Goal: Transaction & Acquisition: Purchase product/service

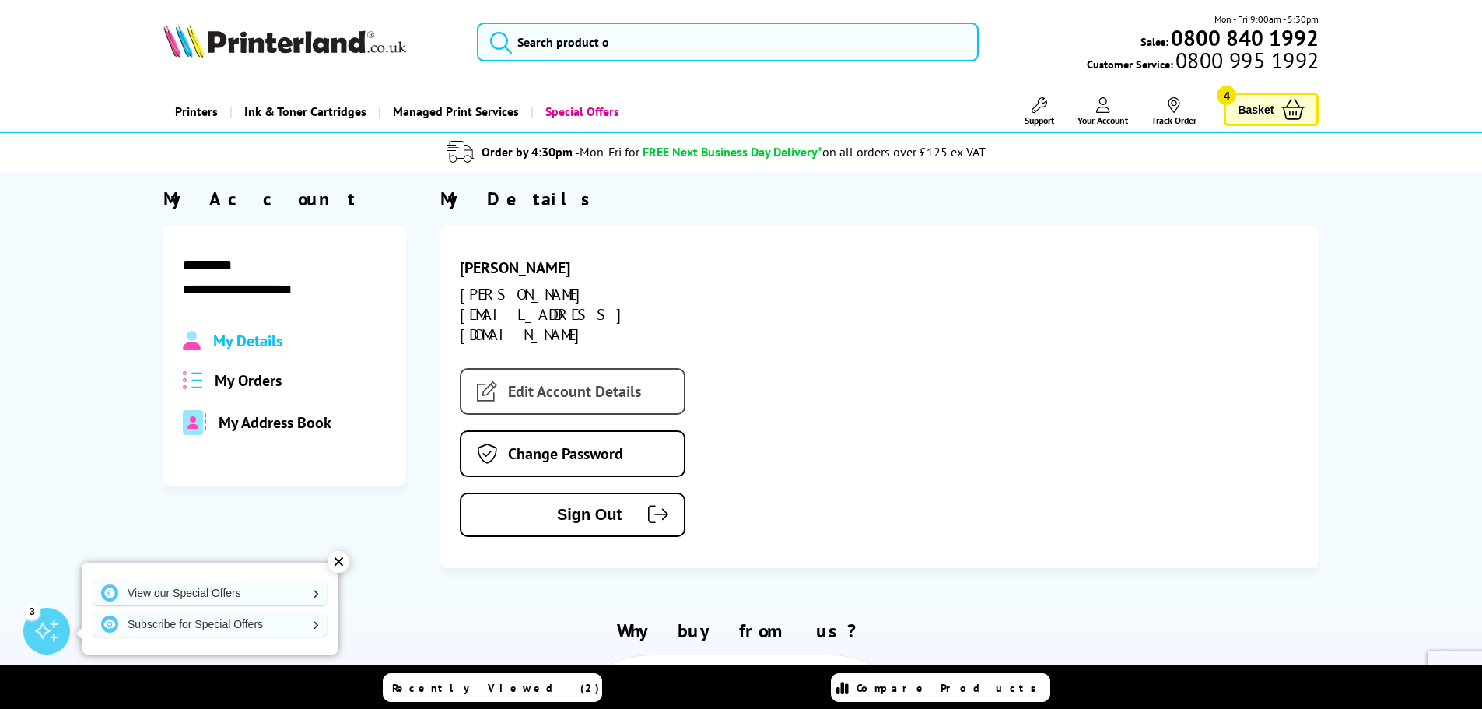
click at [609, 368] on link "Edit Account Details" at bounding box center [573, 391] width 226 height 47
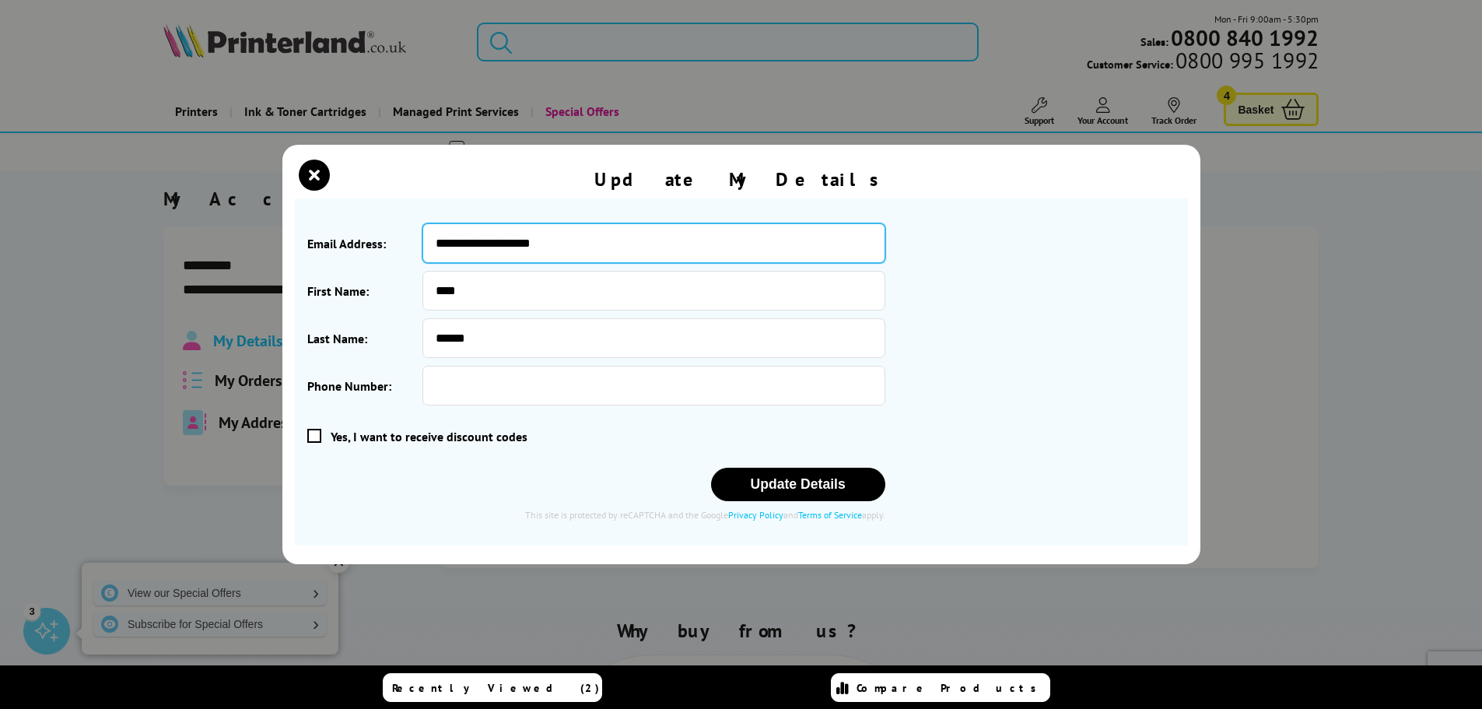
click at [523, 245] on input "**********" at bounding box center [653, 243] width 462 height 40
drag, startPoint x: 582, startPoint y: 248, endPoint x: 341, endPoint y: 248, distance: 241.1
click at [341, 248] on div "**********" at bounding box center [596, 243] width 578 height 40
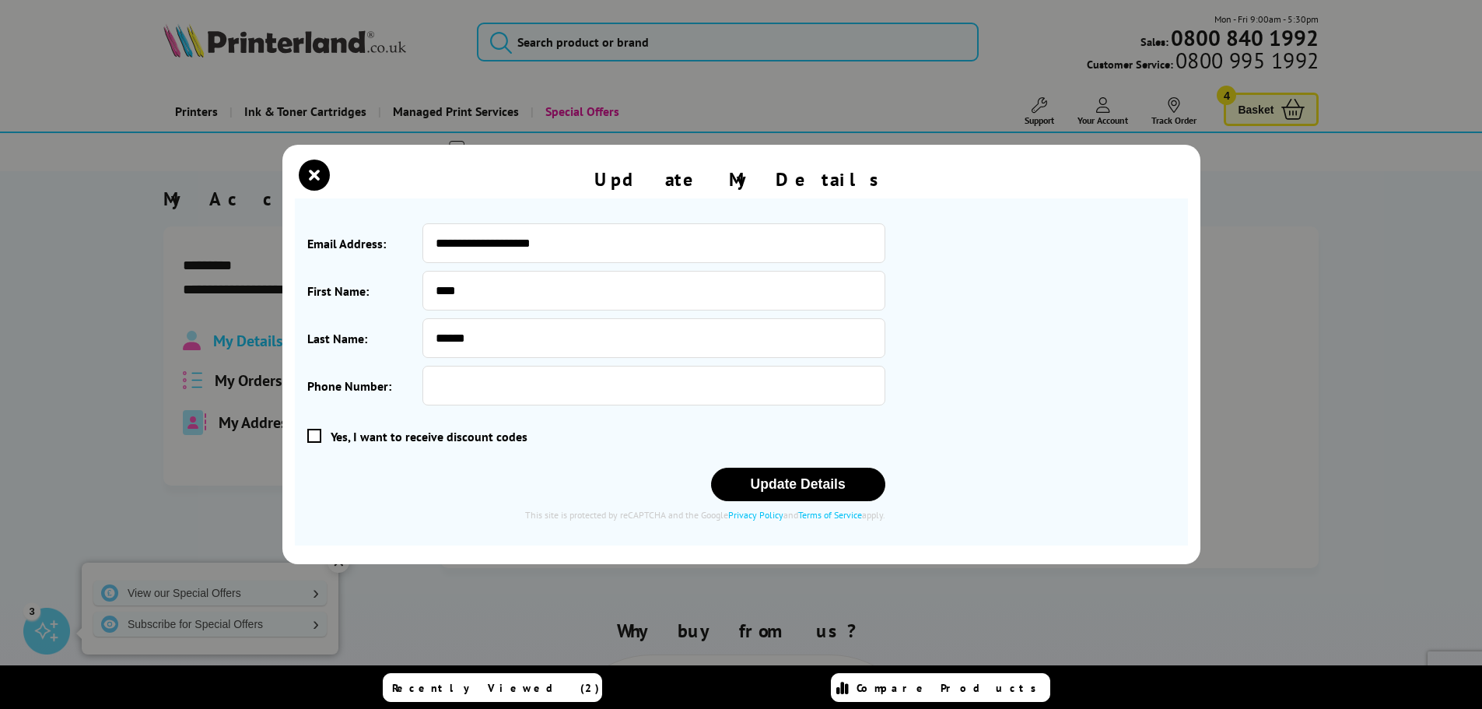
click at [1310, 266] on div "**********" at bounding box center [741, 354] width 1482 height 709
click at [308, 173] on icon "close modal" at bounding box center [314, 174] width 31 height 31
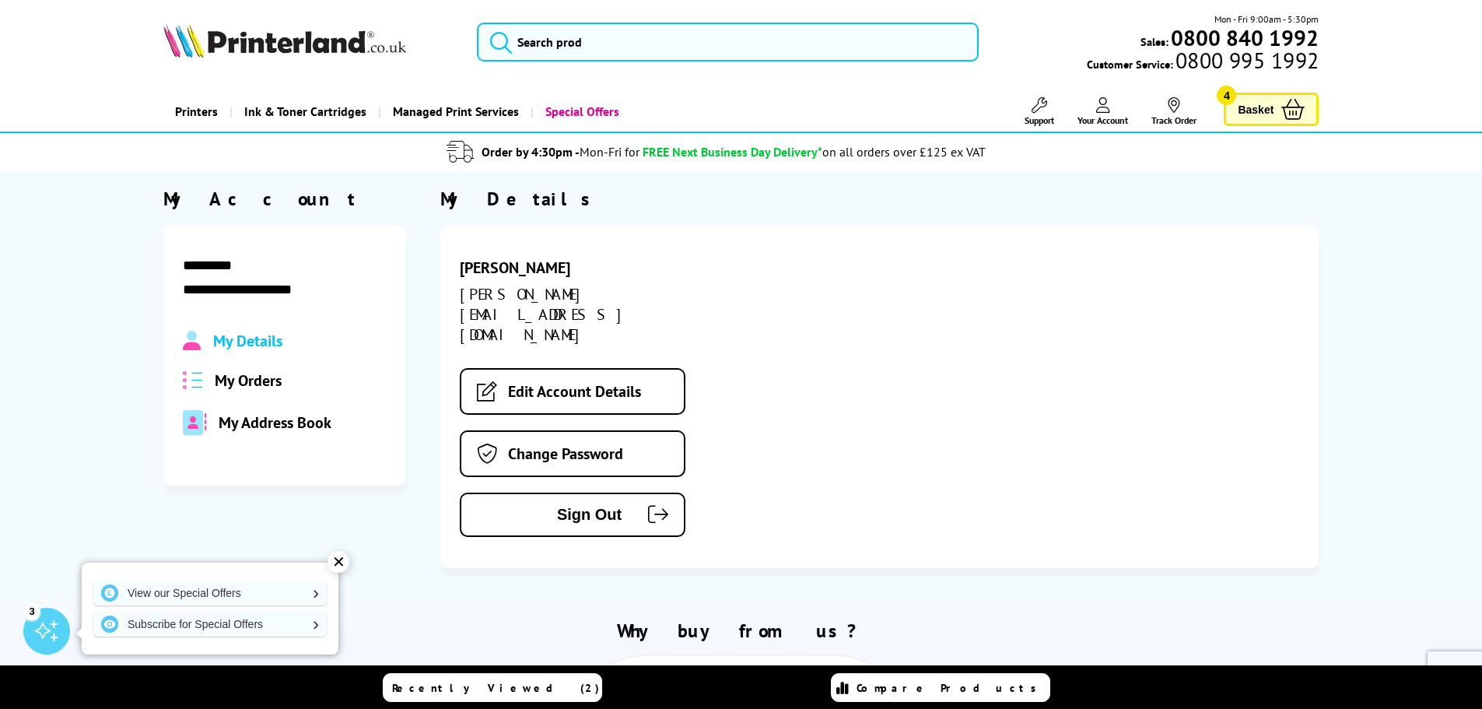
click at [254, 351] on div "My Details My Orders My Address Book" at bounding box center [285, 383] width 204 height 104
click at [257, 424] on span "My Address Book" at bounding box center [275, 422] width 113 height 20
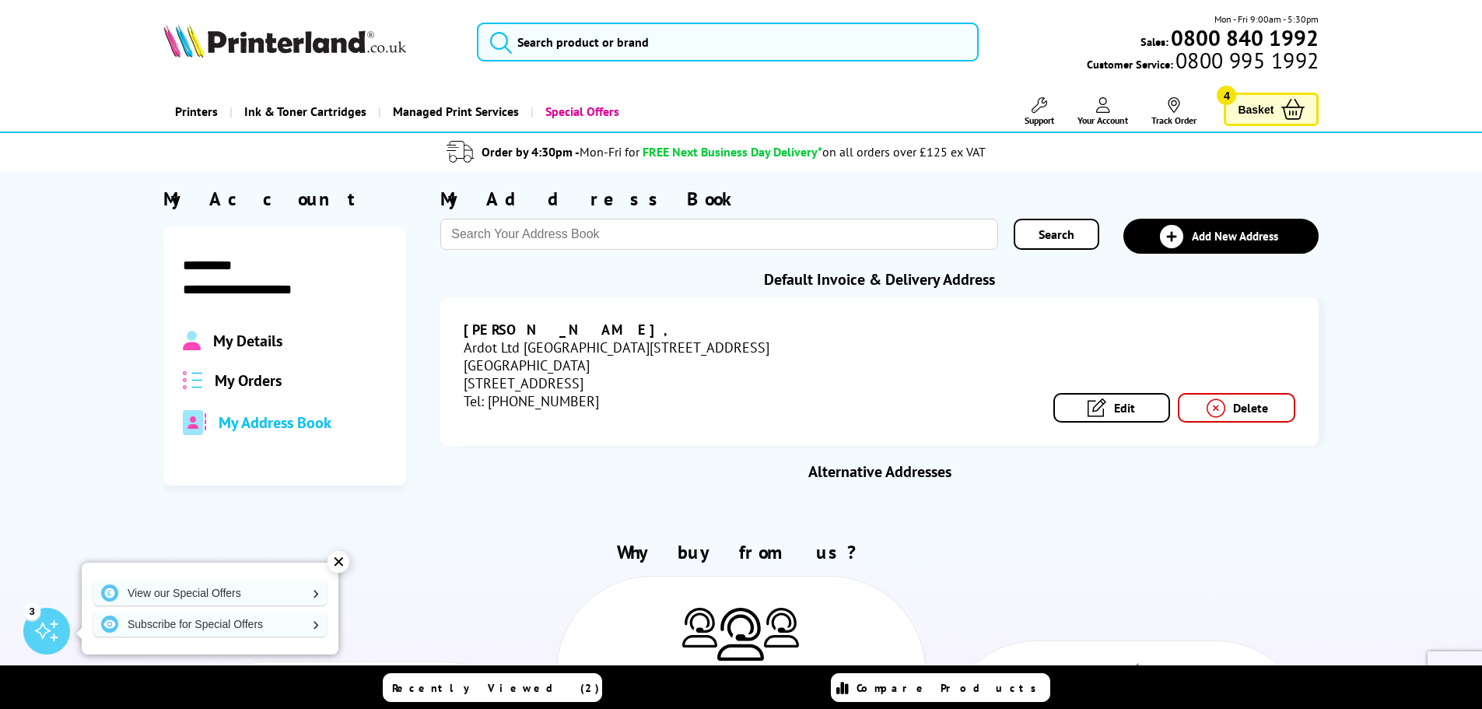
click at [1213, 405] on icon at bounding box center [1215, 407] width 20 height 17
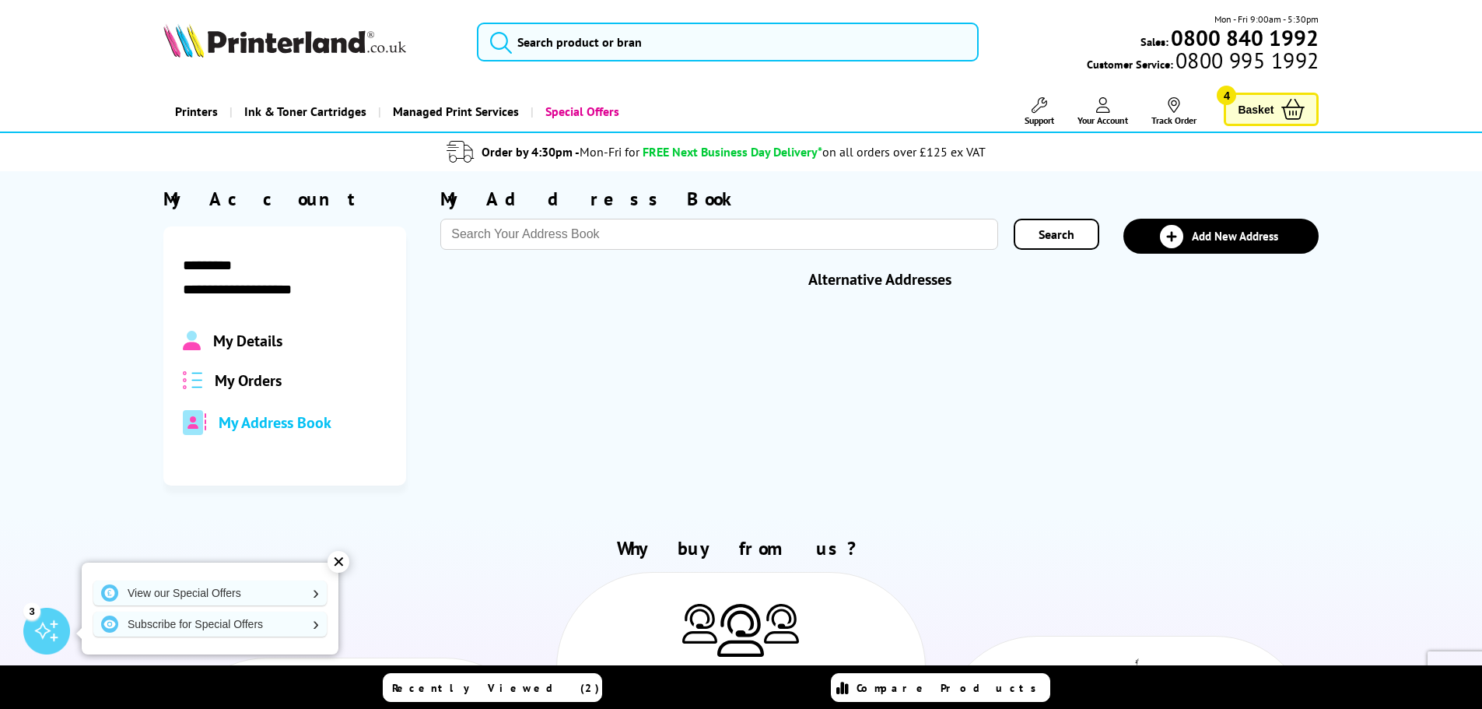
click at [230, 383] on span "My Orders" at bounding box center [248, 380] width 67 height 20
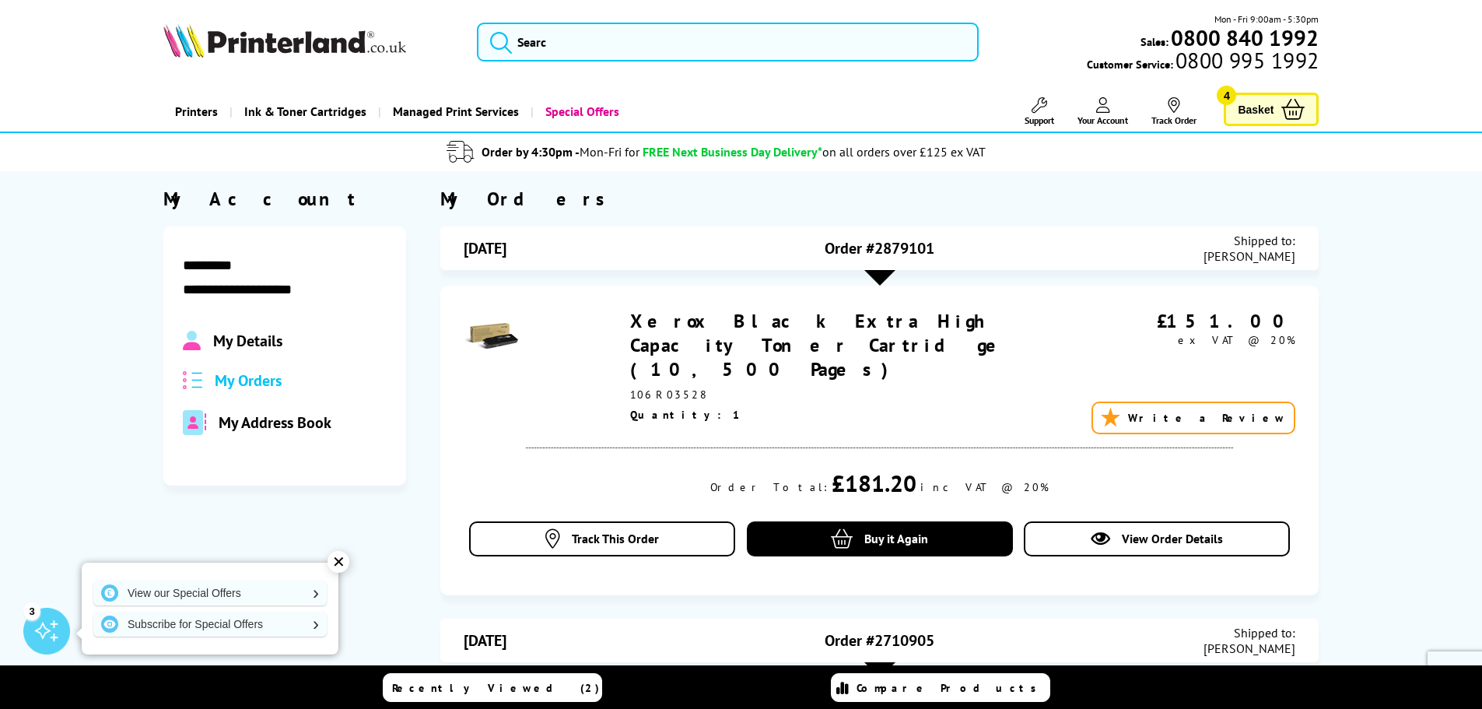
drag, startPoint x: 1125, startPoint y: 96, endPoint x: 1099, endPoint y: 119, distance: 34.7
click at [1125, 97] on nav "Support Technical Support Customer Support Track Order Sign Out Your Account Ab…" at bounding box center [1095, 111] width 226 height 37
click at [1099, 119] on span "Your Account" at bounding box center [1102, 120] width 51 height 12
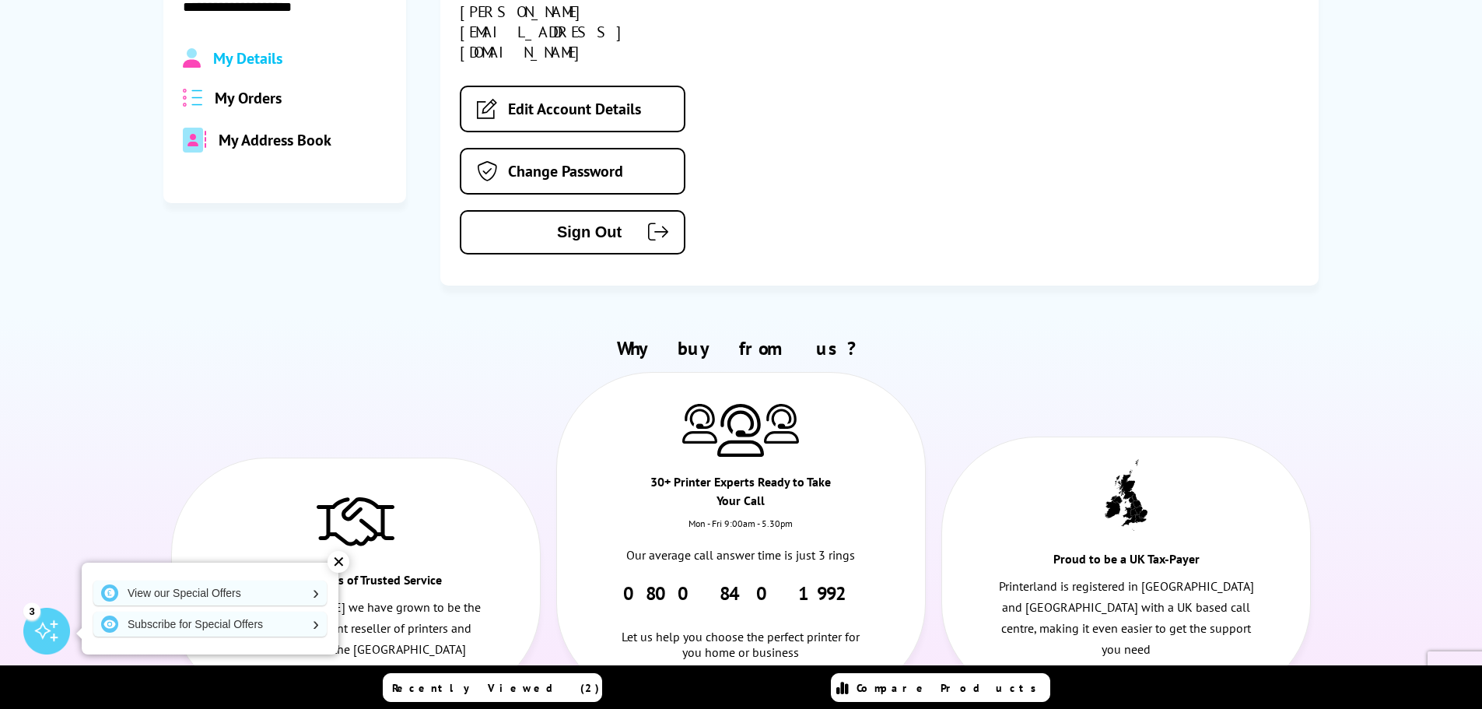
scroll to position [78, 0]
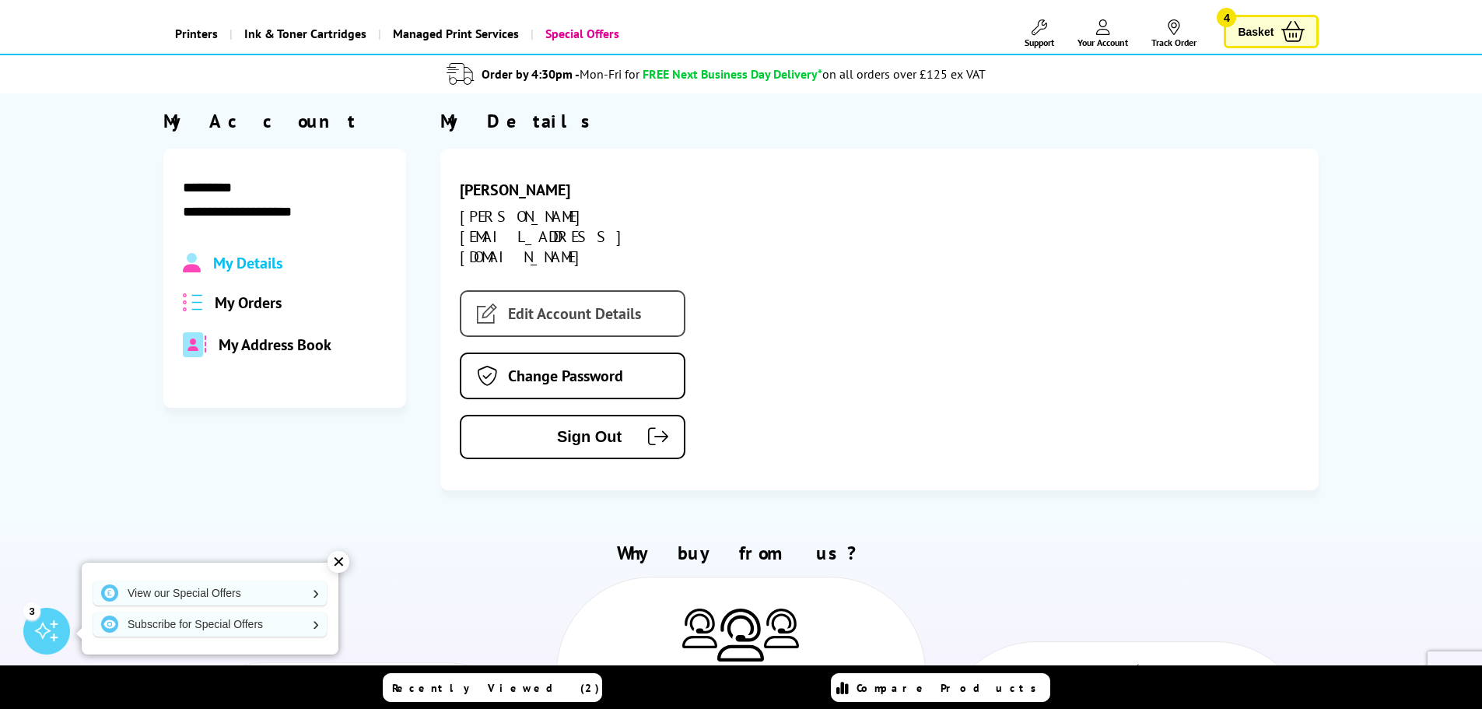
click at [551, 290] on link "Edit Account Details" at bounding box center [573, 313] width 226 height 47
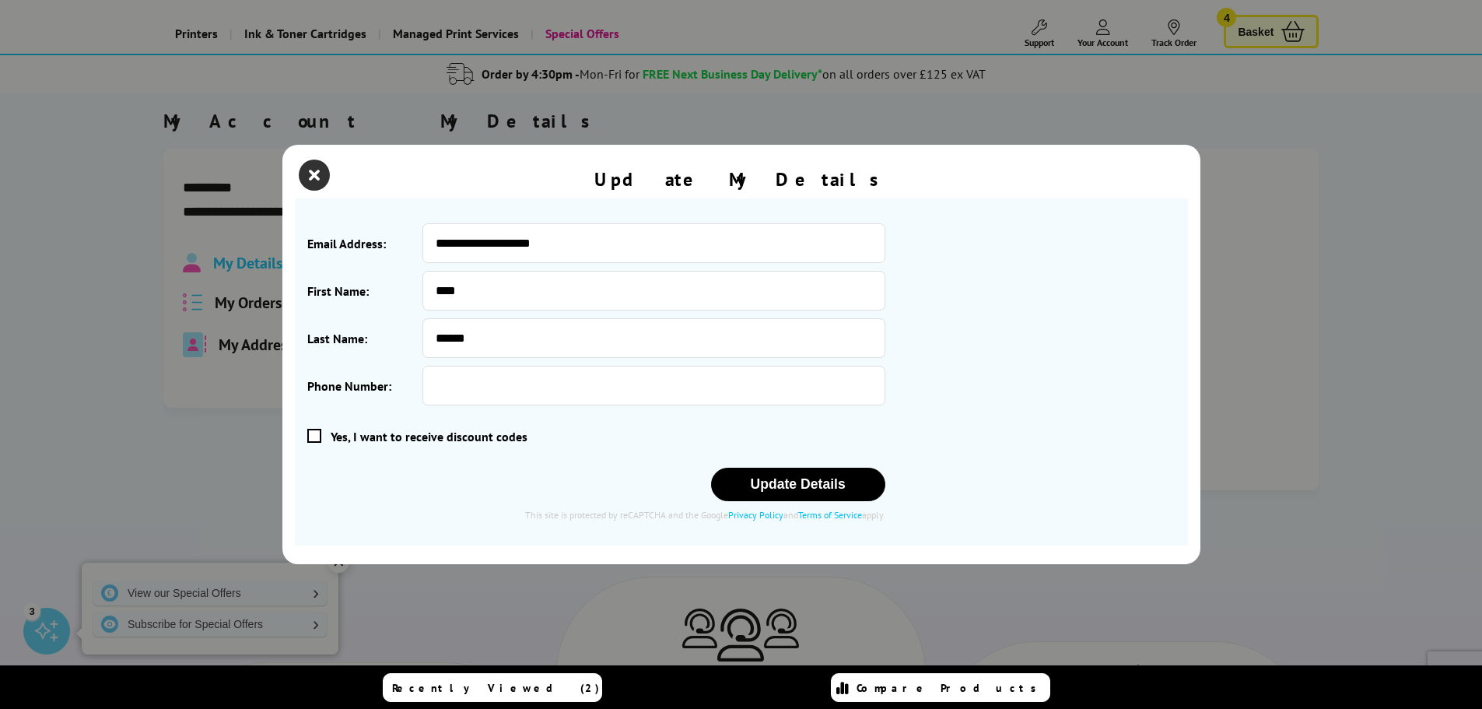
click at [316, 166] on icon "close modal" at bounding box center [314, 174] width 31 height 31
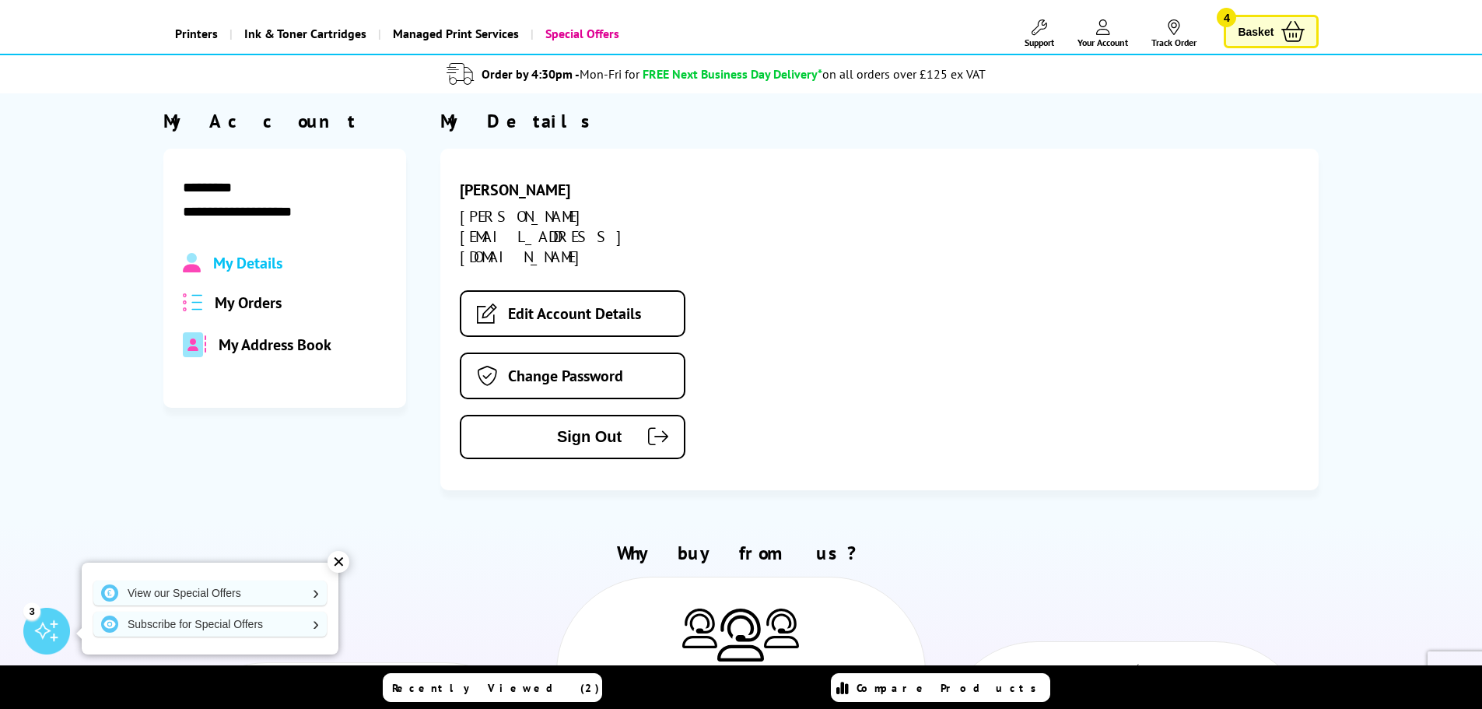
click at [261, 311] on span "My Orders" at bounding box center [248, 302] width 67 height 20
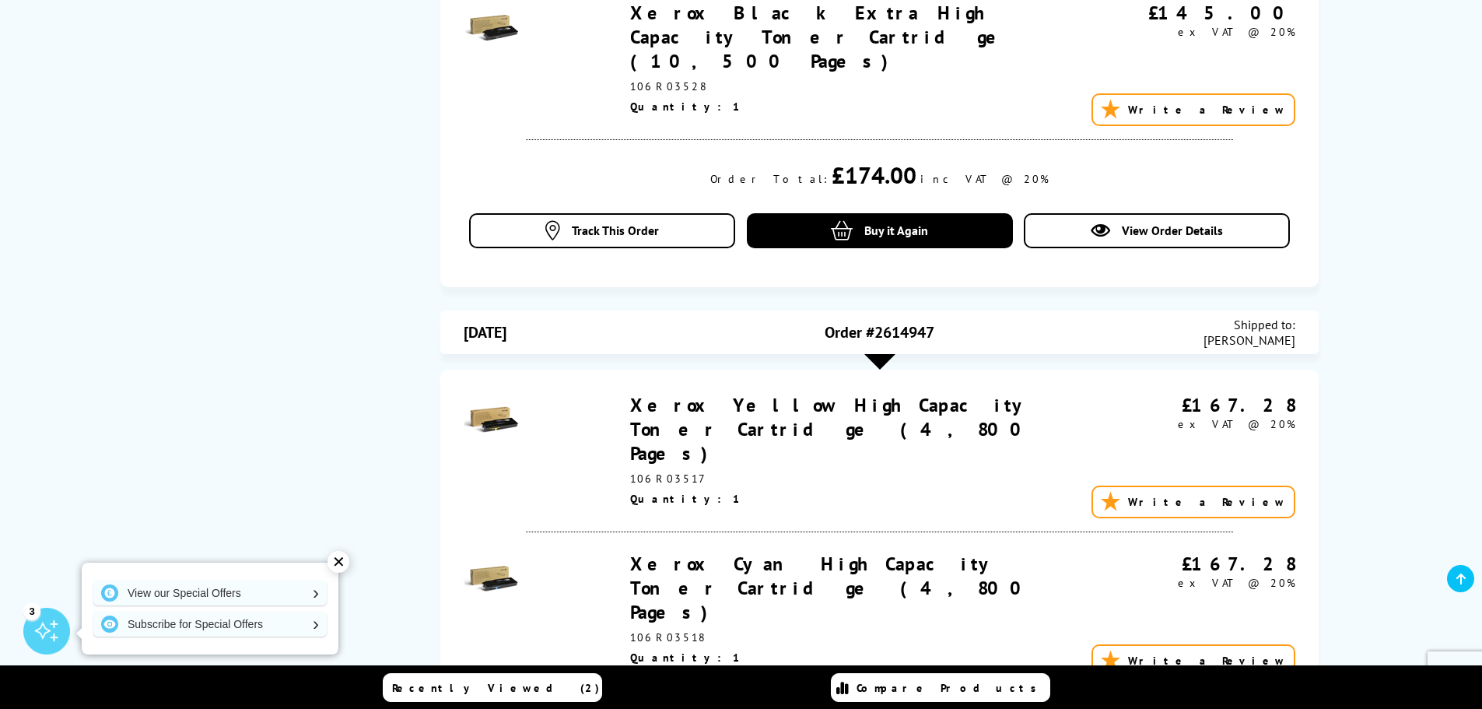
scroll to position [778, 0]
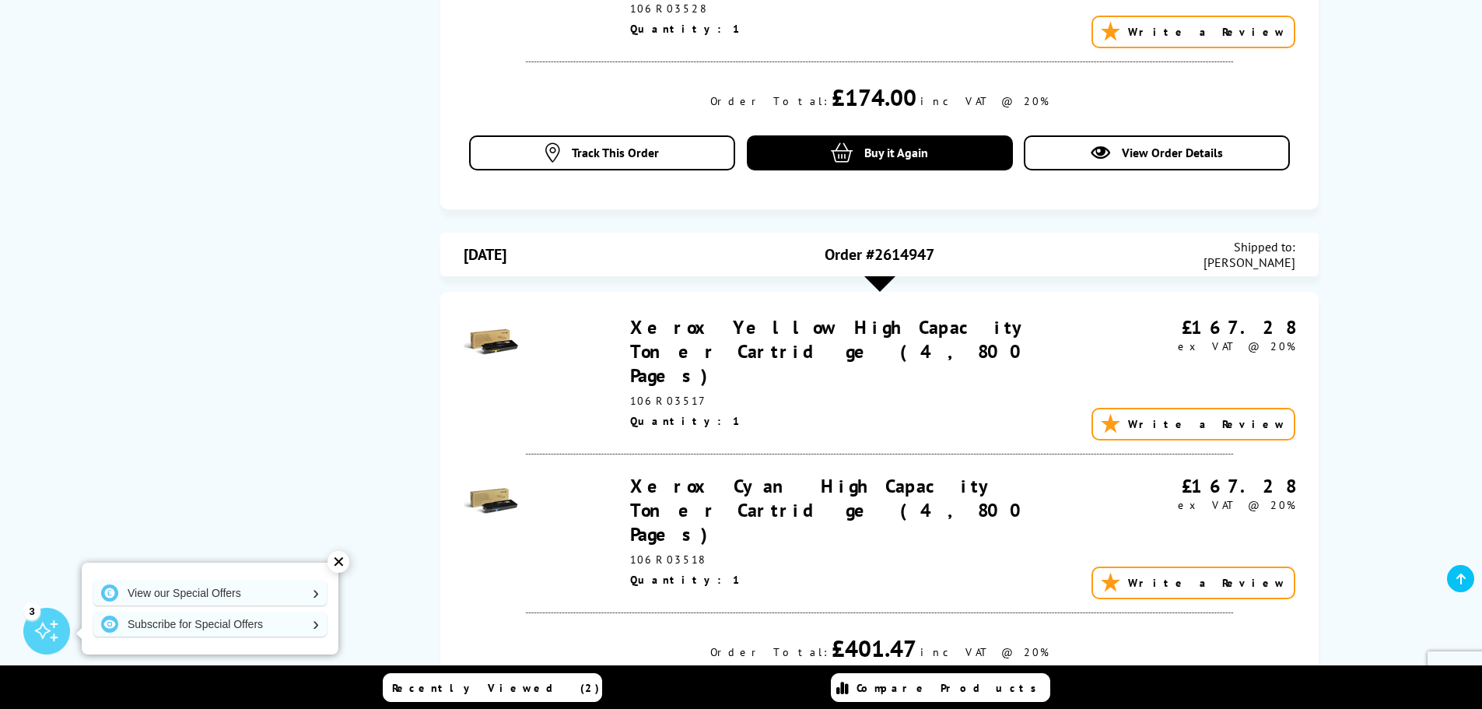
drag, startPoint x: 622, startPoint y: 453, endPoint x: 675, endPoint y: 451, distance: 52.9
click at [684, 474] on div "Xerox Cyan High Capacity Toner Cartridge (4,800 Pages) 106R03518 £167.28 ex VAT…" at bounding box center [879, 533] width 831 height 119
copy div "106R03518"
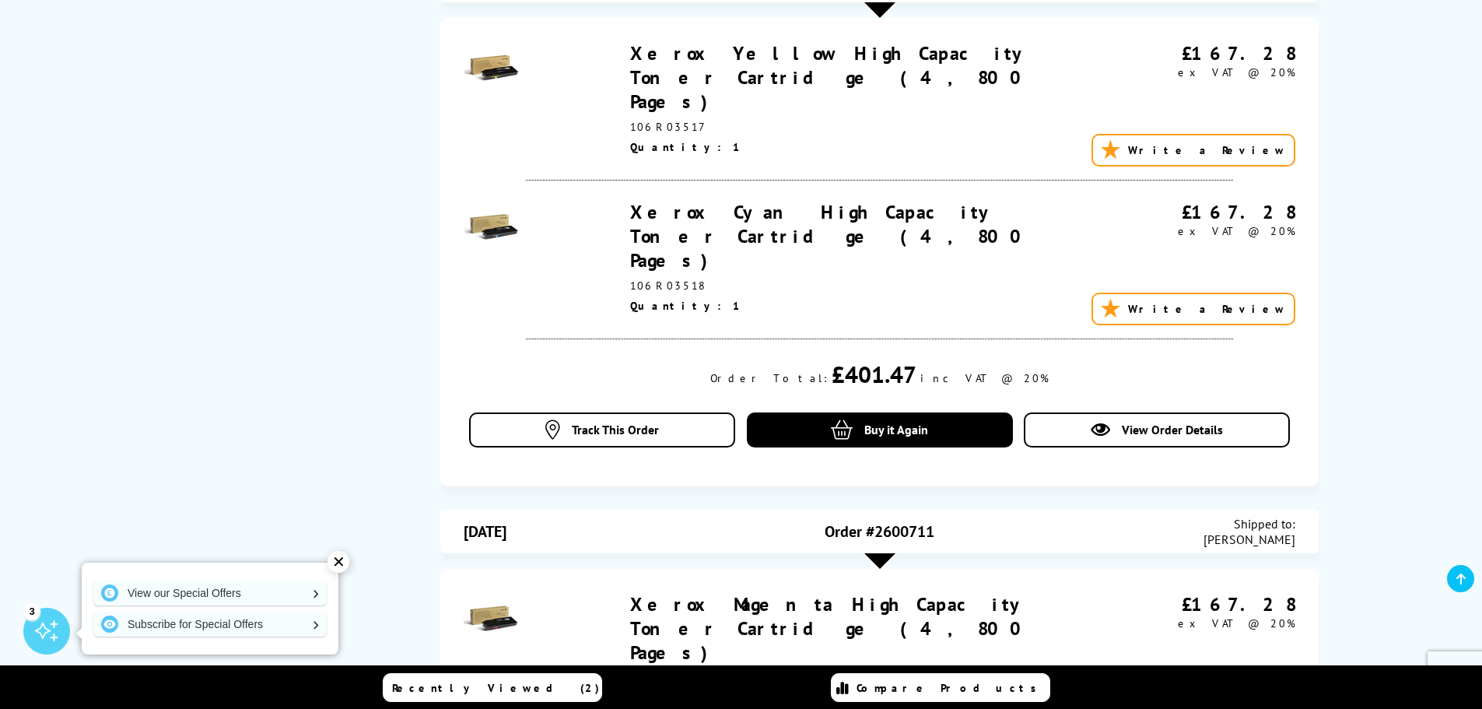
scroll to position [1089, 0]
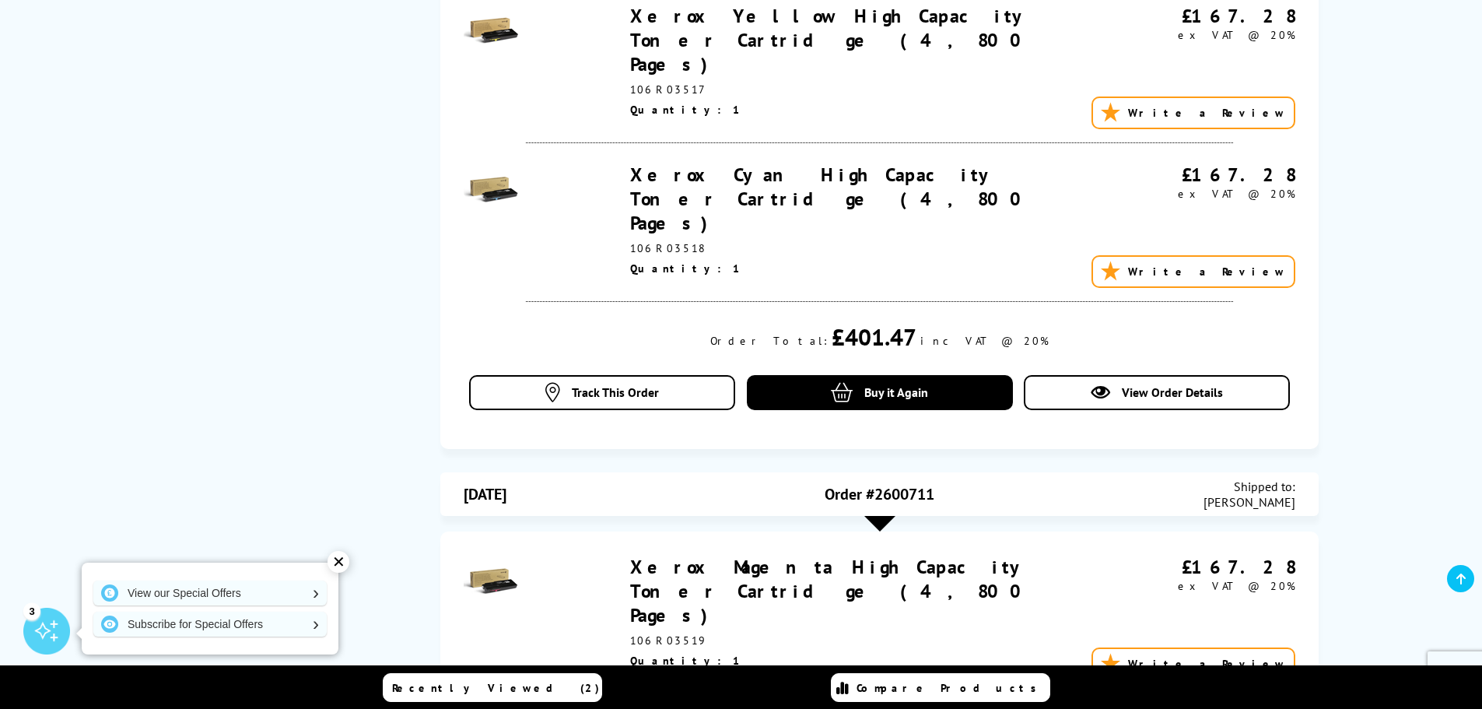
drag, startPoint x: 625, startPoint y: 541, endPoint x: 686, endPoint y: 542, distance: 60.7
click at [686, 555] on div "Xerox Magenta High Capacity Toner Cartridge (4,800 Pages) 106R03519 £167.28 ex …" at bounding box center [879, 614] width 831 height 119
copy div "106R03519"
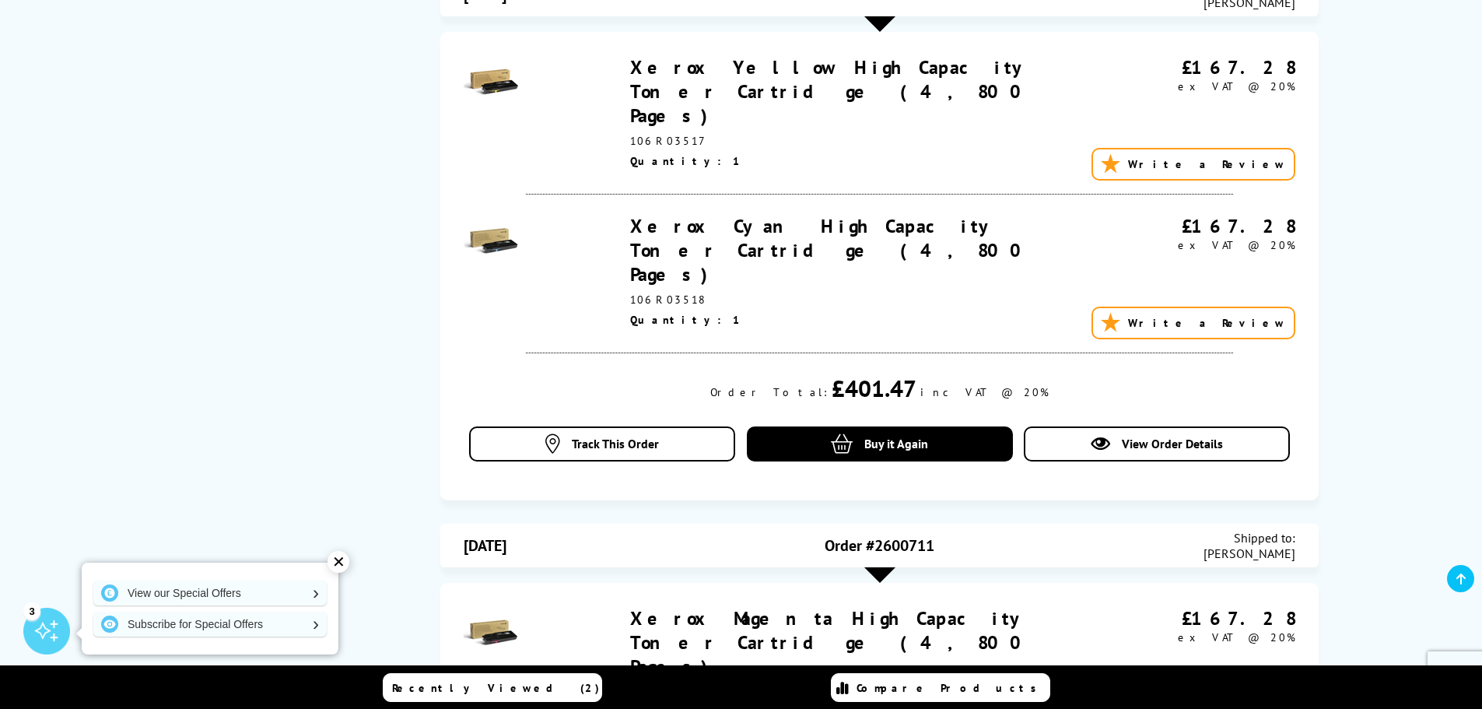
scroll to position [1011, 0]
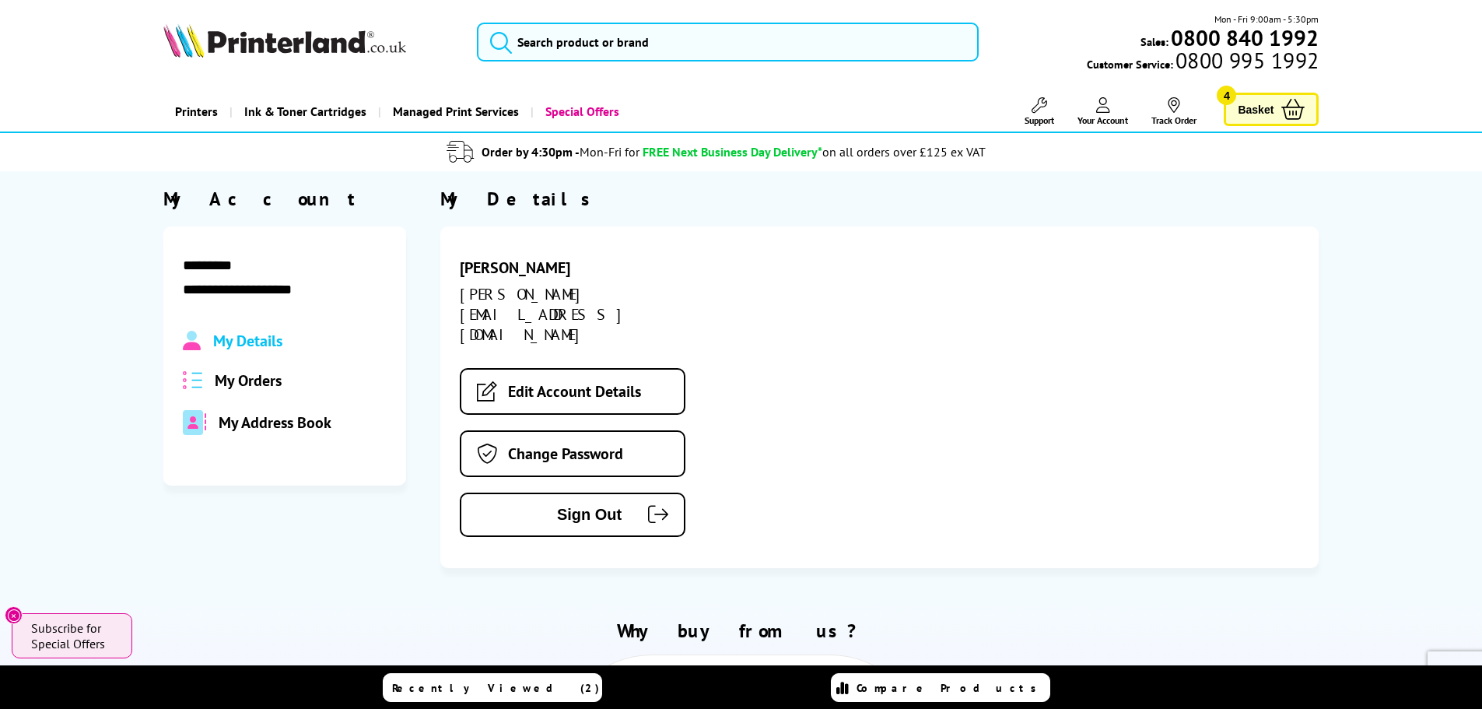
click at [1092, 114] on span "Your Account" at bounding box center [1102, 120] width 51 height 12
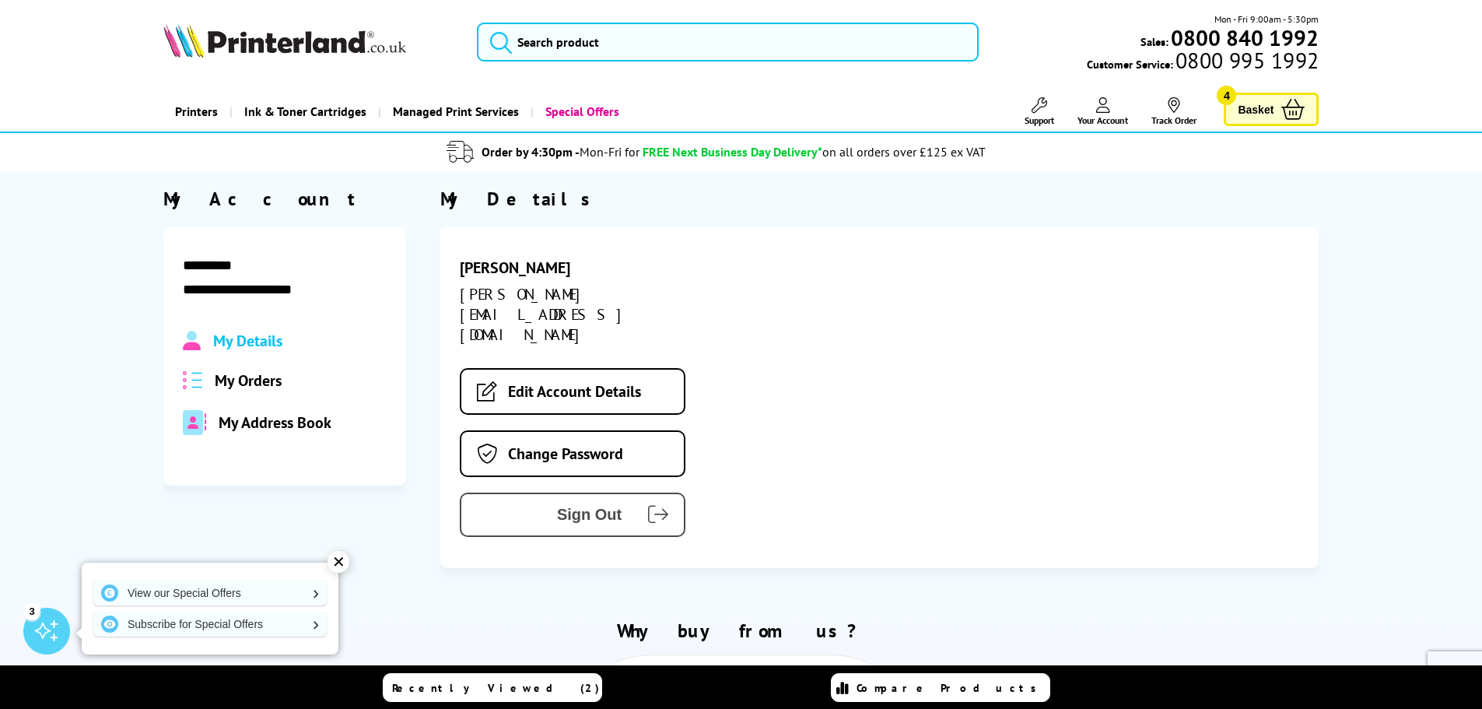
click at [599, 506] on span "Sign Out" at bounding box center [553, 515] width 137 height 18
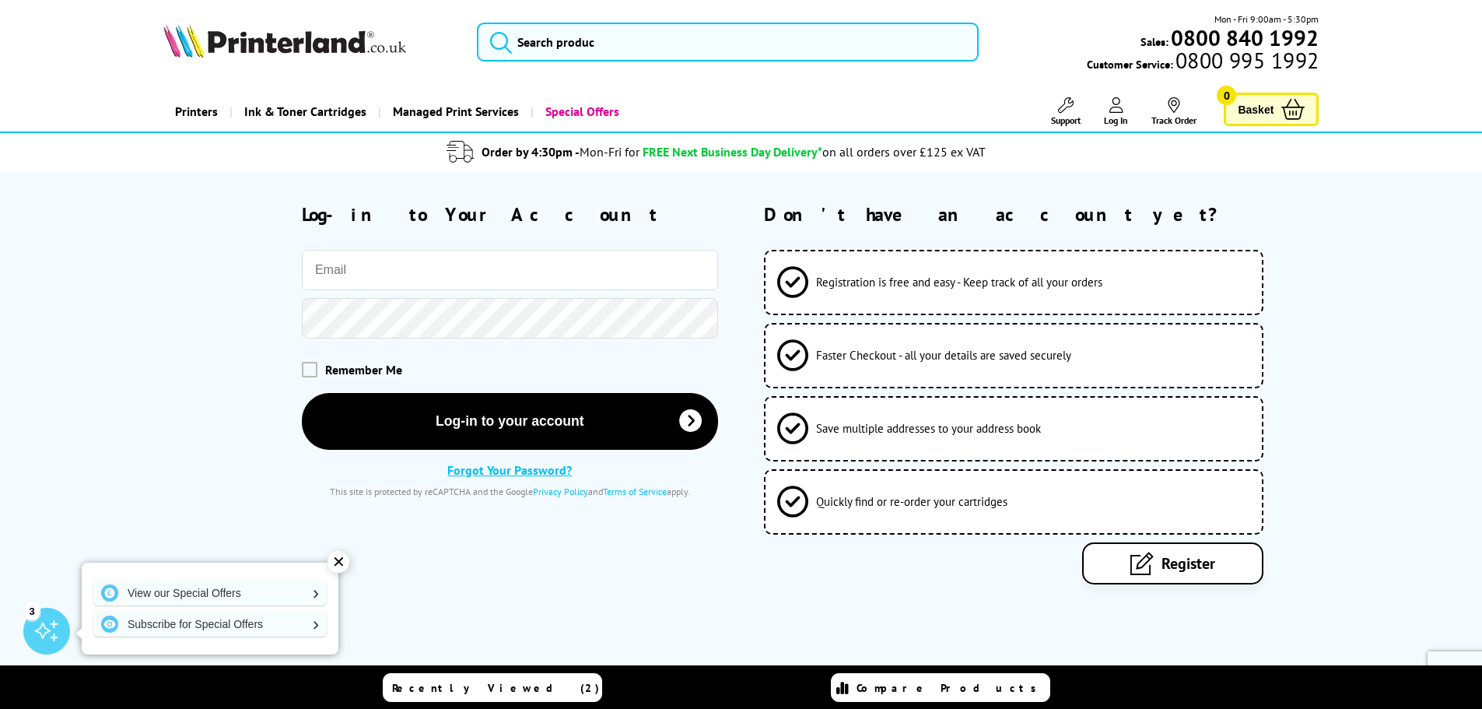
type input "[PERSON_NAME][EMAIL_ADDRESS][DOMAIN_NAME]"
click at [1174, 557] on span "Register" at bounding box center [1188, 563] width 54 height 20
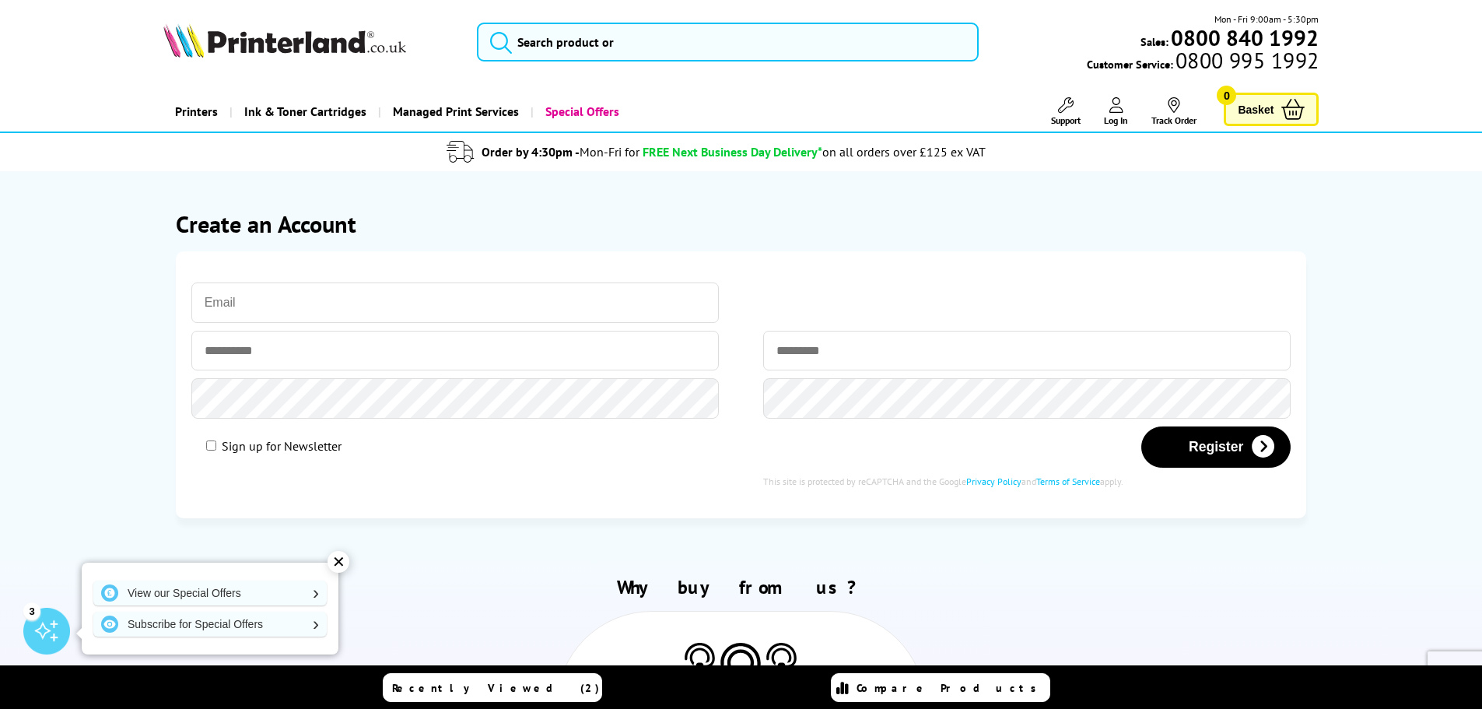
click at [415, 294] on input "email" at bounding box center [455, 302] width 528 height 40
type input "matt@ardot.co.uk"
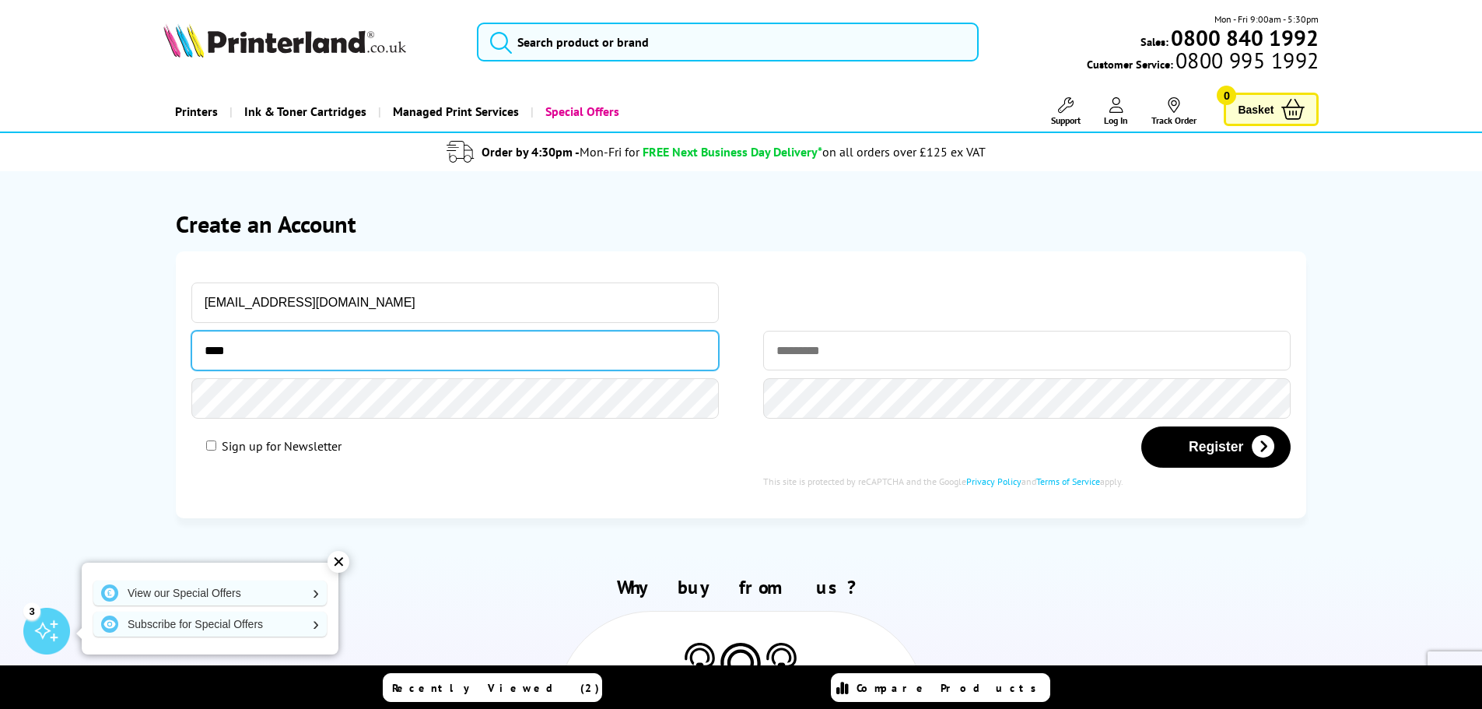
click at [335, 348] on input "****" at bounding box center [455, 351] width 528 height 40
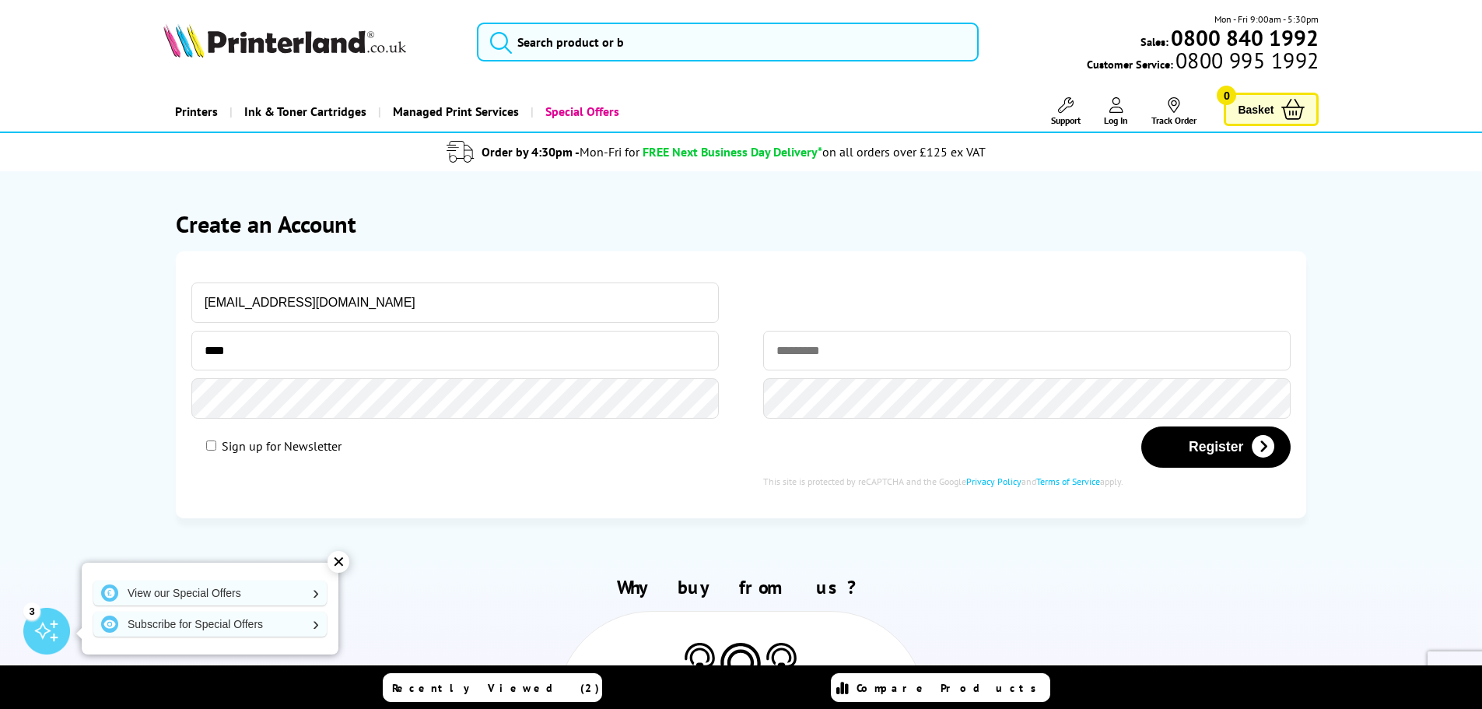
click at [346, 299] on input "[EMAIL_ADDRESS][DOMAIN_NAME]" at bounding box center [455, 302] width 528 height 40
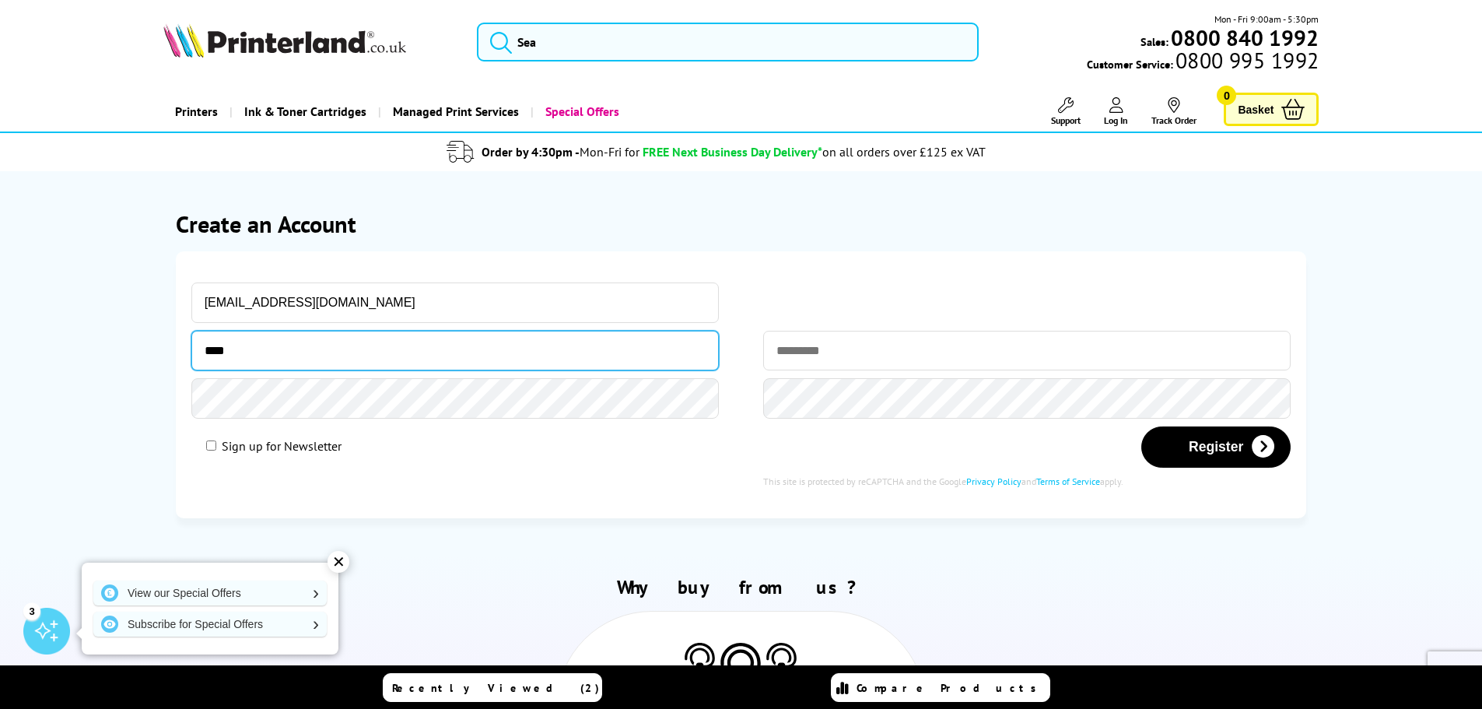
click at [241, 352] on input "****" at bounding box center [455, 351] width 528 height 40
type input "*"
type input "****"
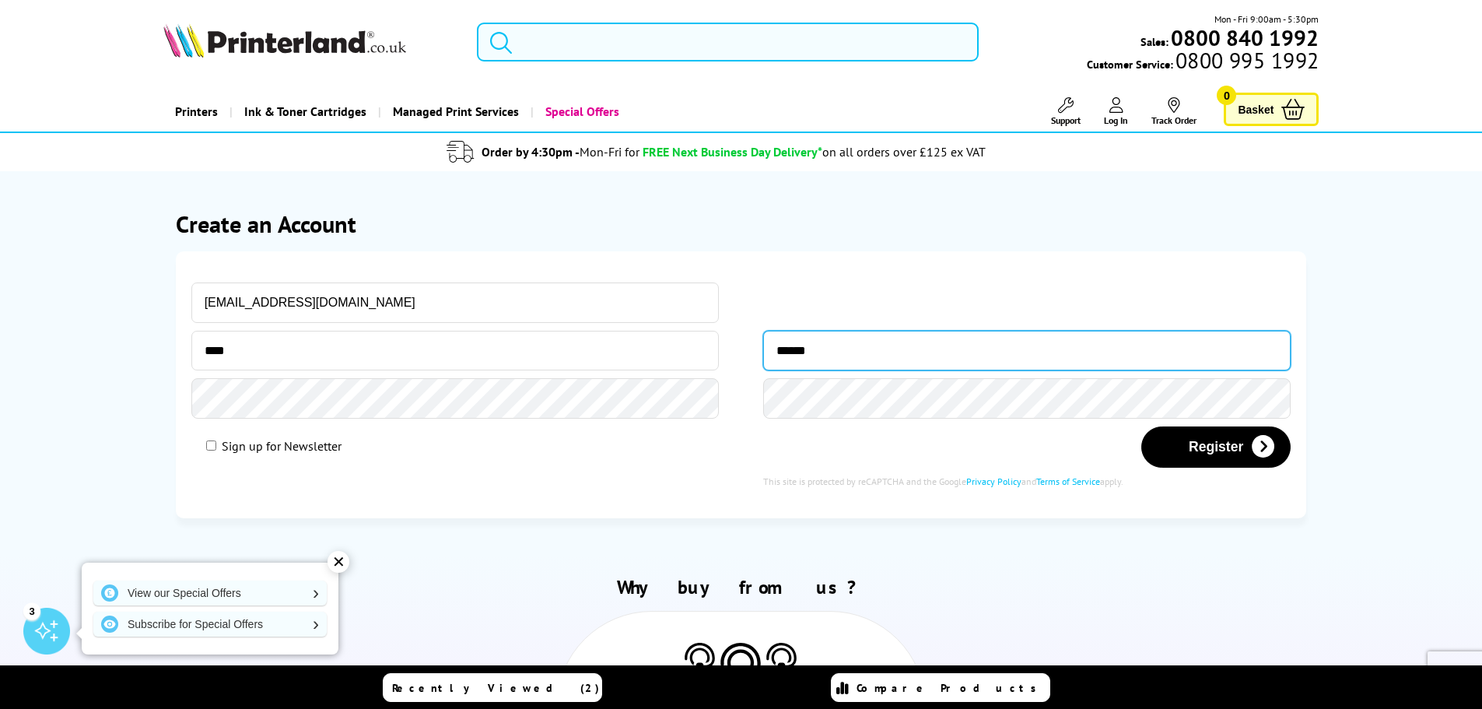
type input "******"
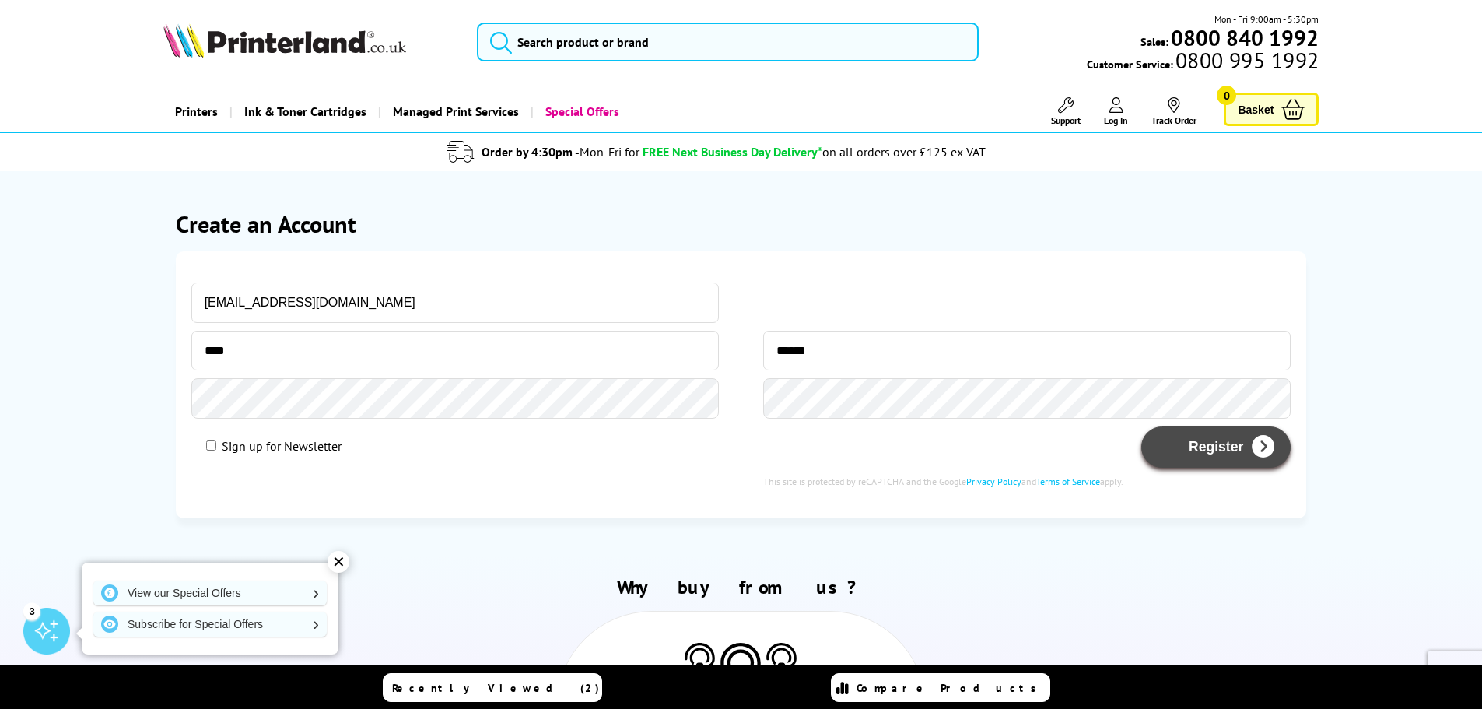
click at [1227, 446] on button "Register" at bounding box center [1215, 446] width 149 height 41
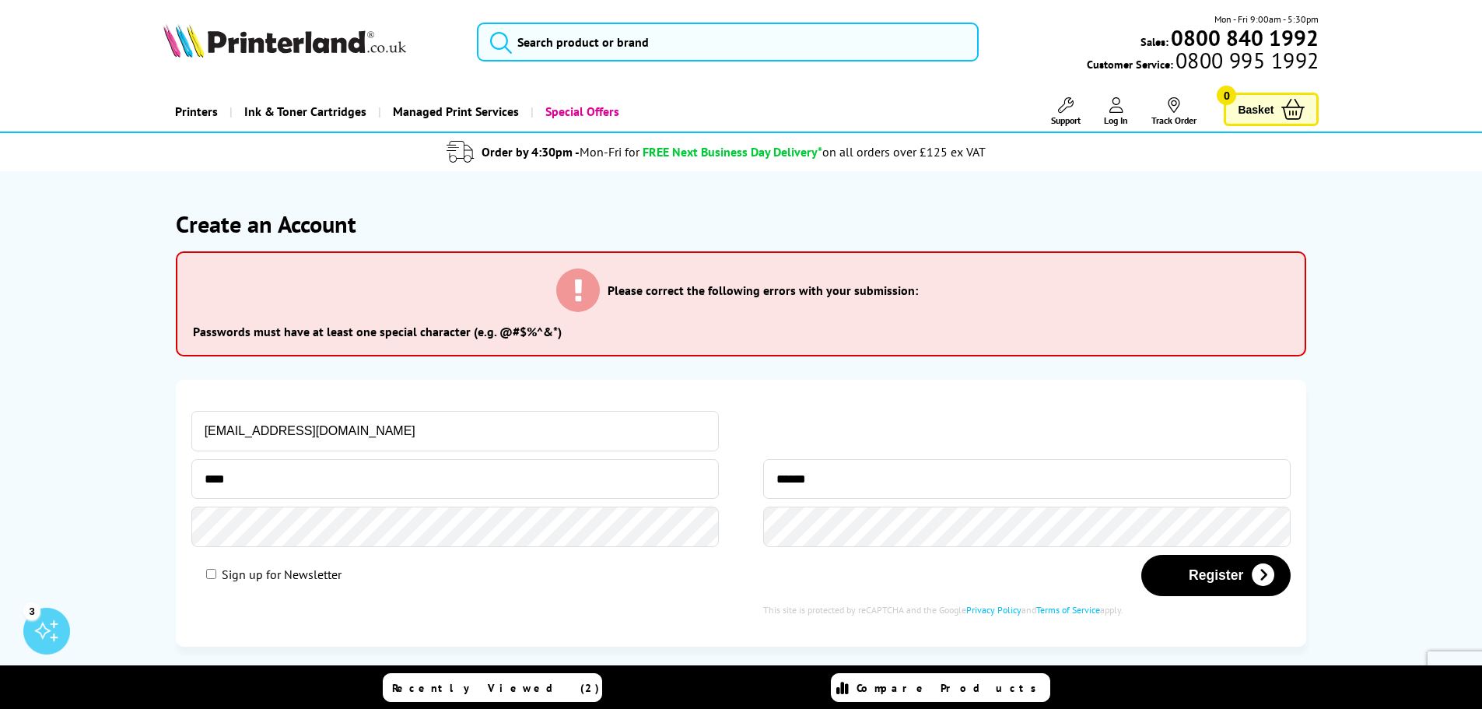
click at [1141, 555] on button "Register" at bounding box center [1215, 575] width 149 height 41
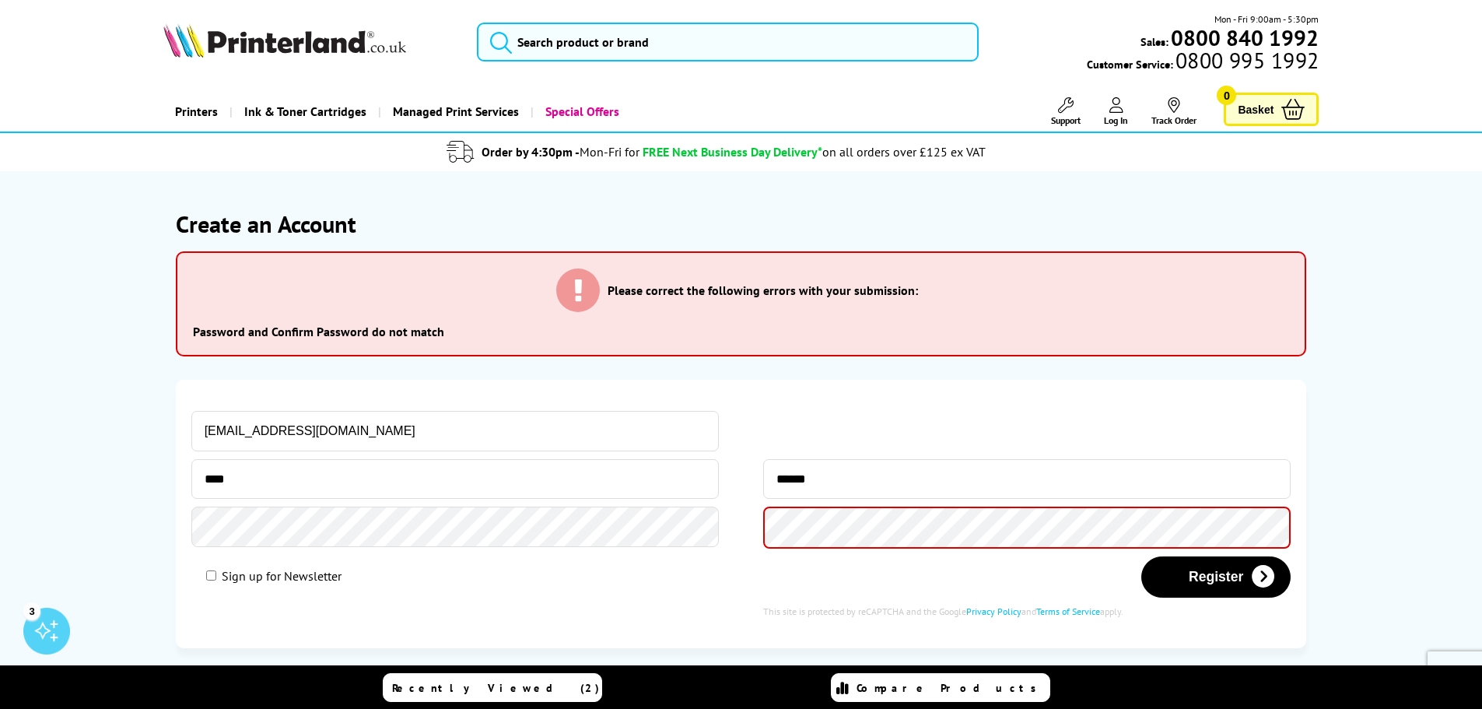
click at [1141, 556] on button "Register" at bounding box center [1215, 576] width 149 height 41
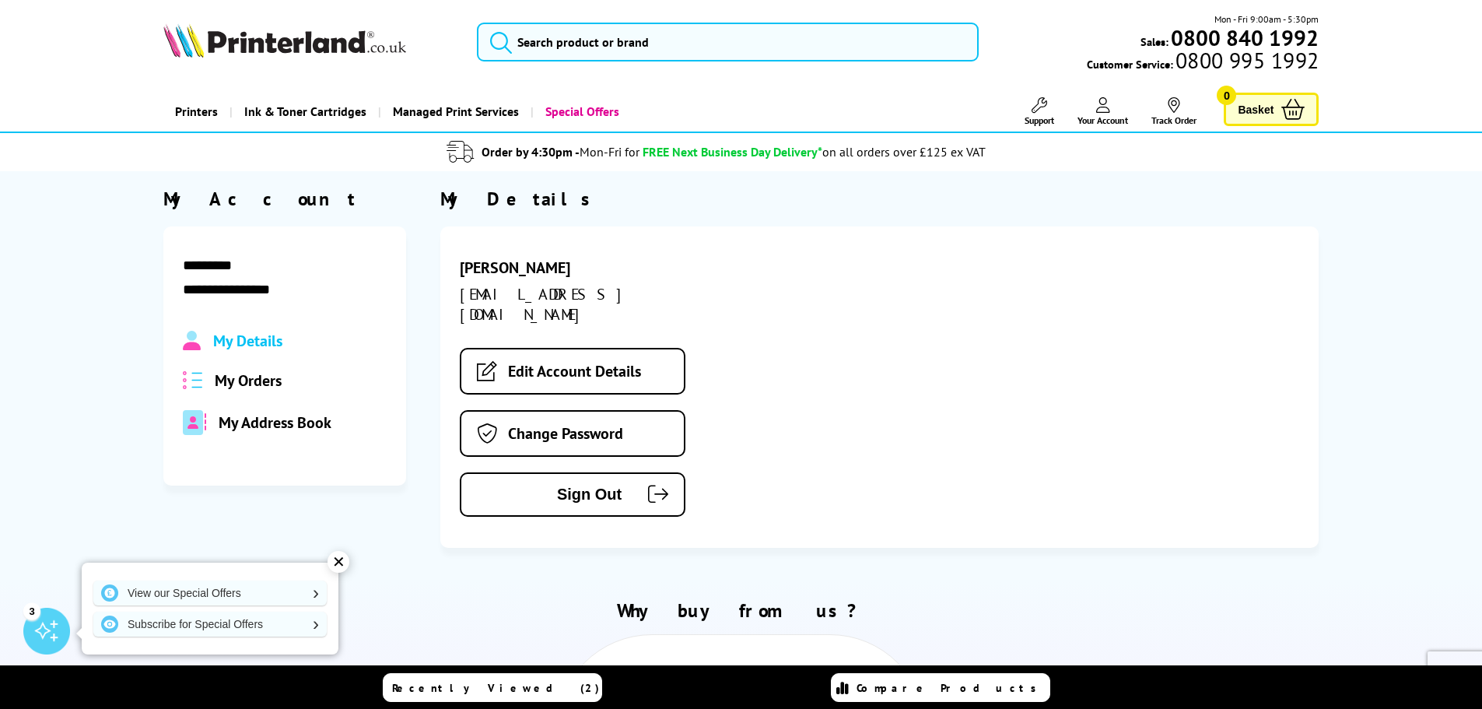
click at [267, 429] on span "My Address Book" at bounding box center [275, 422] width 113 height 20
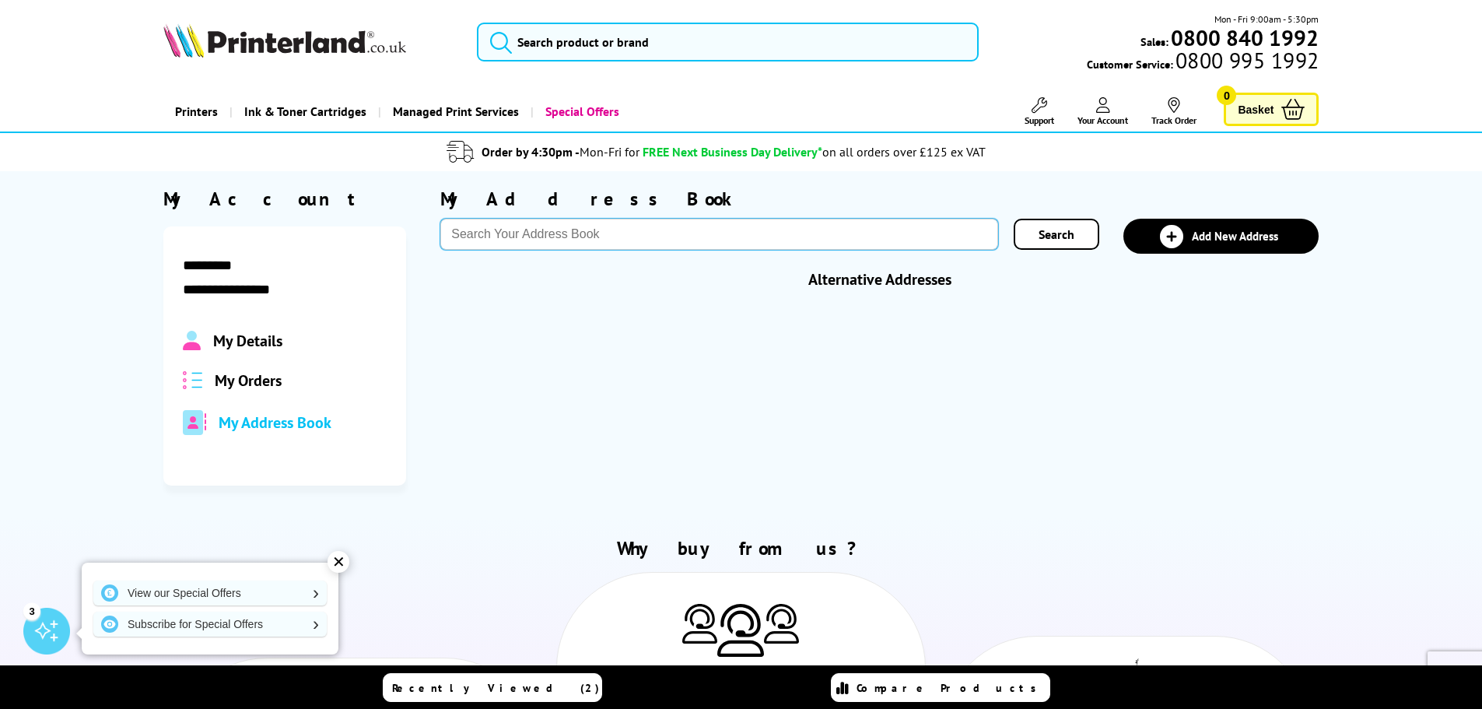
click at [574, 235] on input "text" at bounding box center [719, 234] width 558 height 31
click at [1148, 240] on link "Add New Address" at bounding box center [1220, 236] width 195 height 35
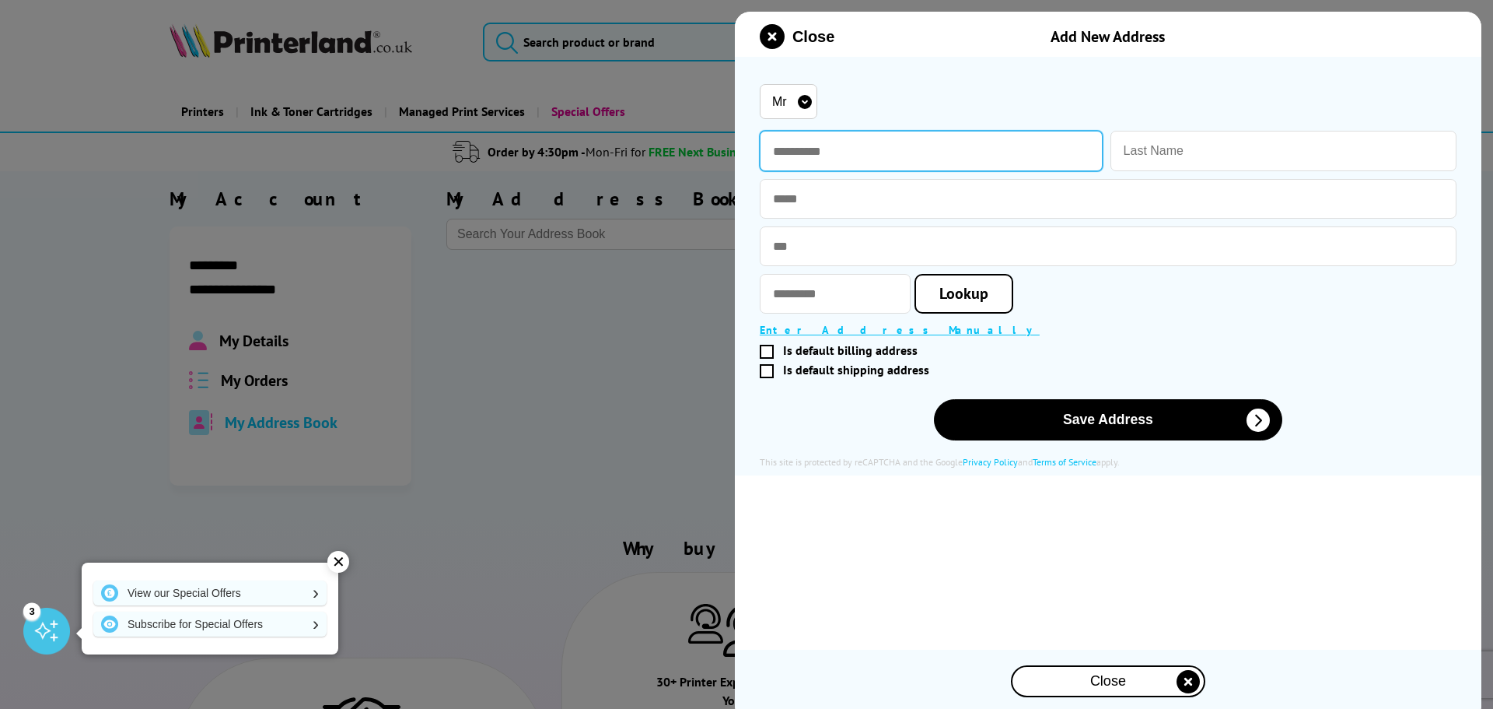
click at [831, 156] on input "text" at bounding box center [931, 151] width 343 height 40
type input "****"
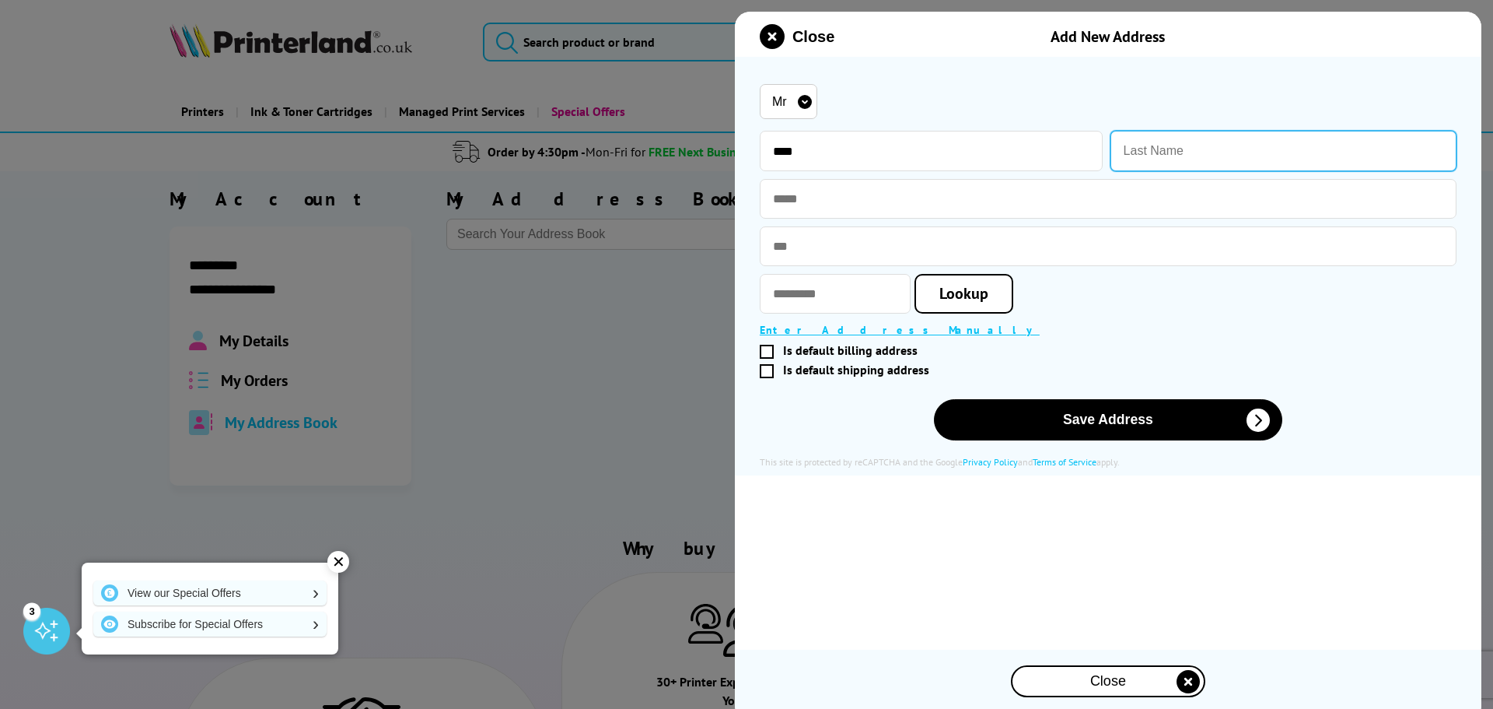
type input "Dooley"
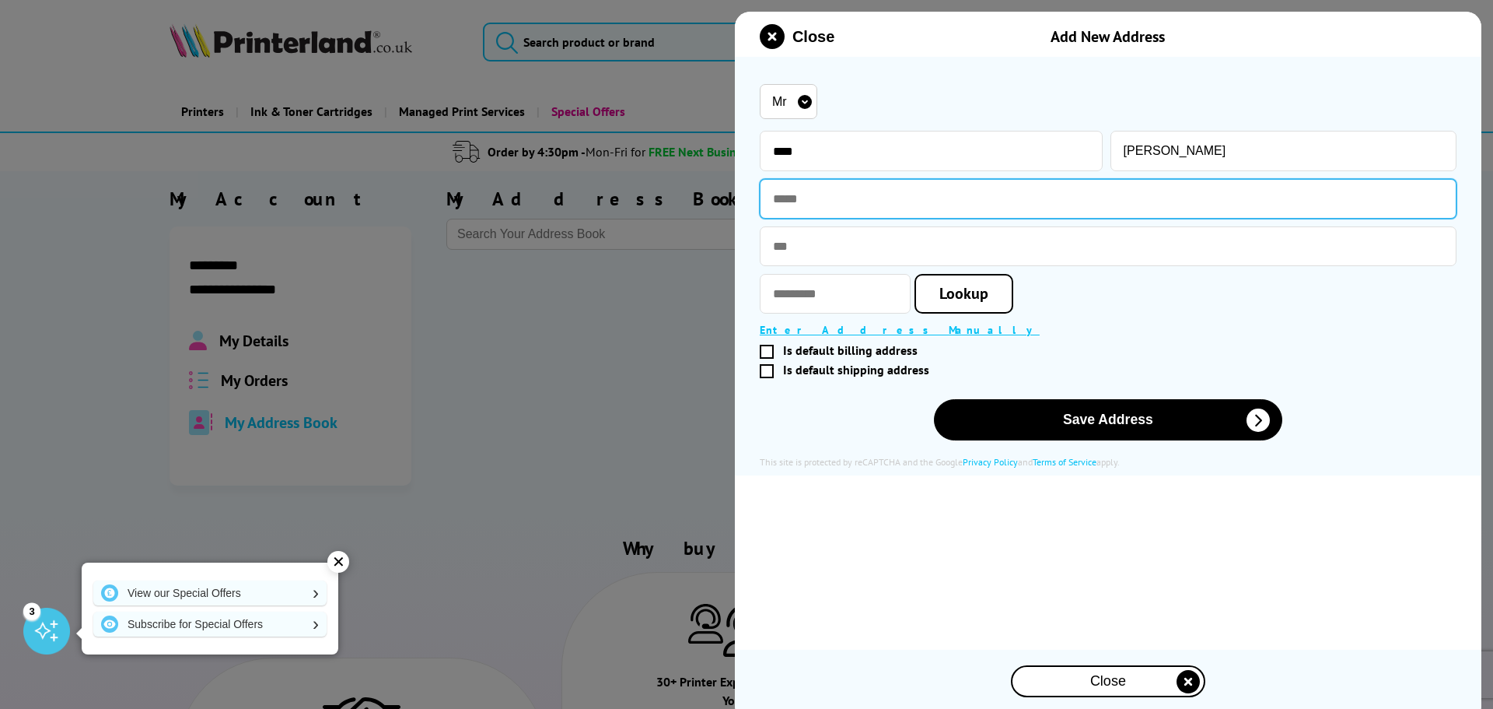
type input "**********"
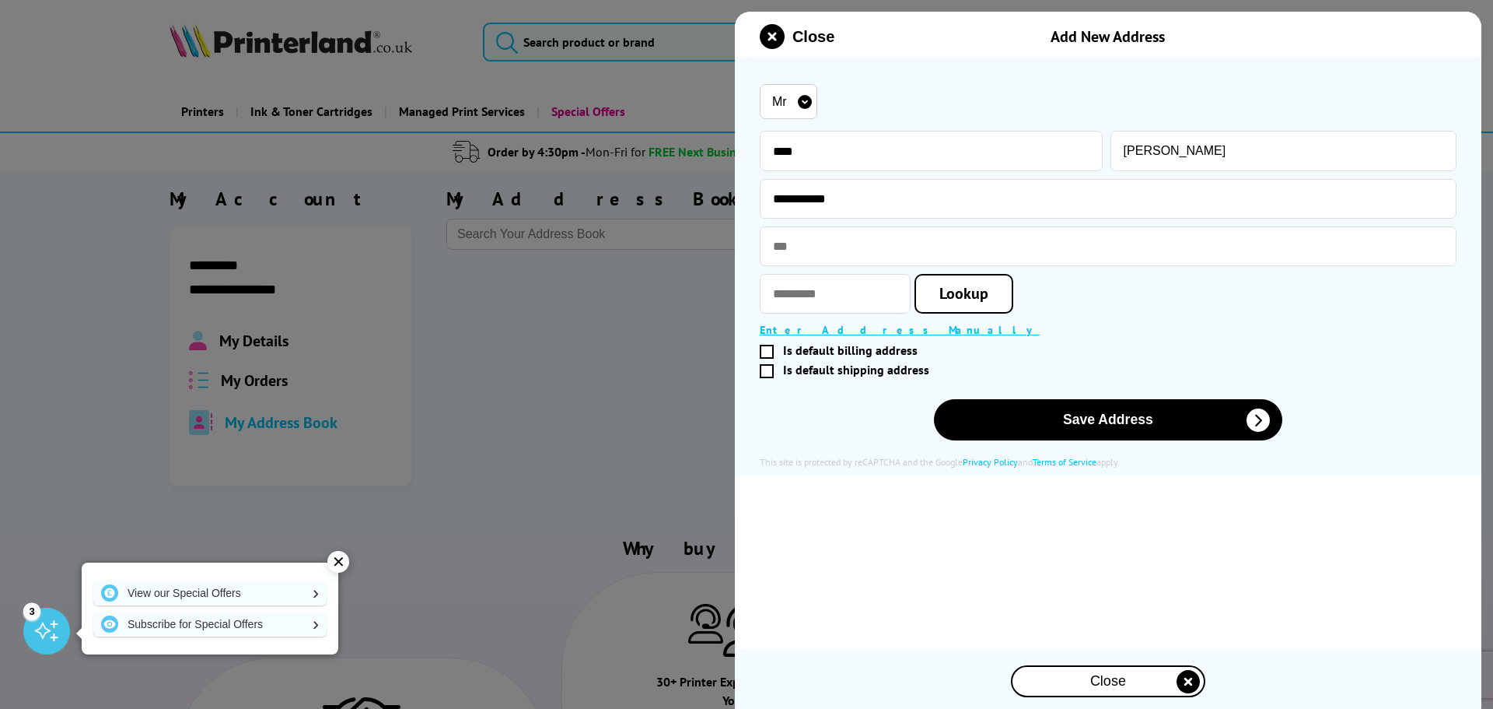
type input "*******"
click at [979, 293] on span "Lookup" at bounding box center [964, 293] width 49 height 20
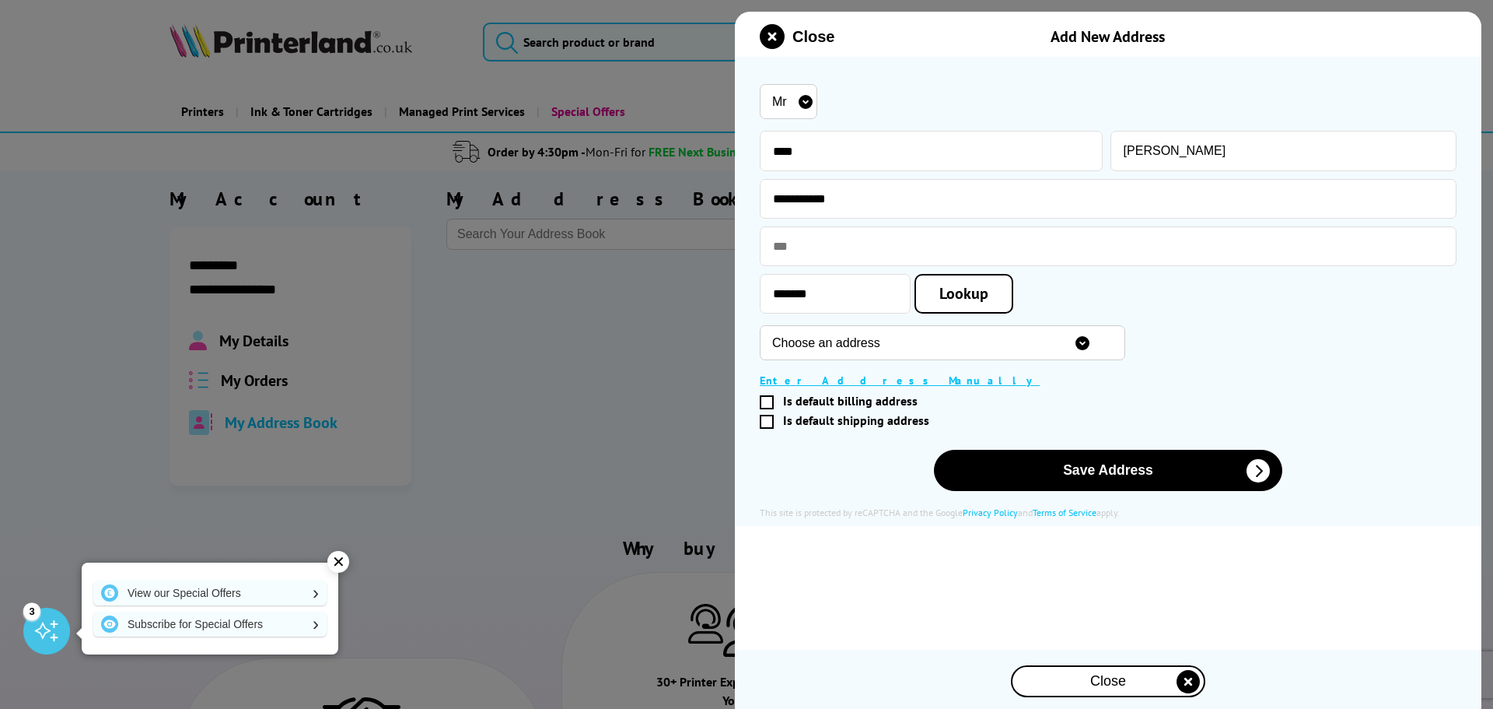
click at [894, 345] on select "Choose an address 81A, Station Road, Cogenhoe, Northampton, NN7 1NG 166A, Stati…" at bounding box center [943, 342] width 366 height 35
select select "GB|RM|A|16916373|A1"
click at [760, 327] on select "Choose an address 81A, Station Road, Cogenhoe, Northampton, NN7 1NG 166A, Stati…" at bounding box center [943, 342] width 366 height 35
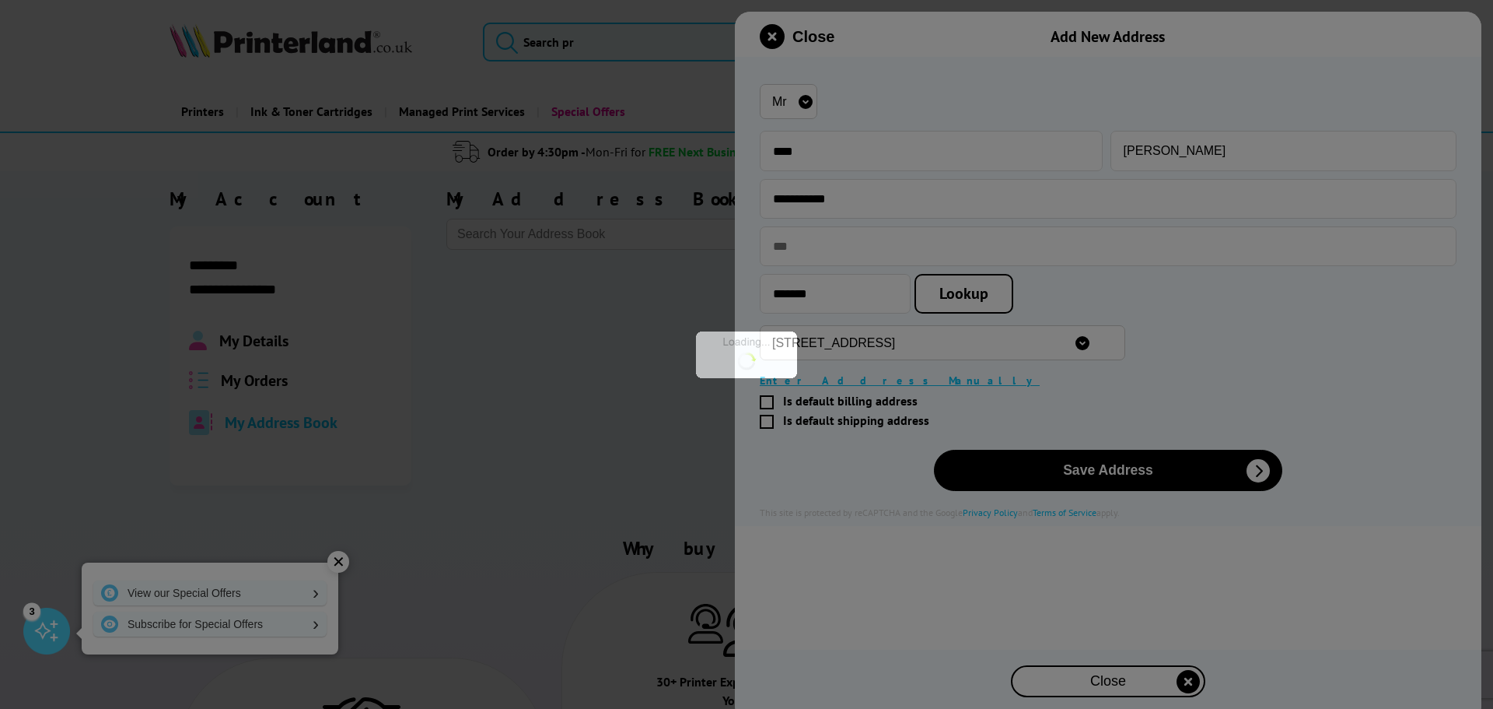
type input "Orchard House"
type input "69 Station Road"
type input "Cogenhoe"
type input "Northampton"
type input "Northamptonshire"
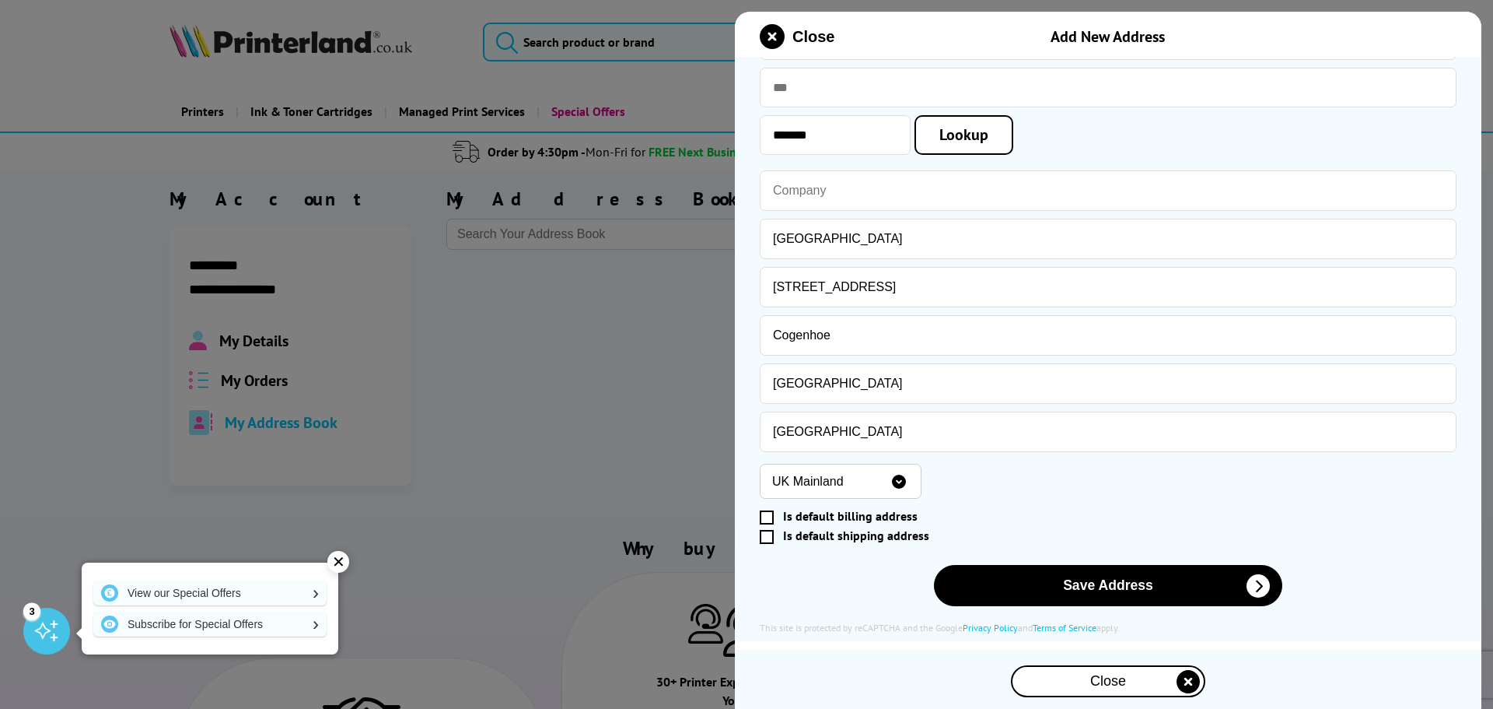
scroll to position [161, 0]
click at [768, 520] on span at bounding box center [767, 517] width 14 height 14
click at [768, 516] on input "Is default billing address" at bounding box center [1105, 516] width 684 height 0
click at [768, 532] on span at bounding box center [767, 537] width 14 height 14
click at [768, 536] on input "Is default shipping address" at bounding box center [1105, 536] width 684 height 0
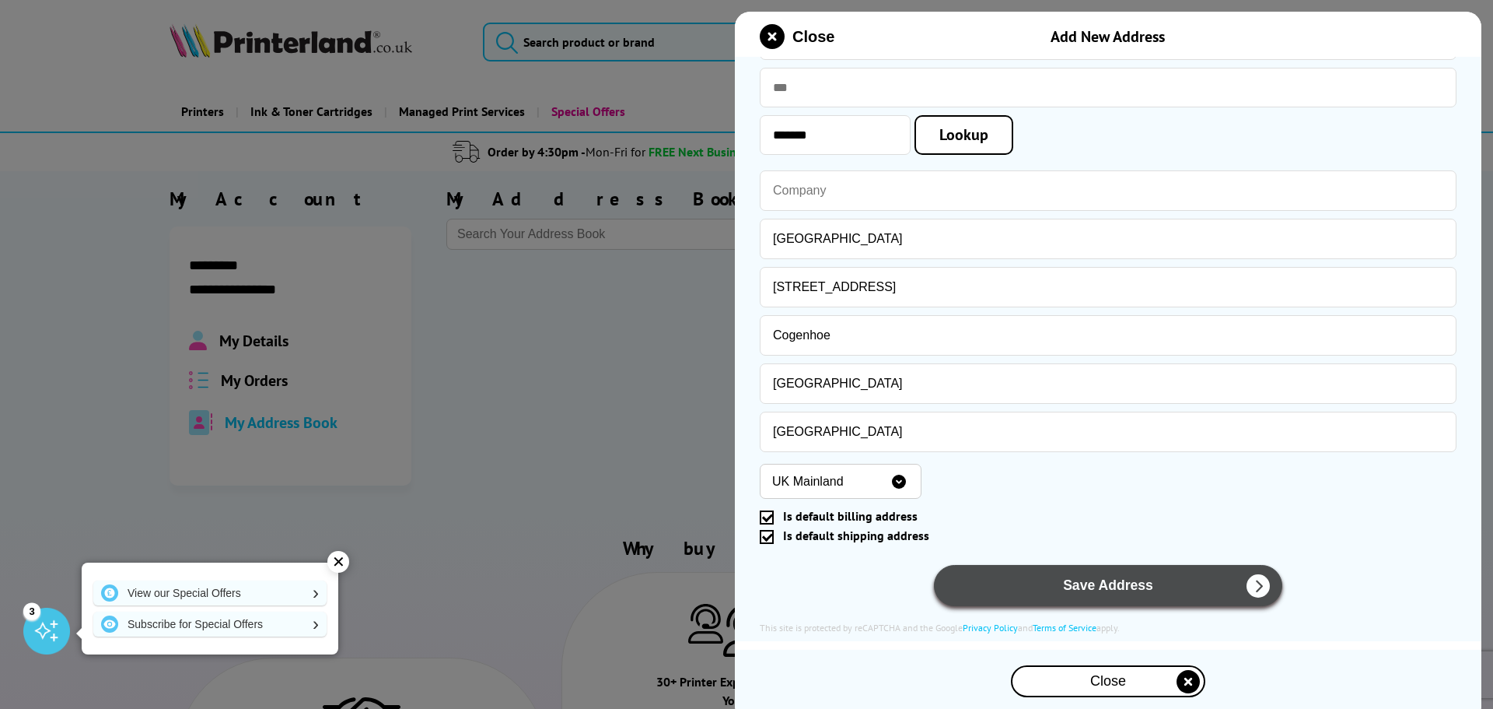
click at [1112, 591] on button "Save Address" at bounding box center [1108, 585] width 348 height 41
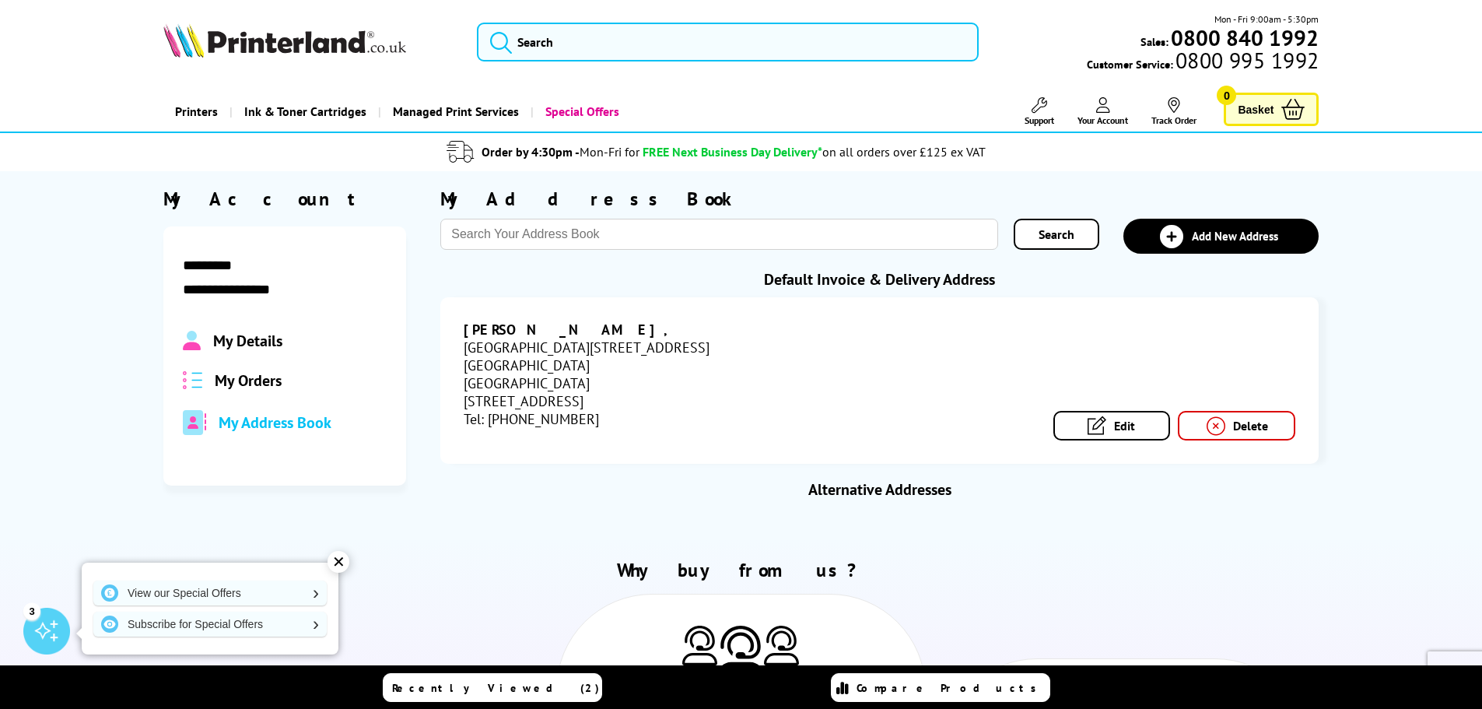
click at [1079, 425] on link "Edit" at bounding box center [1111, 426] width 117 height 30
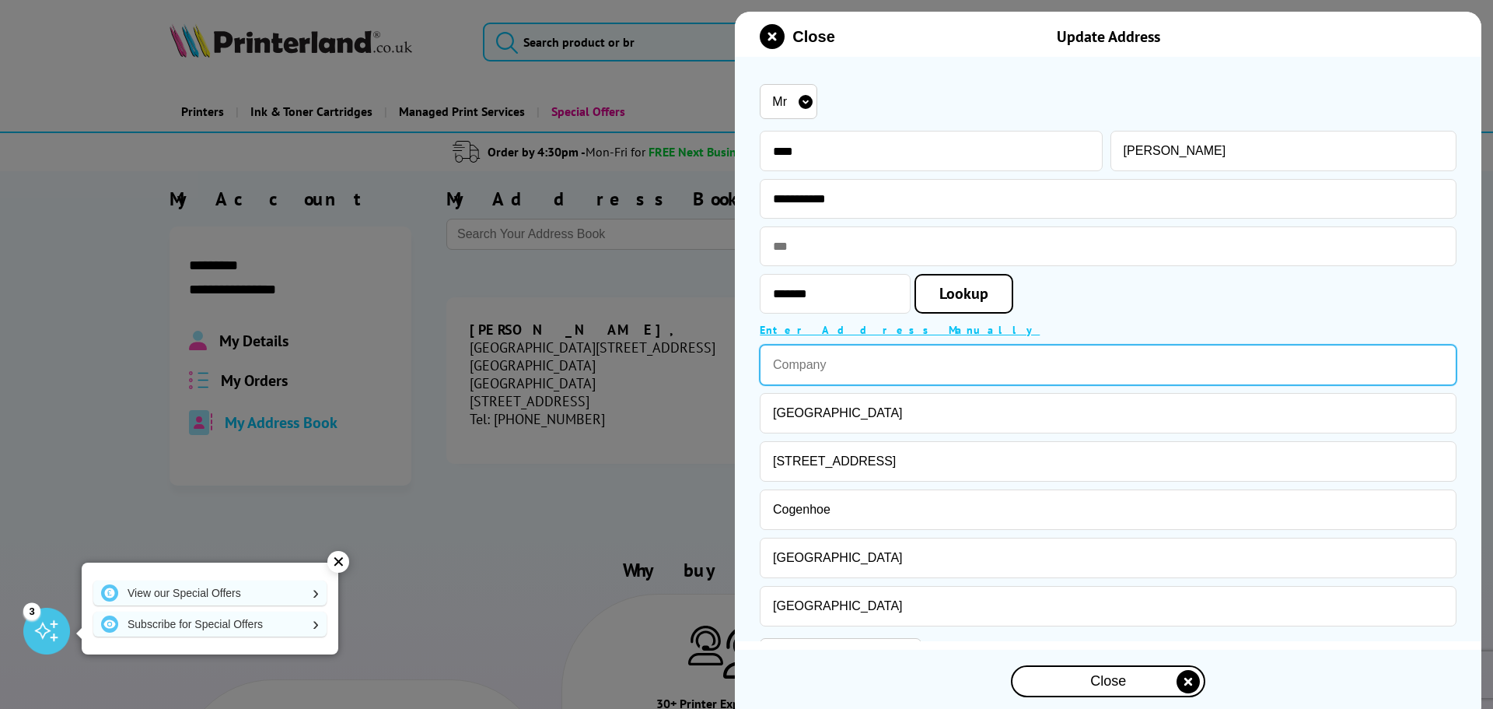
click at [864, 373] on input "text" at bounding box center [1108, 365] width 697 height 40
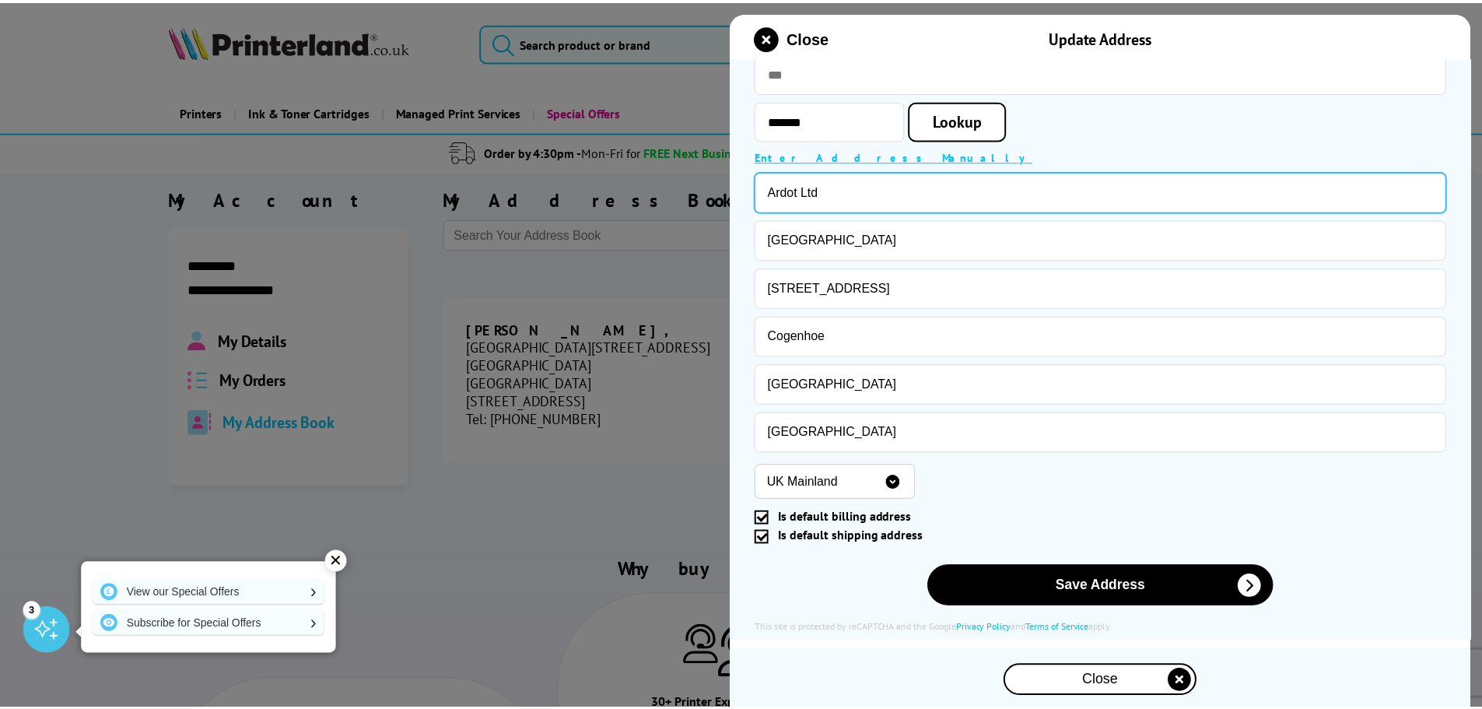
scroll to position [177, 0]
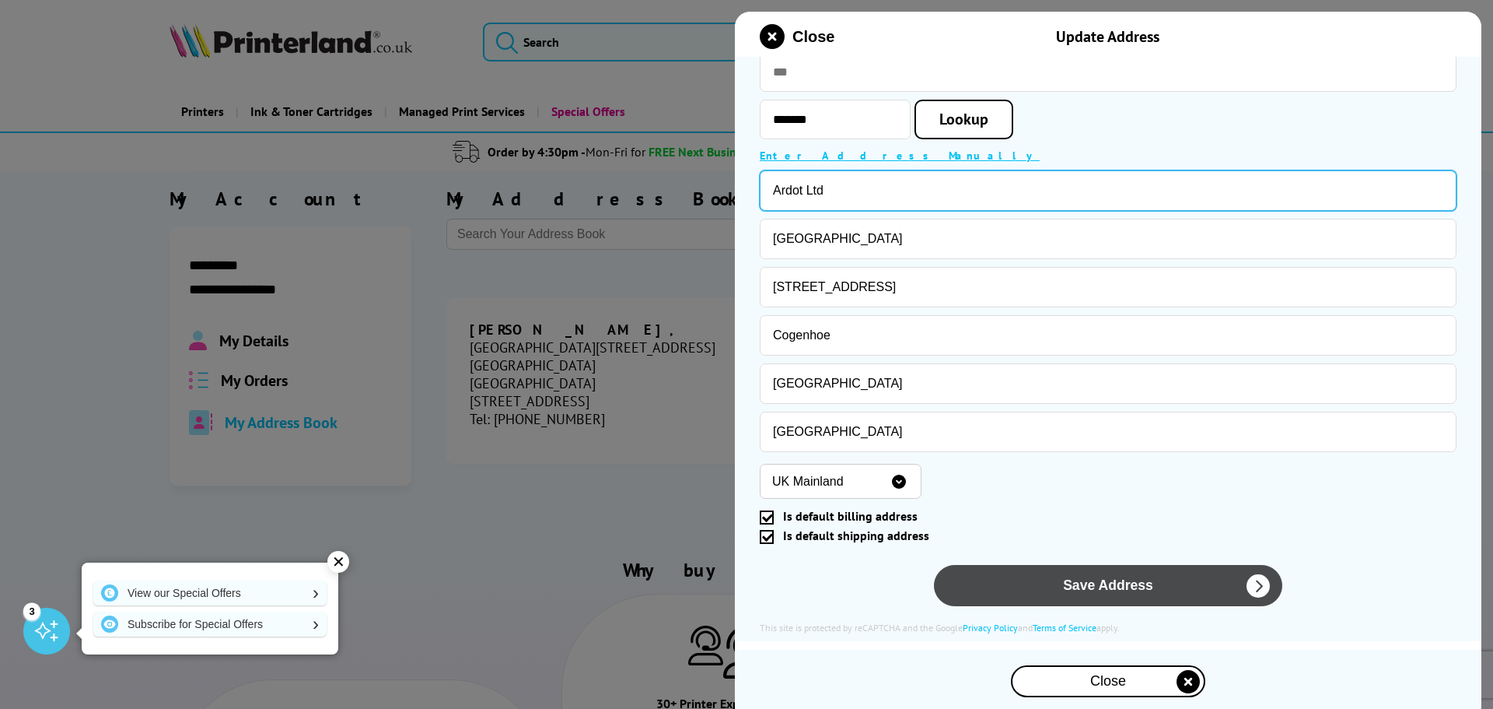
type input "Ardot Ltd"
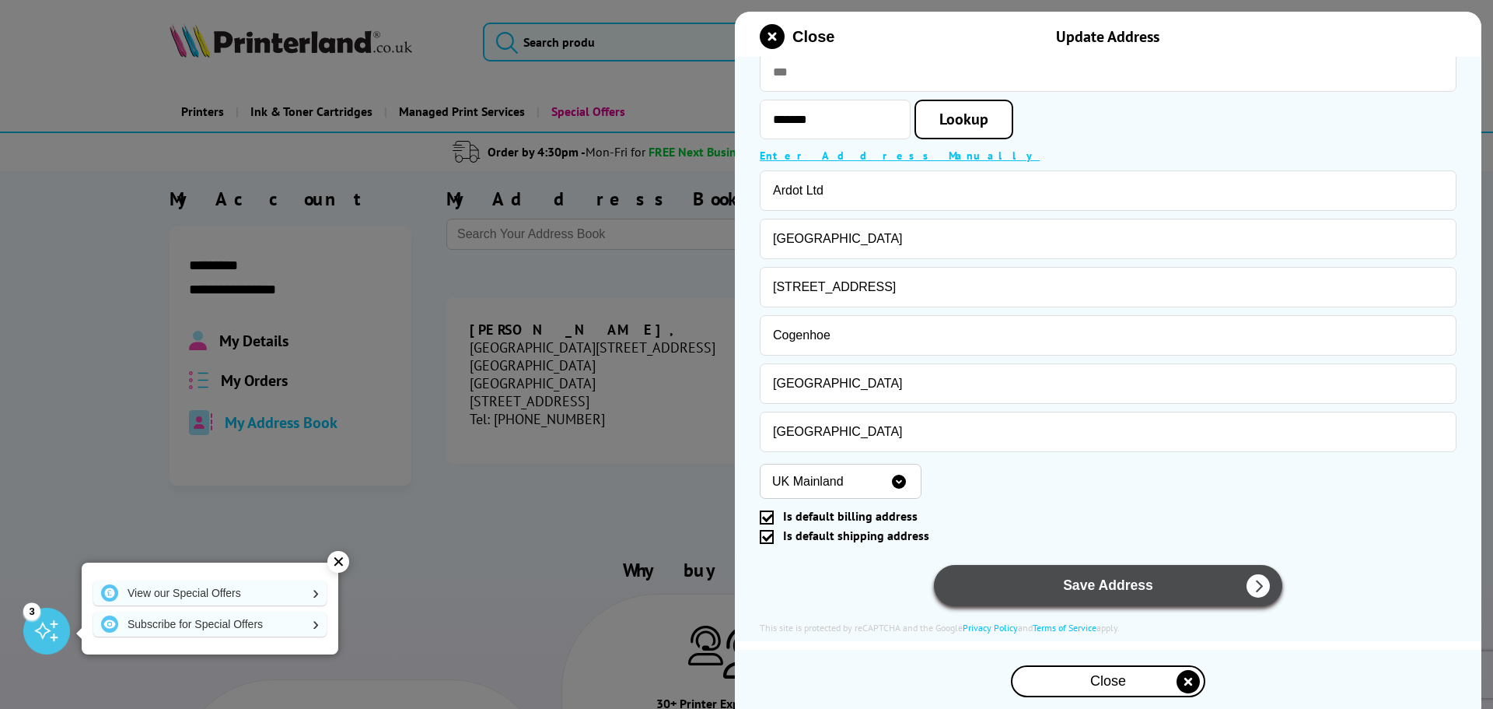
click at [1093, 580] on button "Save Address" at bounding box center [1108, 585] width 348 height 41
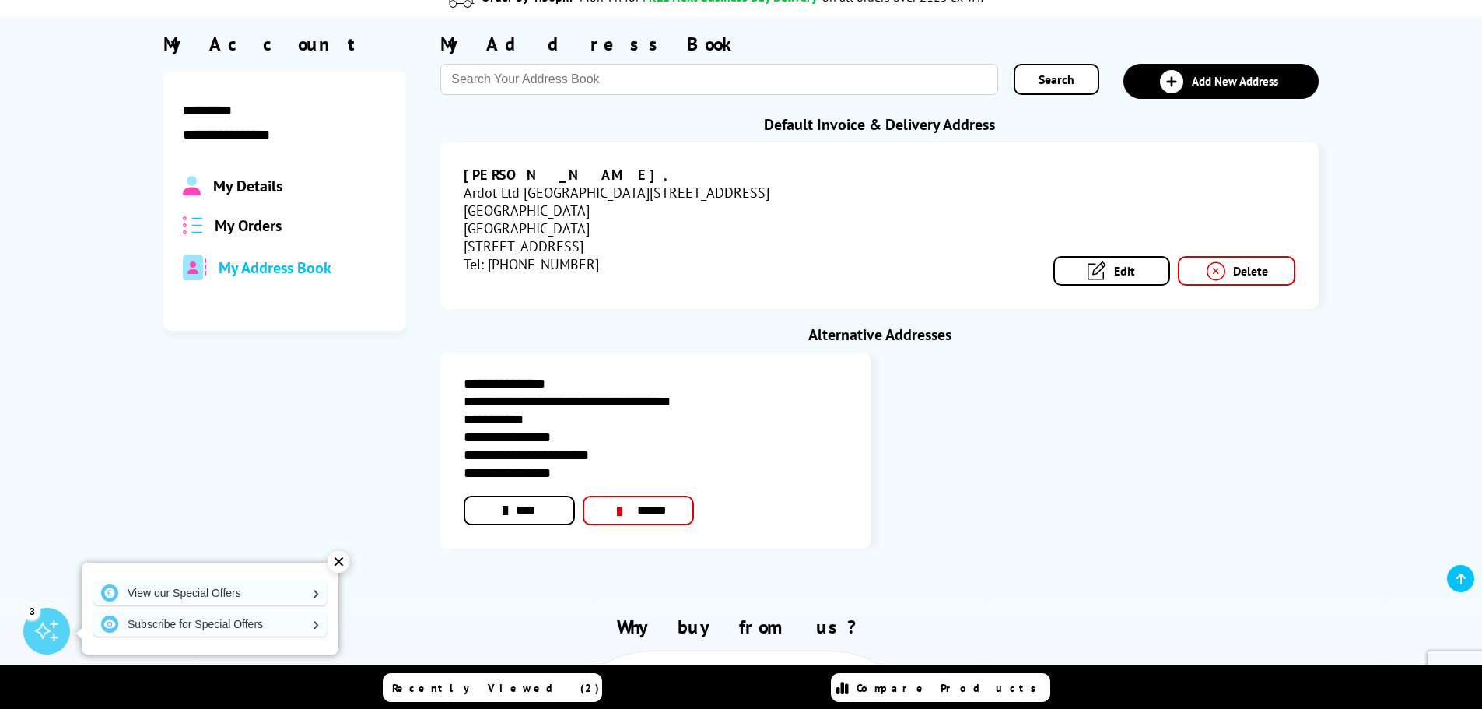
scroll to position [156, 0]
click at [656, 516] on link "******" at bounding box center [638, 510] width 111 height 30
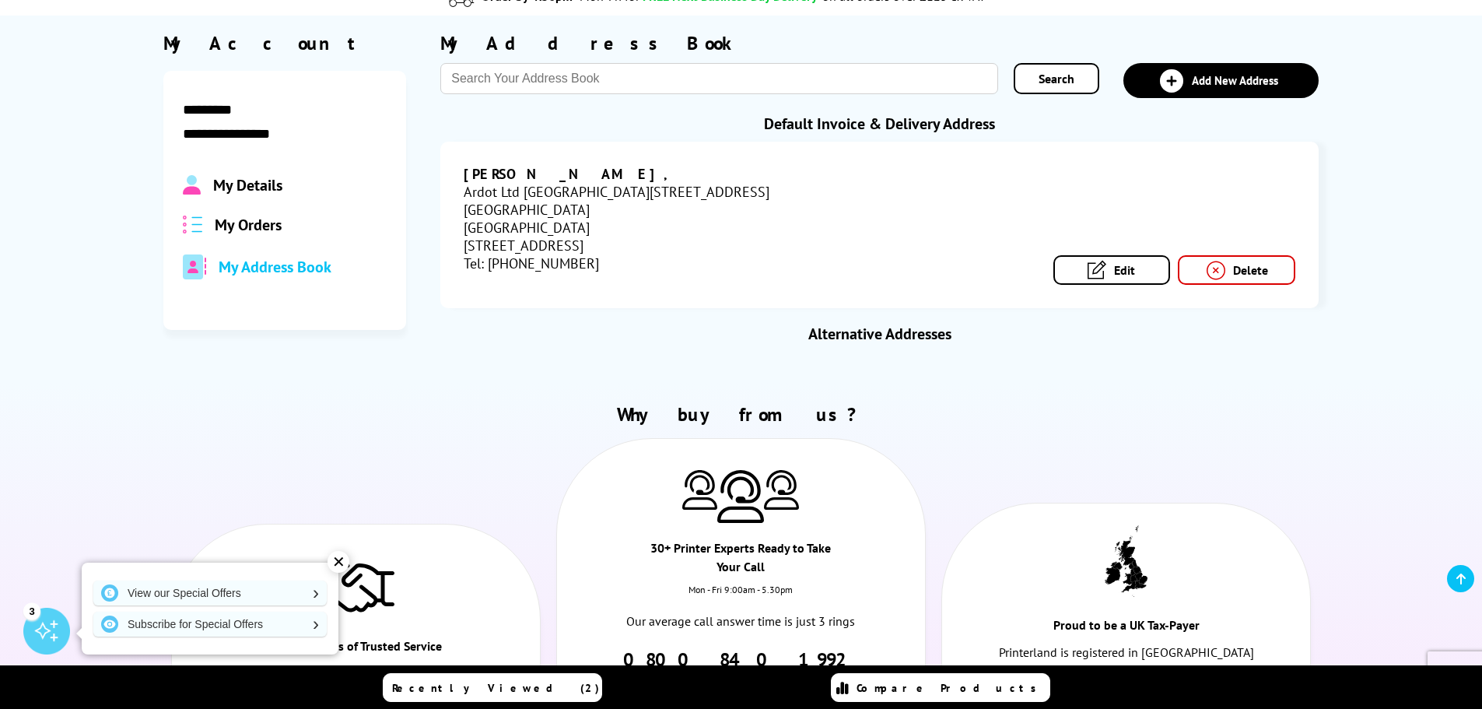
click at [872, 439] on ul "Over 30 Years of Trusted Service Established in 1993 we have grown to be the la…" at bounding box center [741, 612] width 1156 height 348
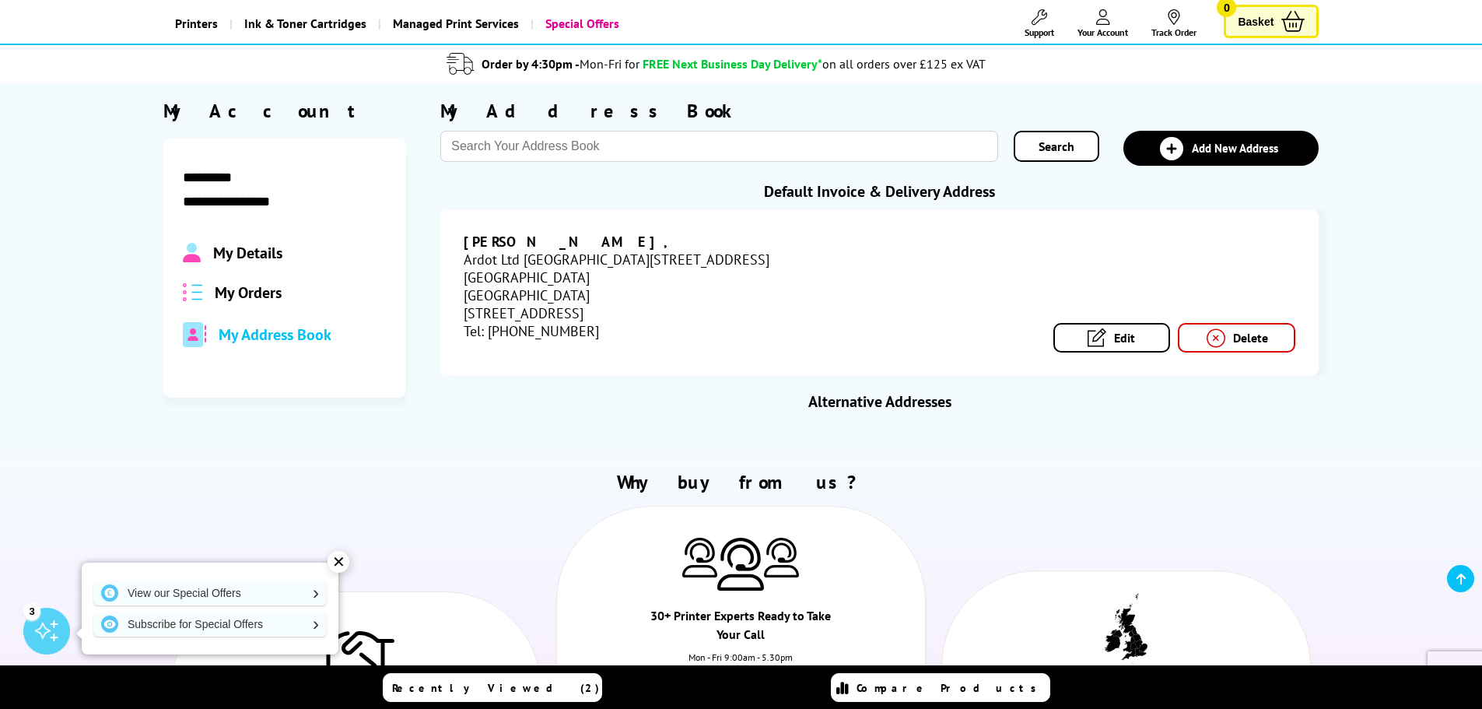
scroll to position [0, 0]
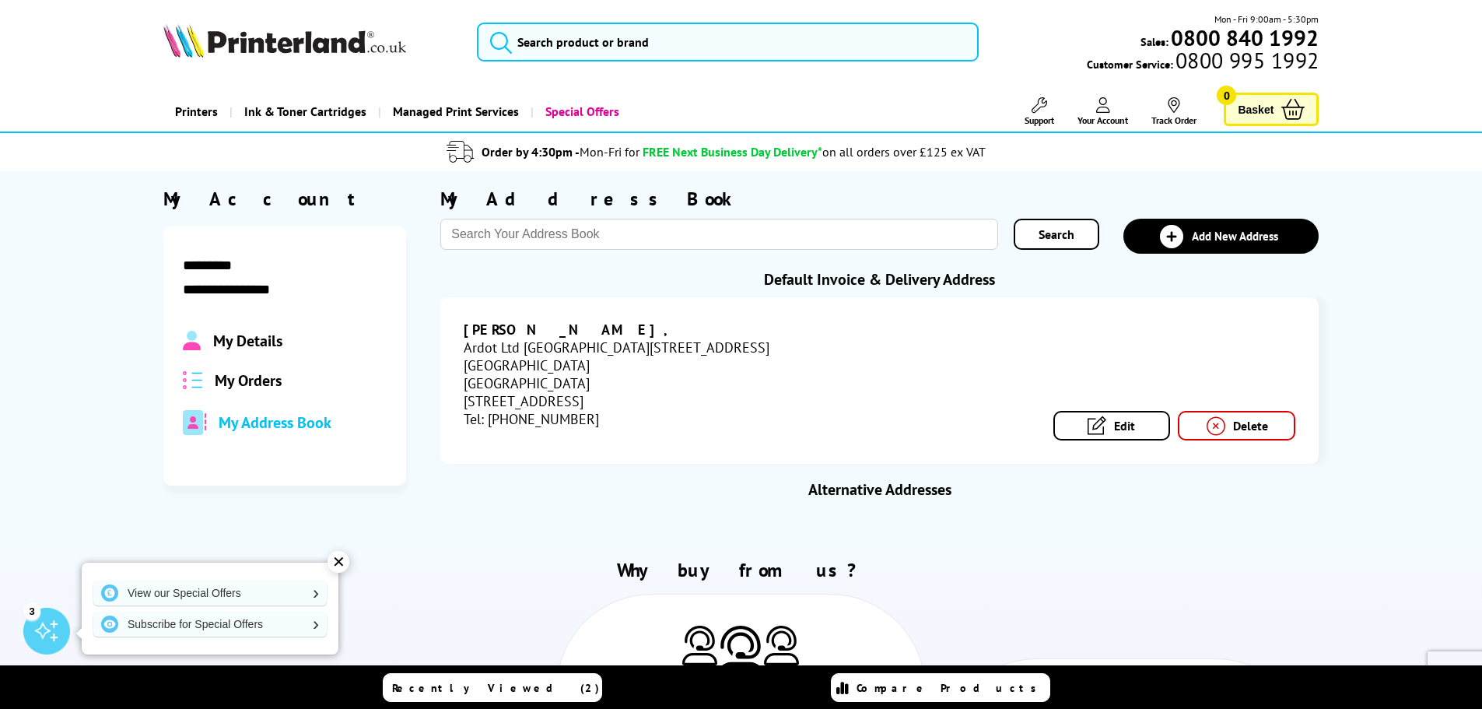
click at [281, 388] on span "My Orders" at bounding box center [248, 380] width 67 height 20
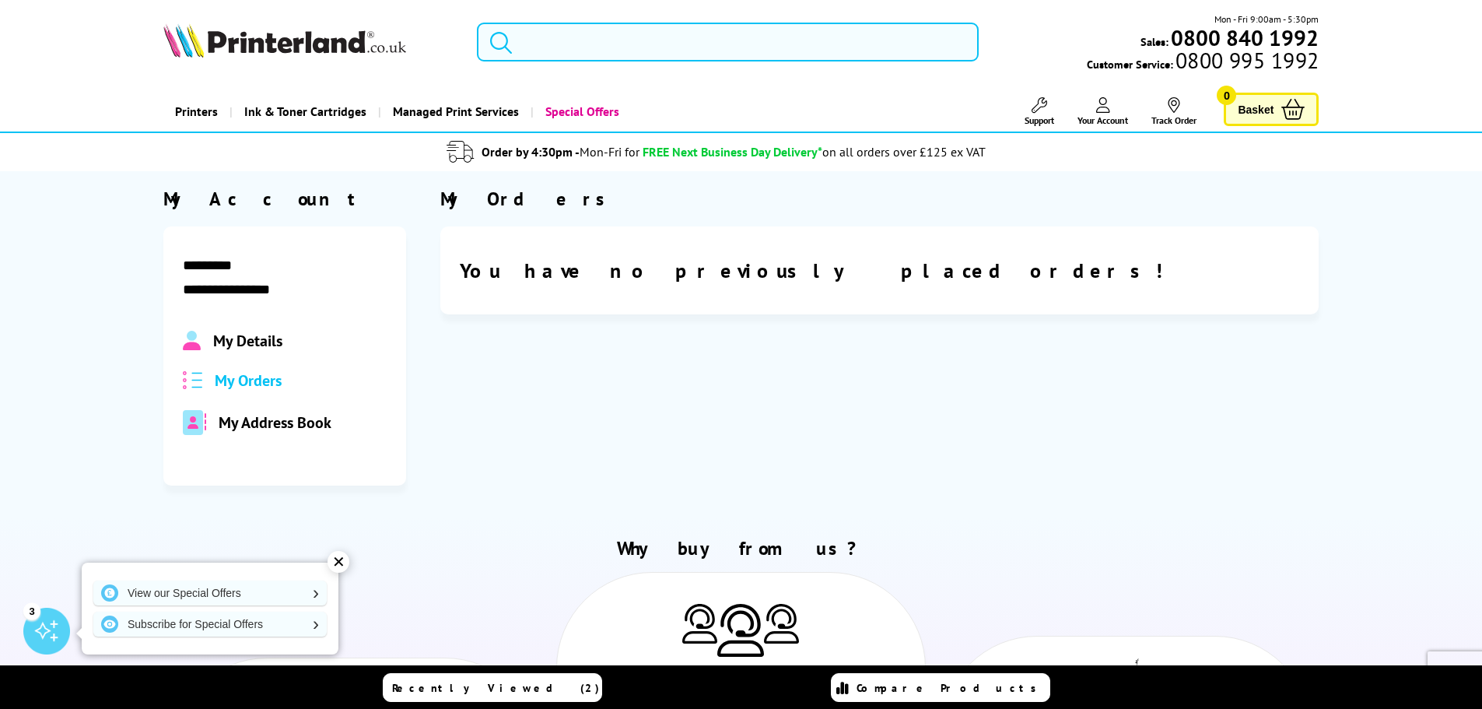
click at [570, 39] on input "search" at bounding box center [728, 42] width 502 height 39
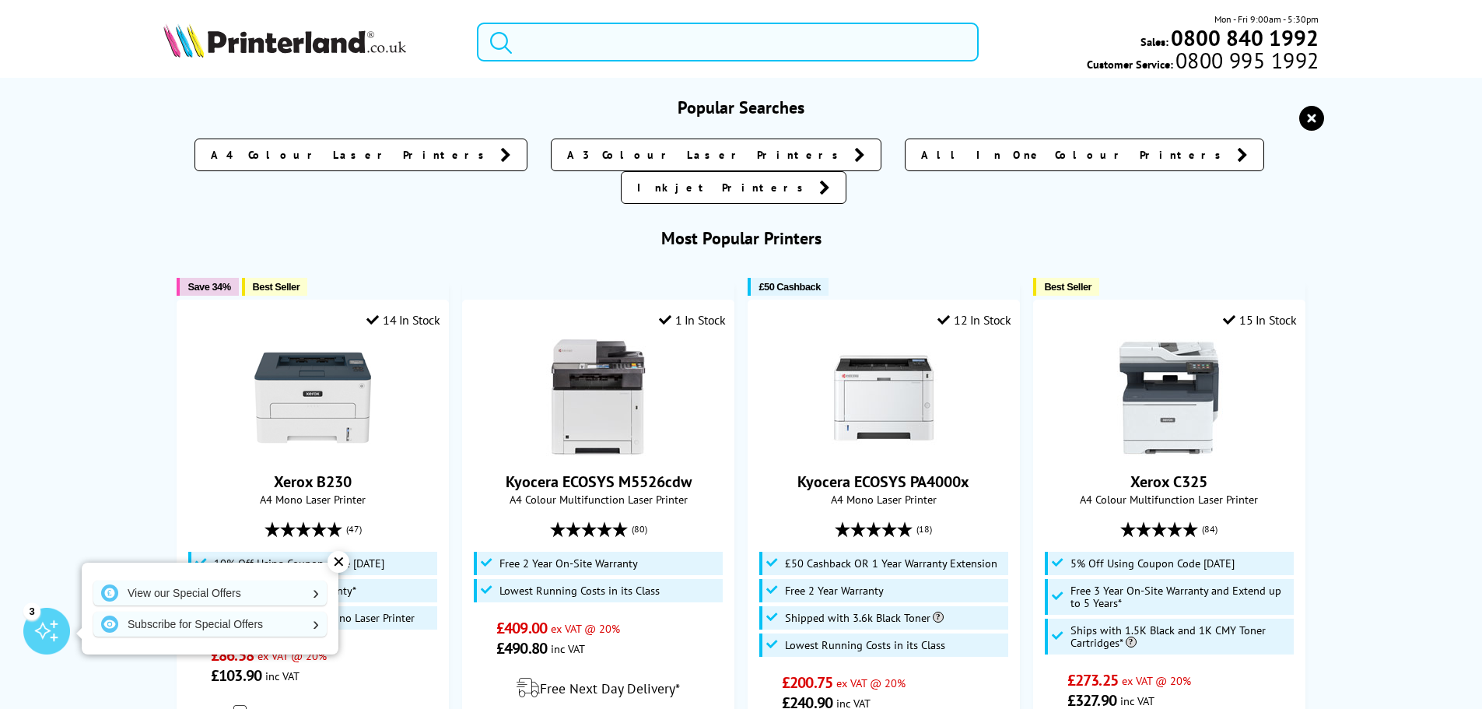
paste input "106R03518"
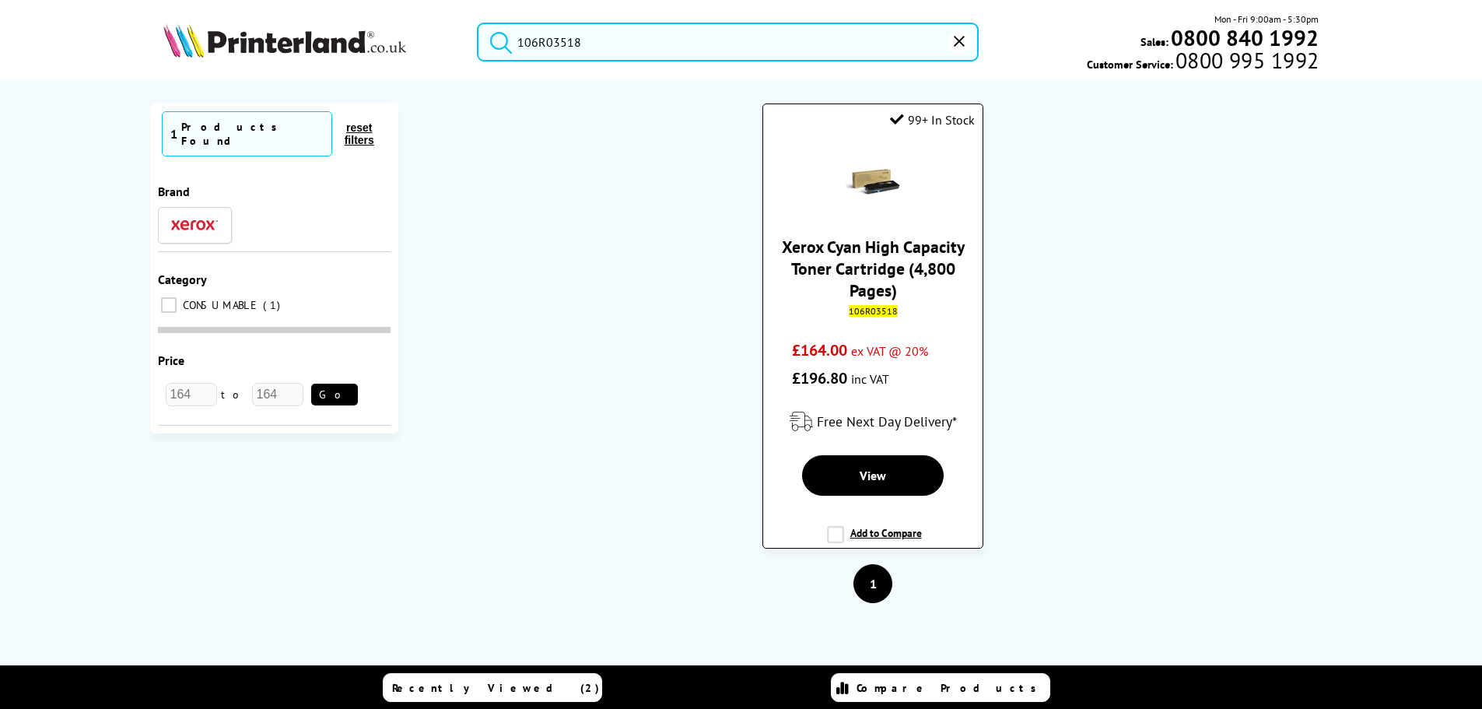
type input "106R03518"
click at [887, 256] on link "Xerox Cyan High Capacity Toner Cartridge (4,800 Pages)" at bounding box center [873, 268] width 183 height 65
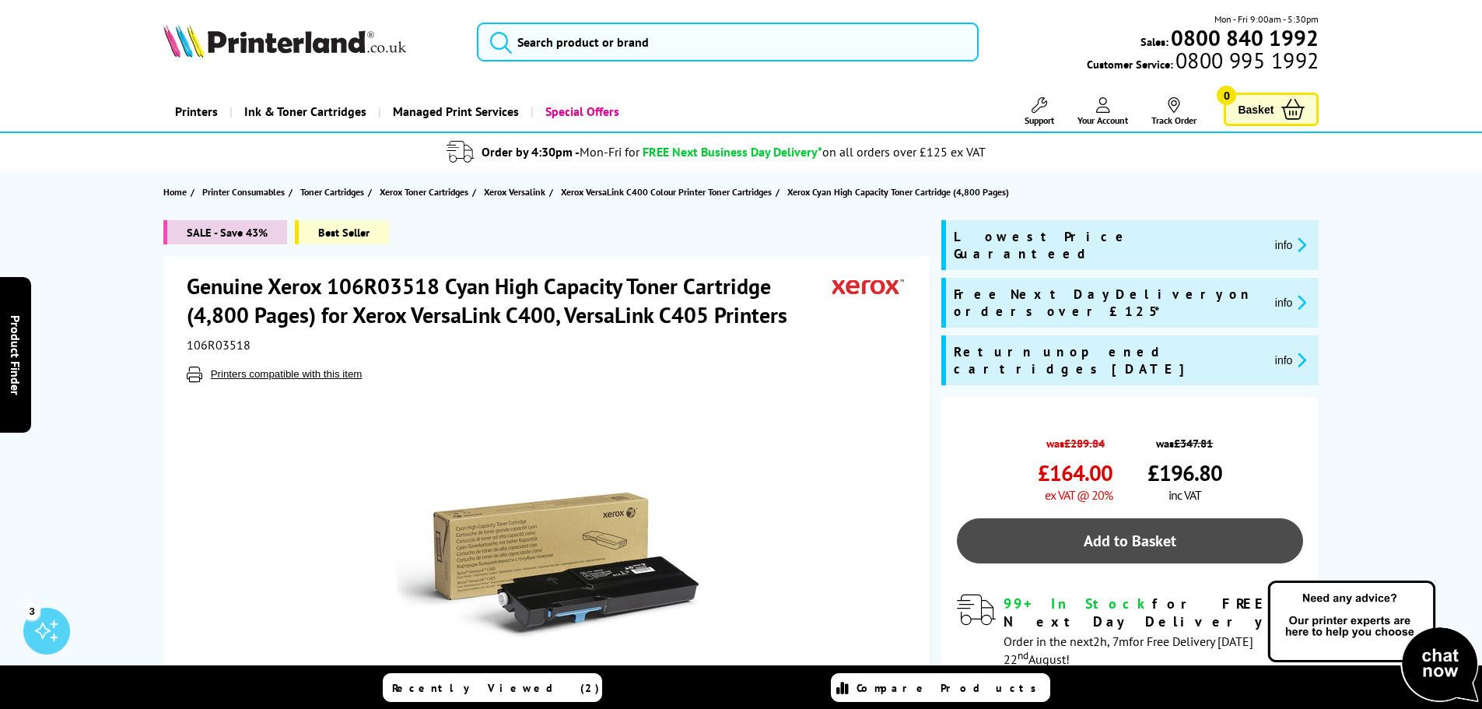
click at [1013, 518] on link "Add to Basket" at bounding box center [1130, 540] width 346 height 45
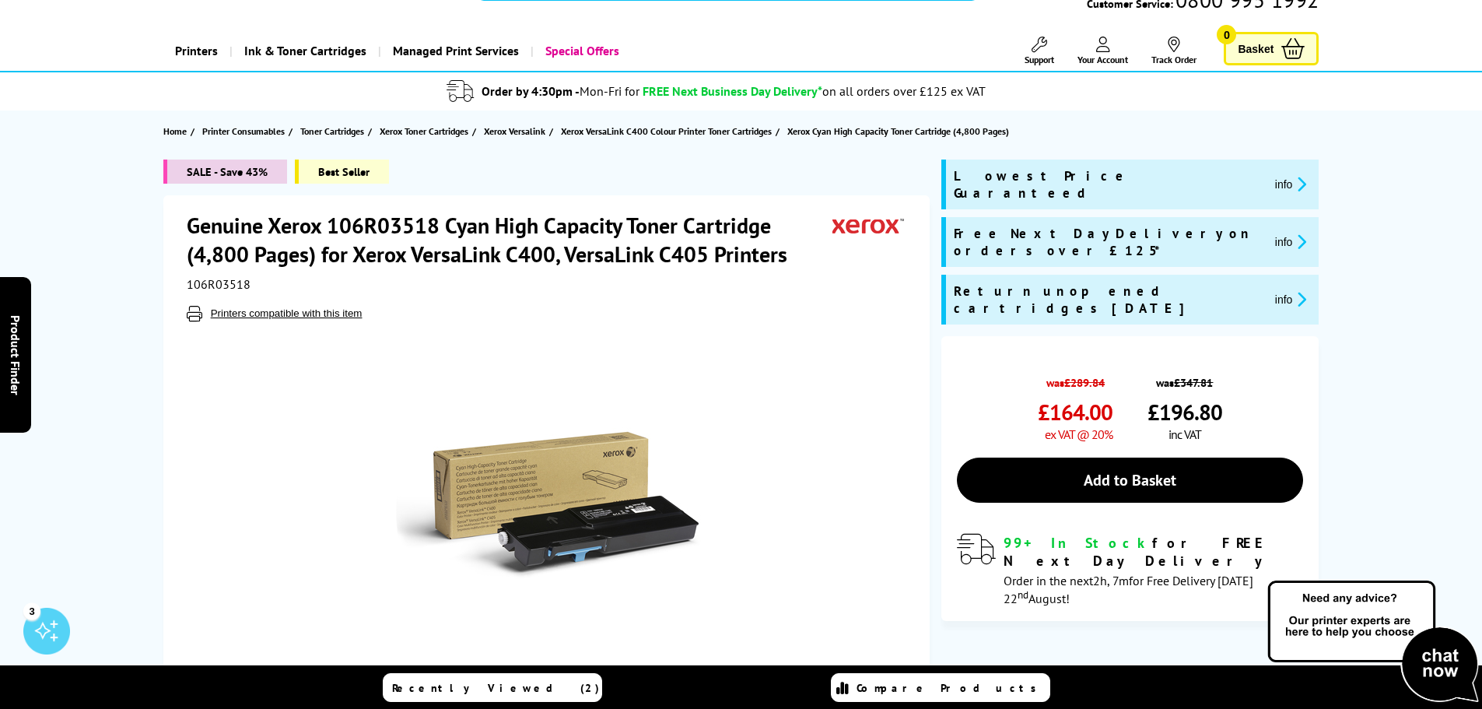
scroll to position [78, 0]
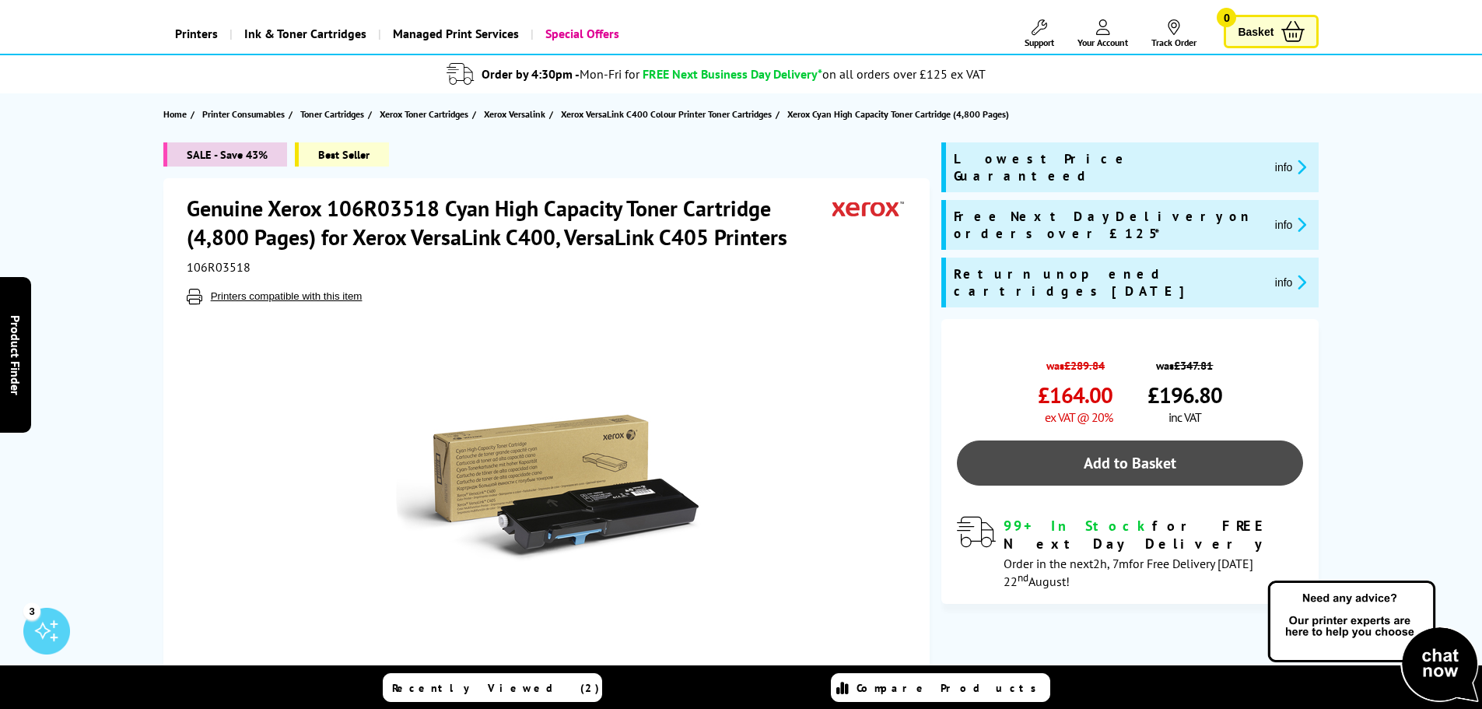
click at [1043, 440] on link "Add to Basket" at bounding box center [1130, 462] width 346 height 45
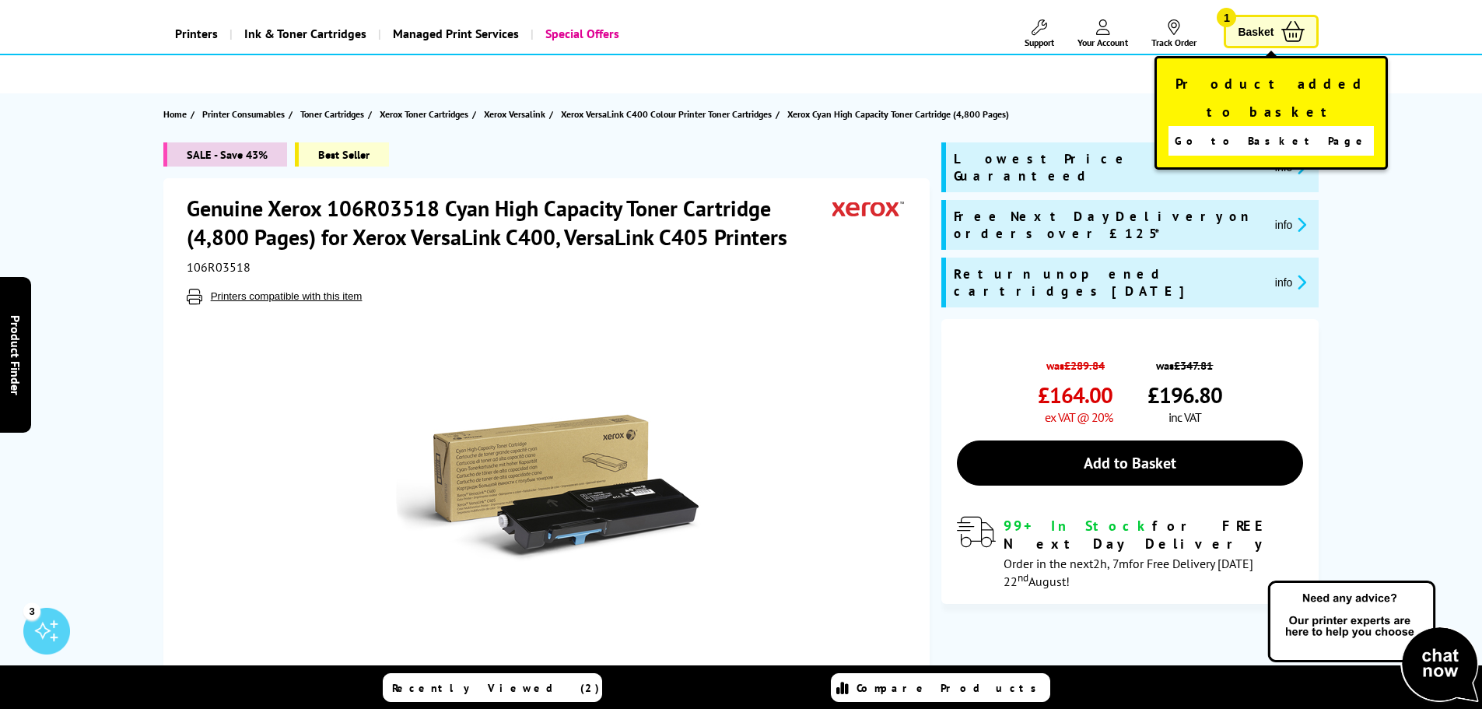
scroll to position [0, 0]
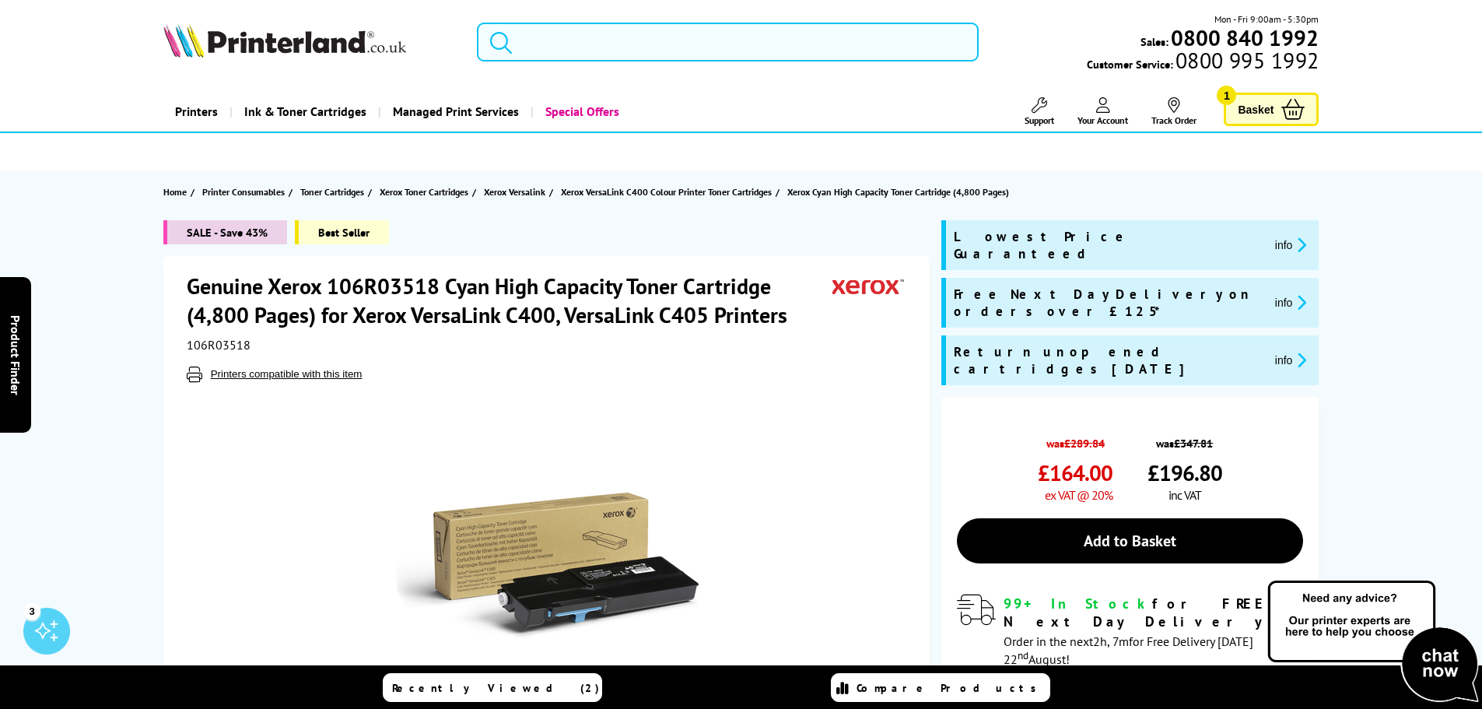
click at [541, 44] on input "search" at bounding box center [728, 42] width 502 height 39
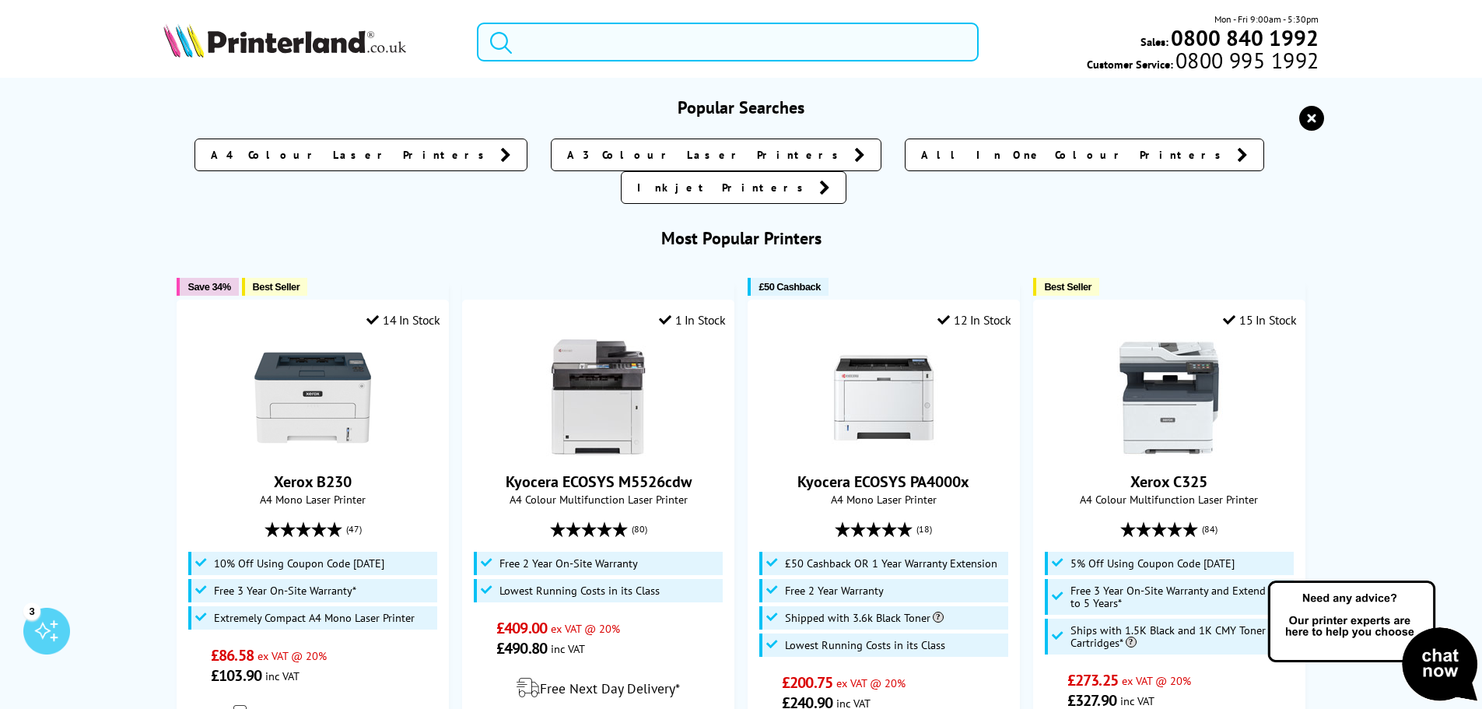
paste input "106R03519"
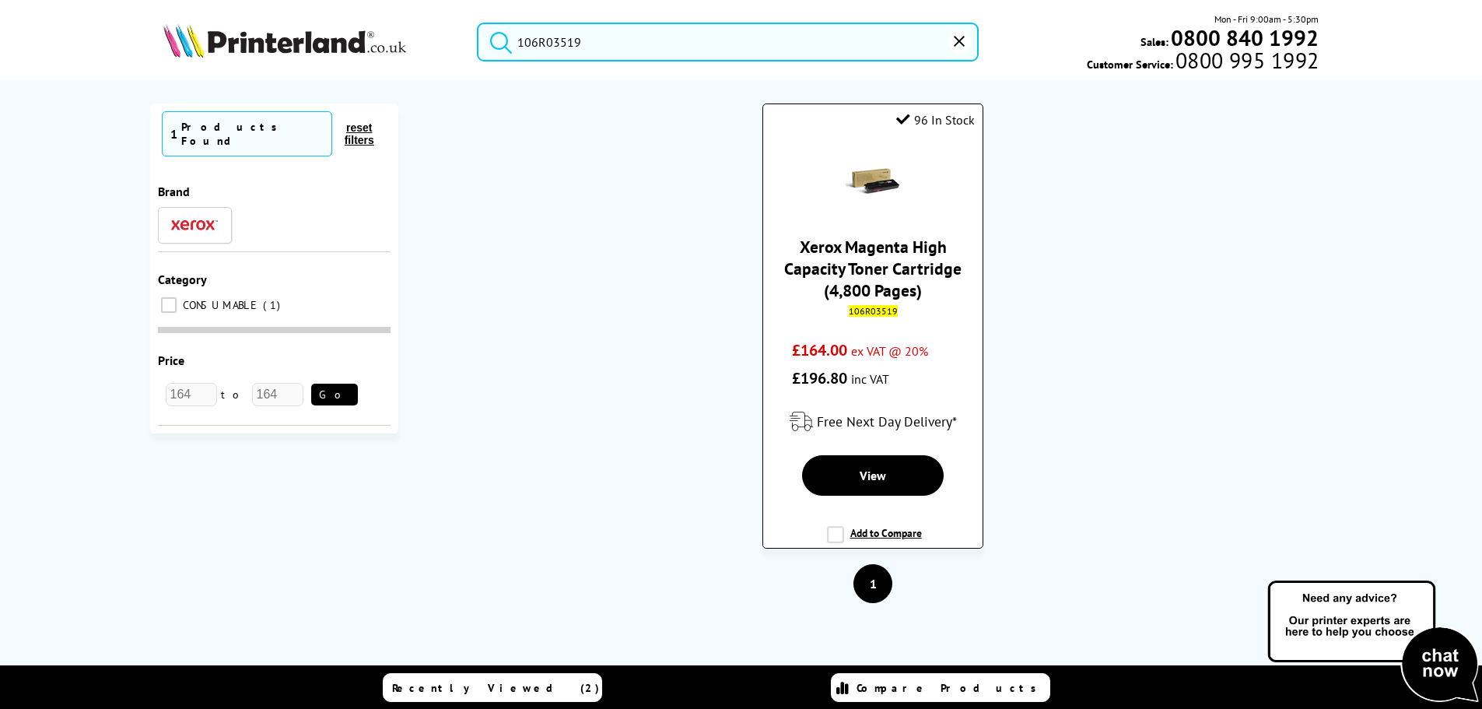
type input "106R03519"
click at [853, 264] on link "Xerox Magenta High Capacity Toner Cartridge (4,800 Pages)" at bounding box center [872, 268] width 177 height 65
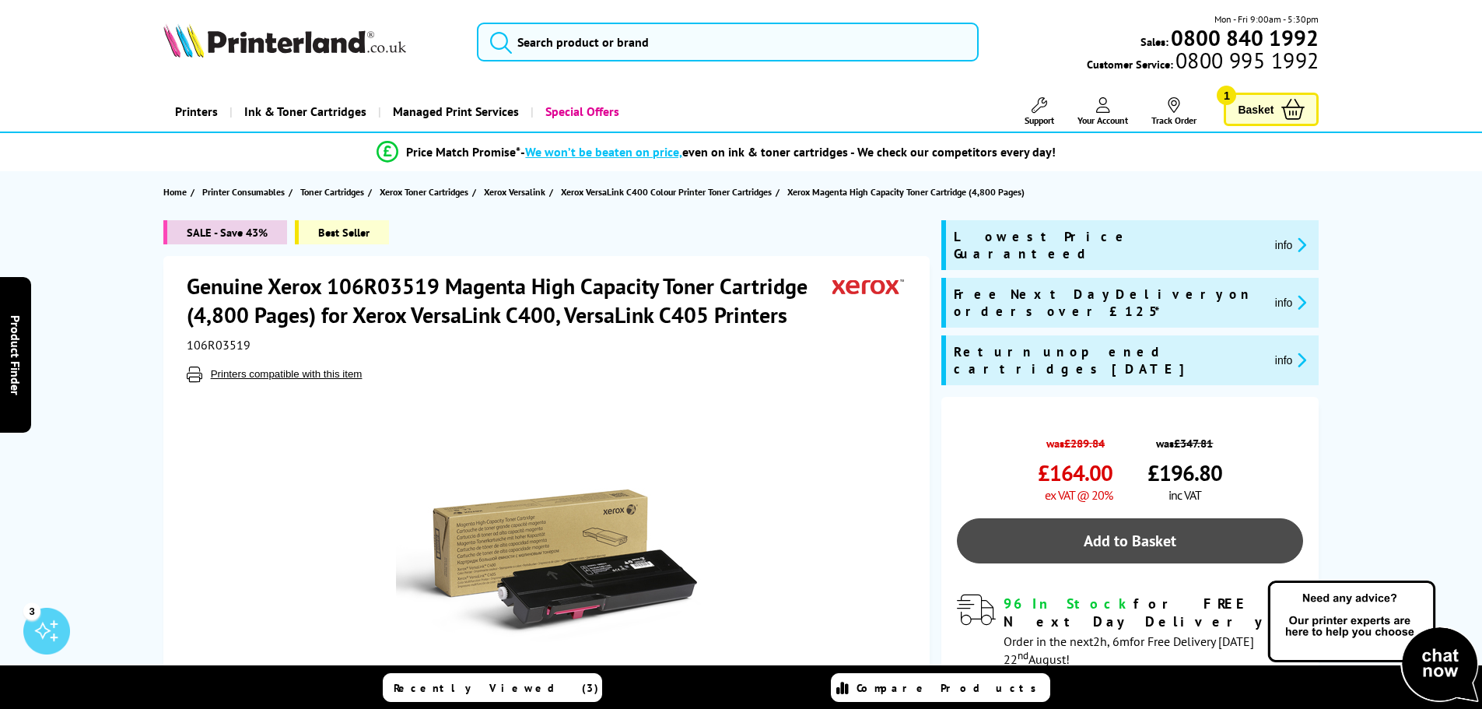
click at [1087, 518] on link "Add to Basket" at bounding box center [1130, 540] width 346 height 45
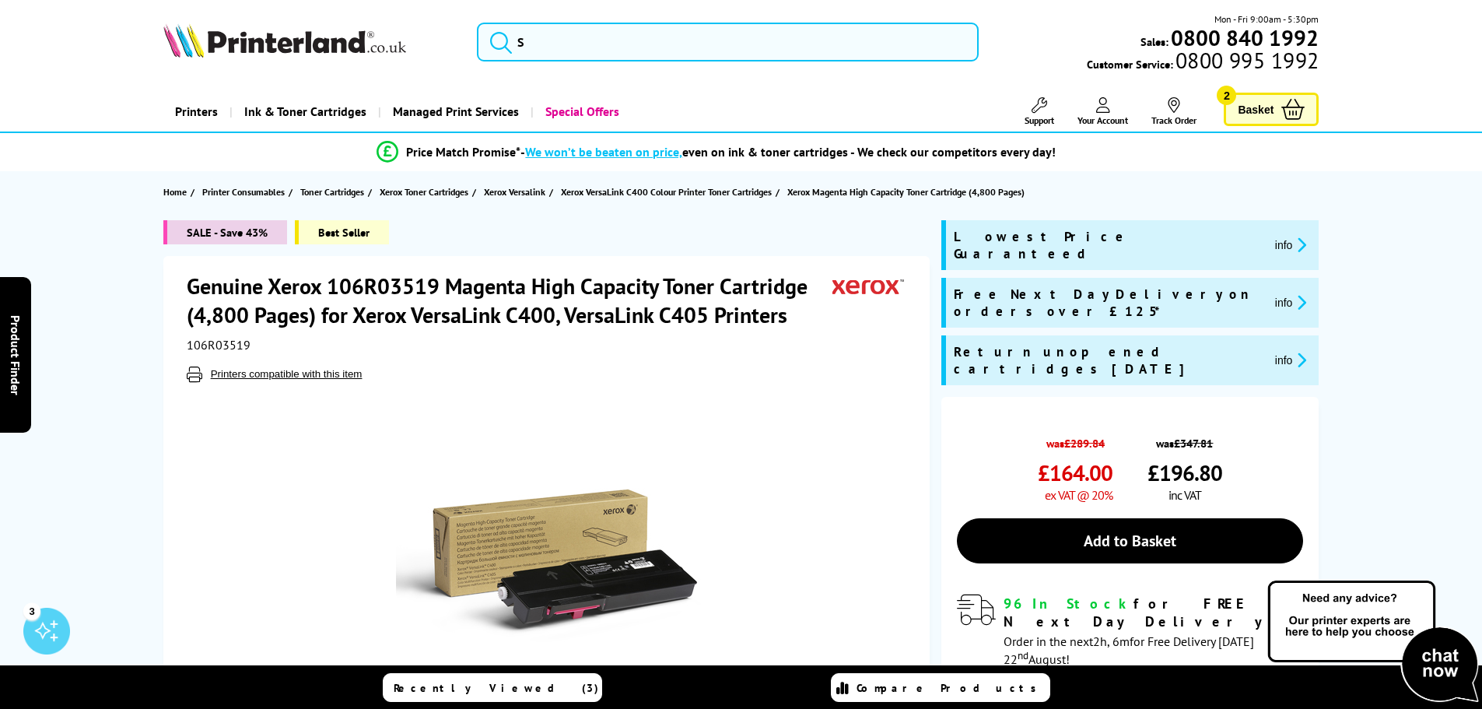
click at [1097, 119] on span "Your Account" at bounding box center [1102, 120] width 51 height 12
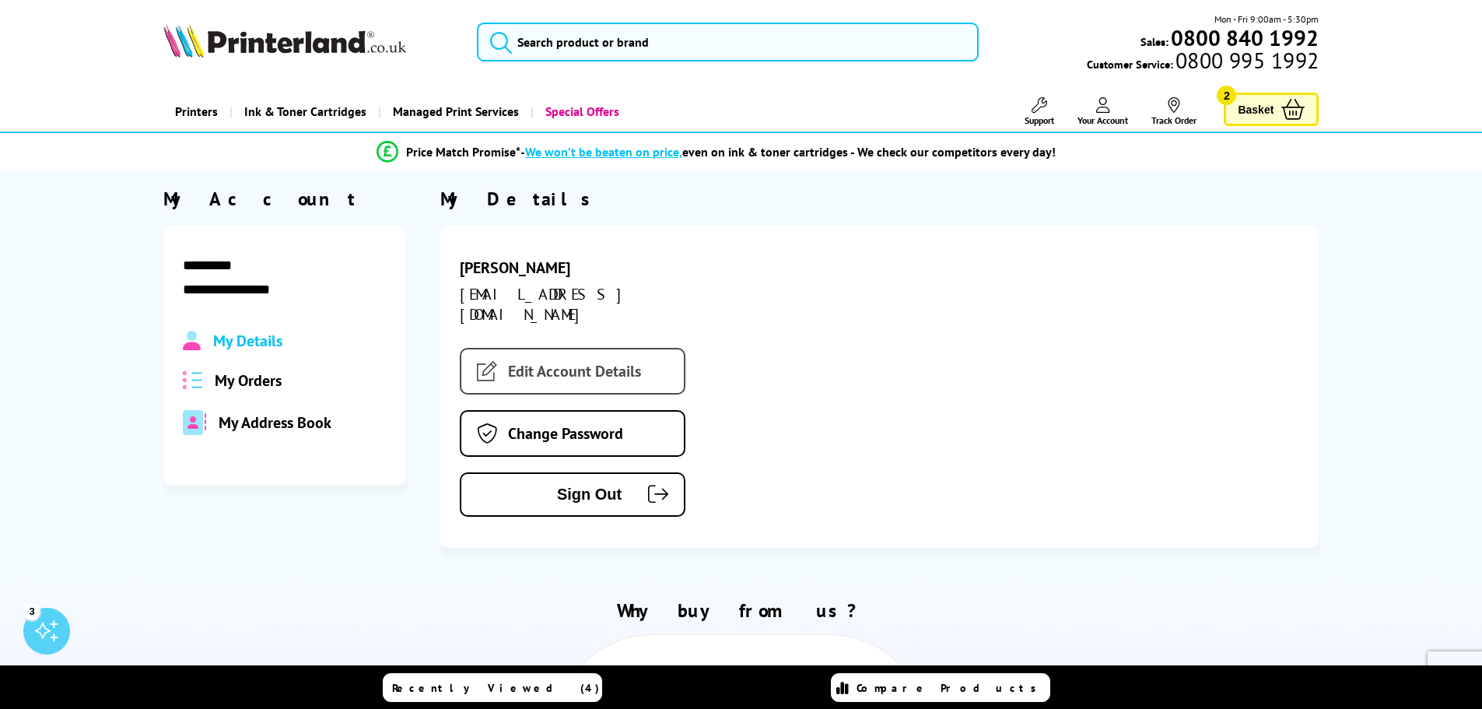
click at [583, 362] on link "Edit Account Details" at bounding box center [573, 371] width 226 height 47
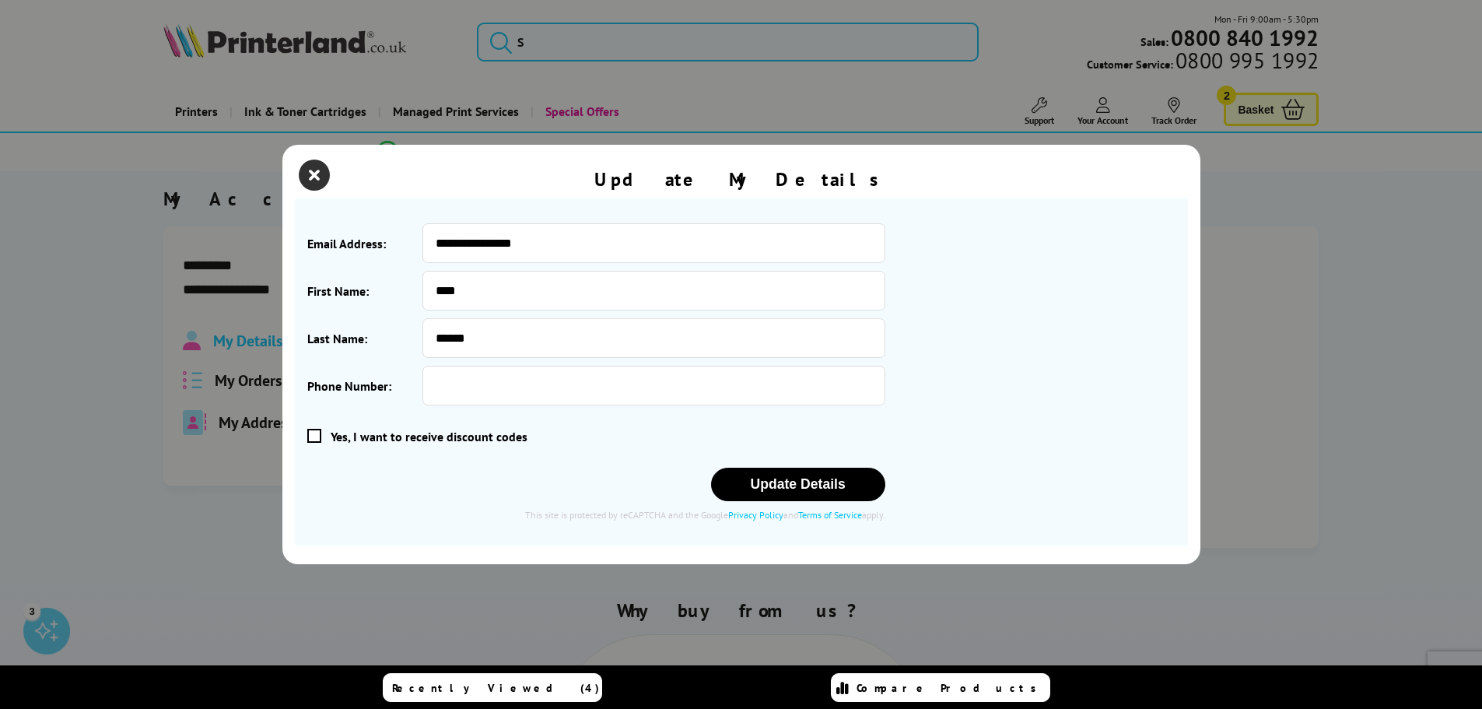
click at [309, 163] on icon "close modal" at bounding box center [314, 174] width 31 height 31
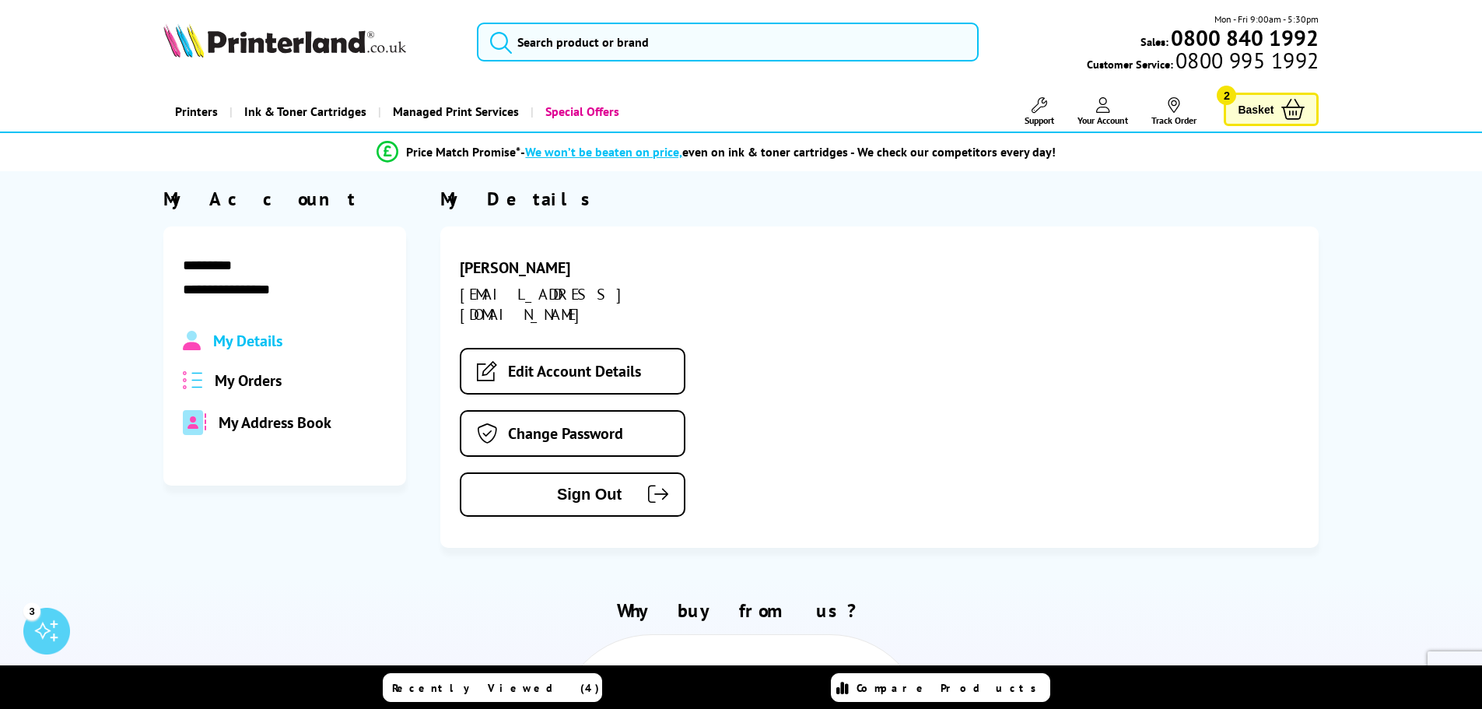
click at [1271, 107] on span "Basket" at bounding box center [1256, 109] width 36 height 21
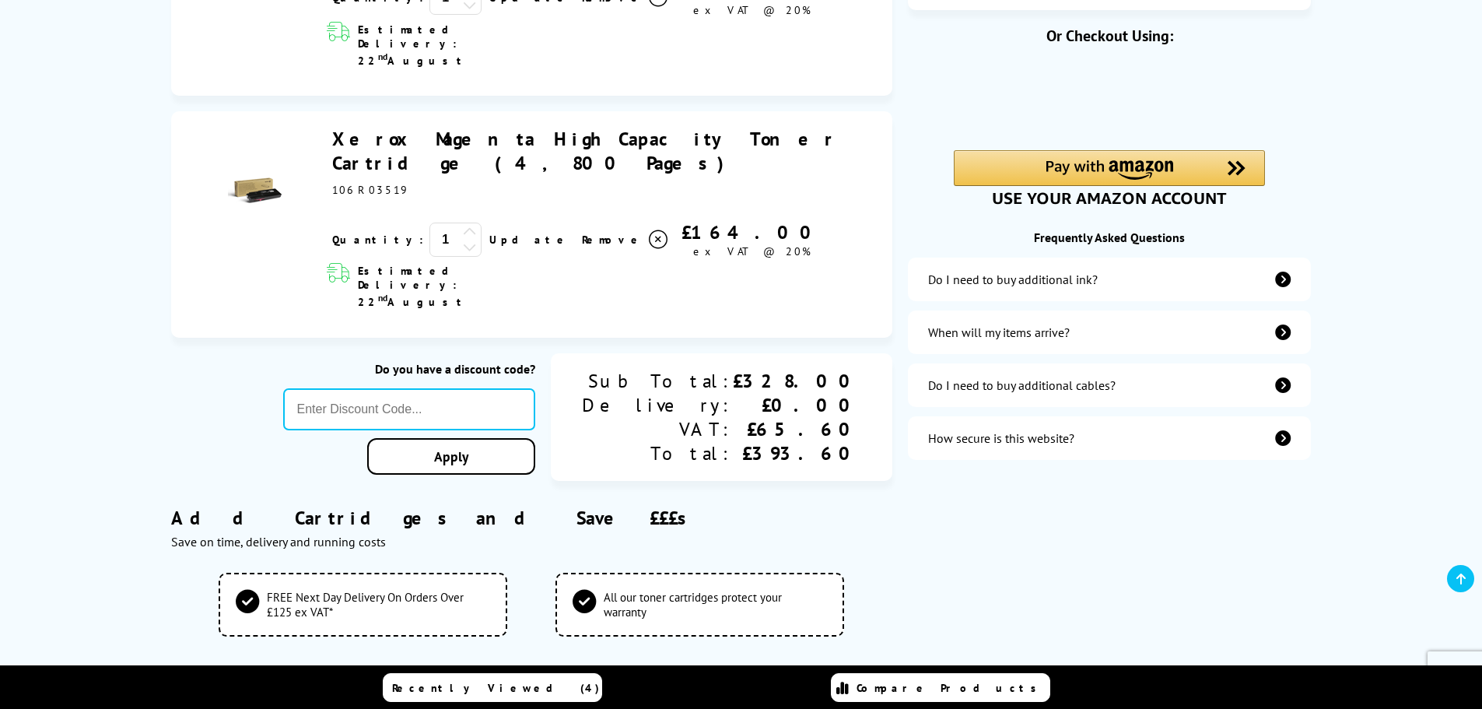
scroll to position [389, 0]
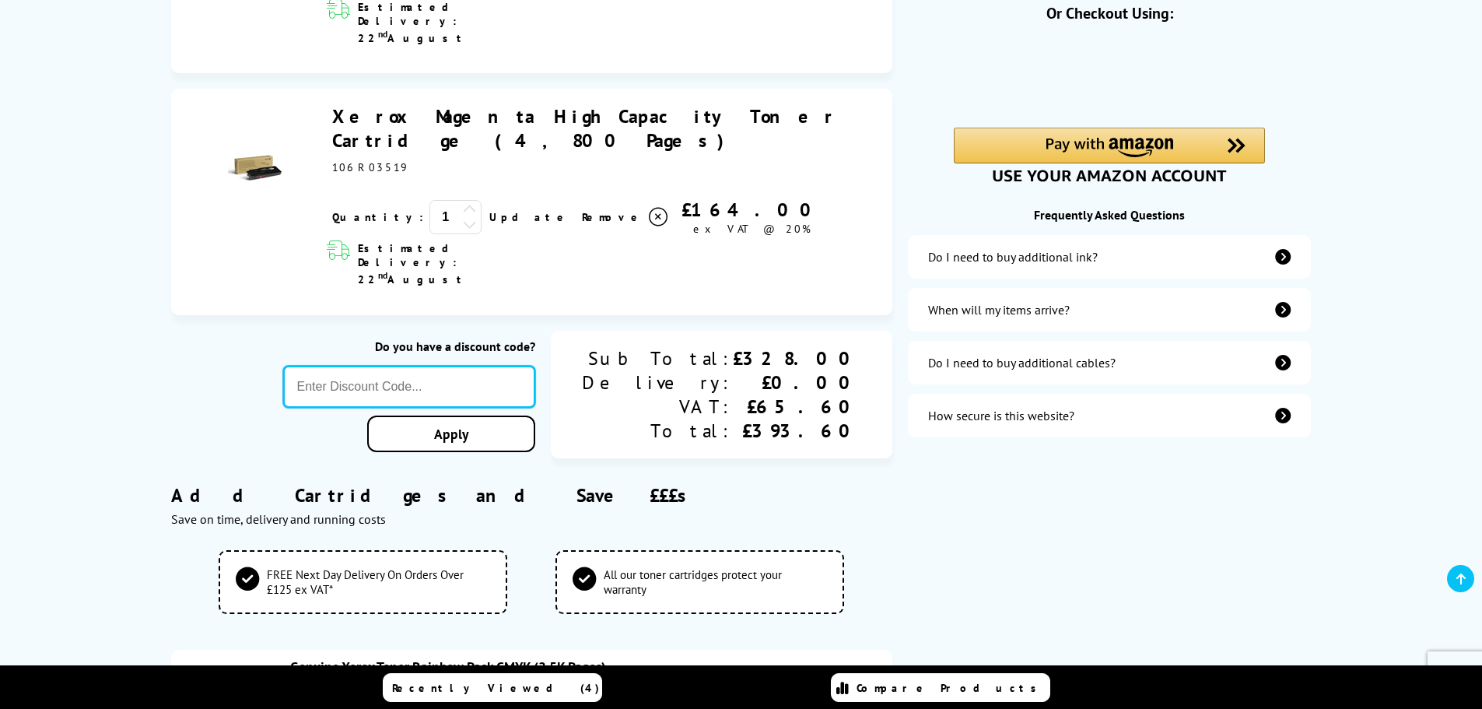
click at [530, 366] on input "text" at bounding box center [409, 387] width 253 height 42
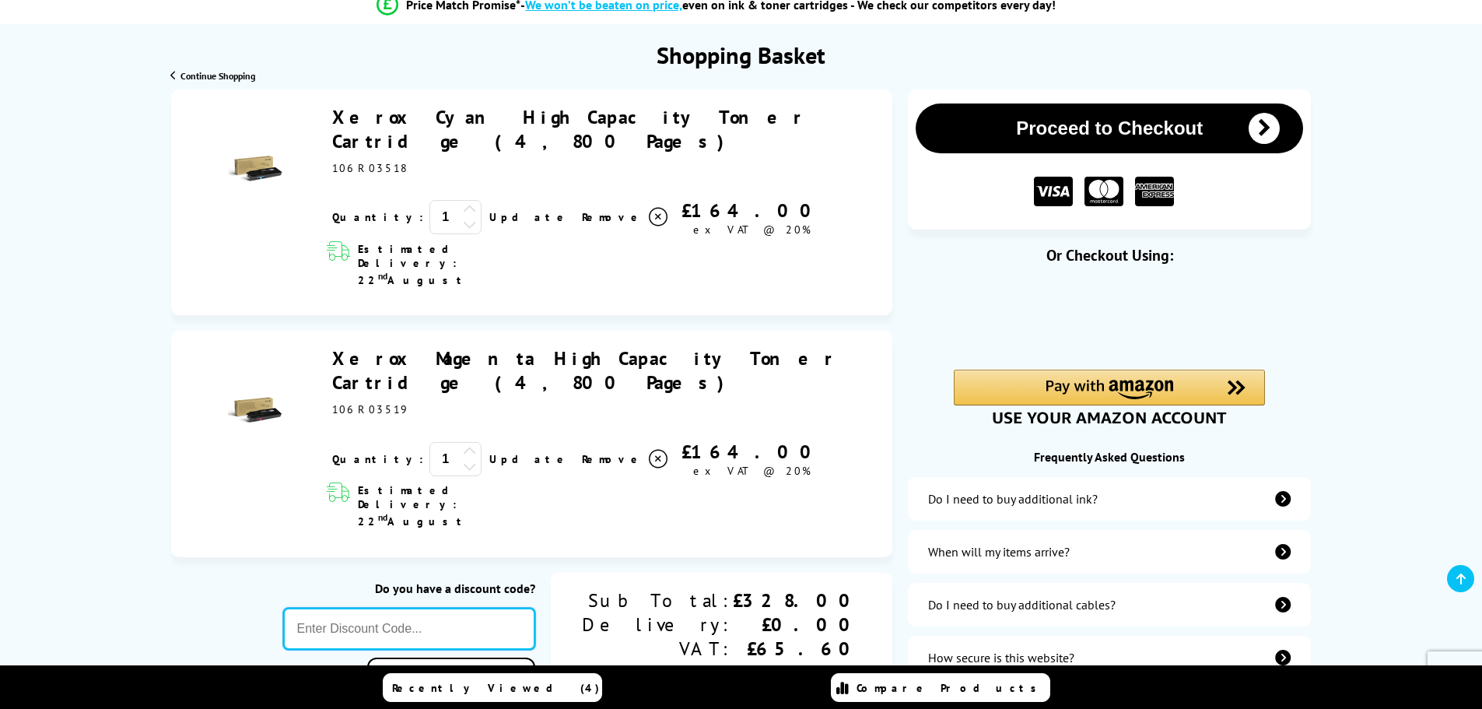
scroll to position [0, 0]
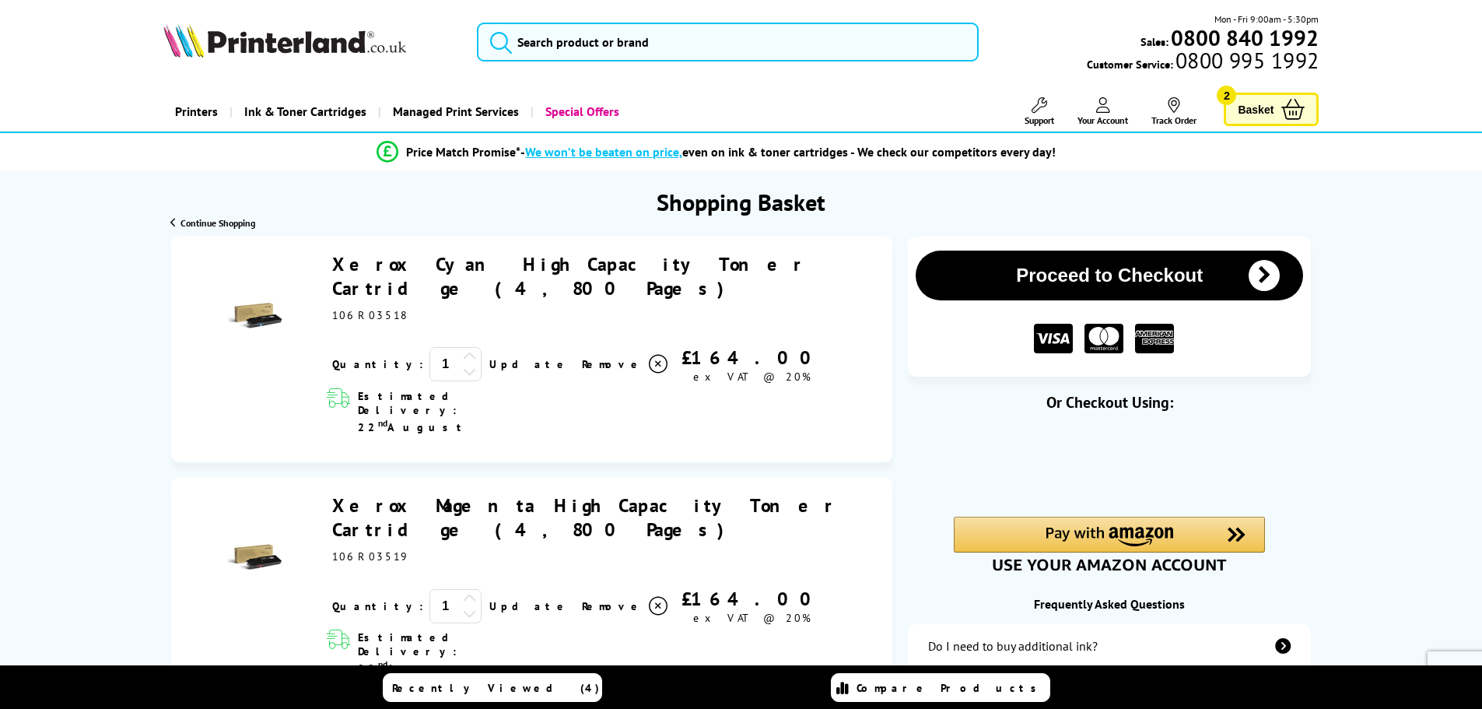
click at [1215, 272] on button "Proceed to Checkout" at bounding box center [1108, 275] width 387 height 50
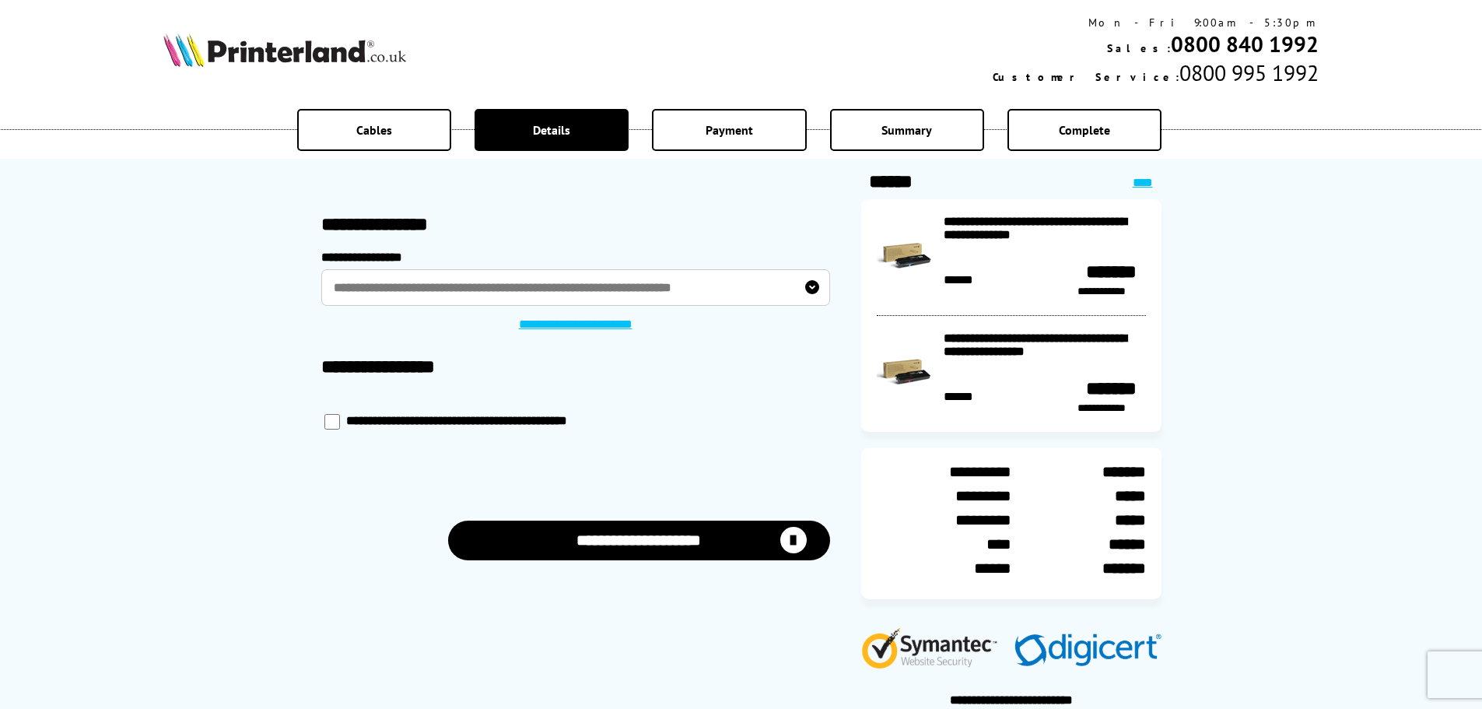
click at [653, 539] on button "**********" at bounding box center [639, 540] width 382 height 40
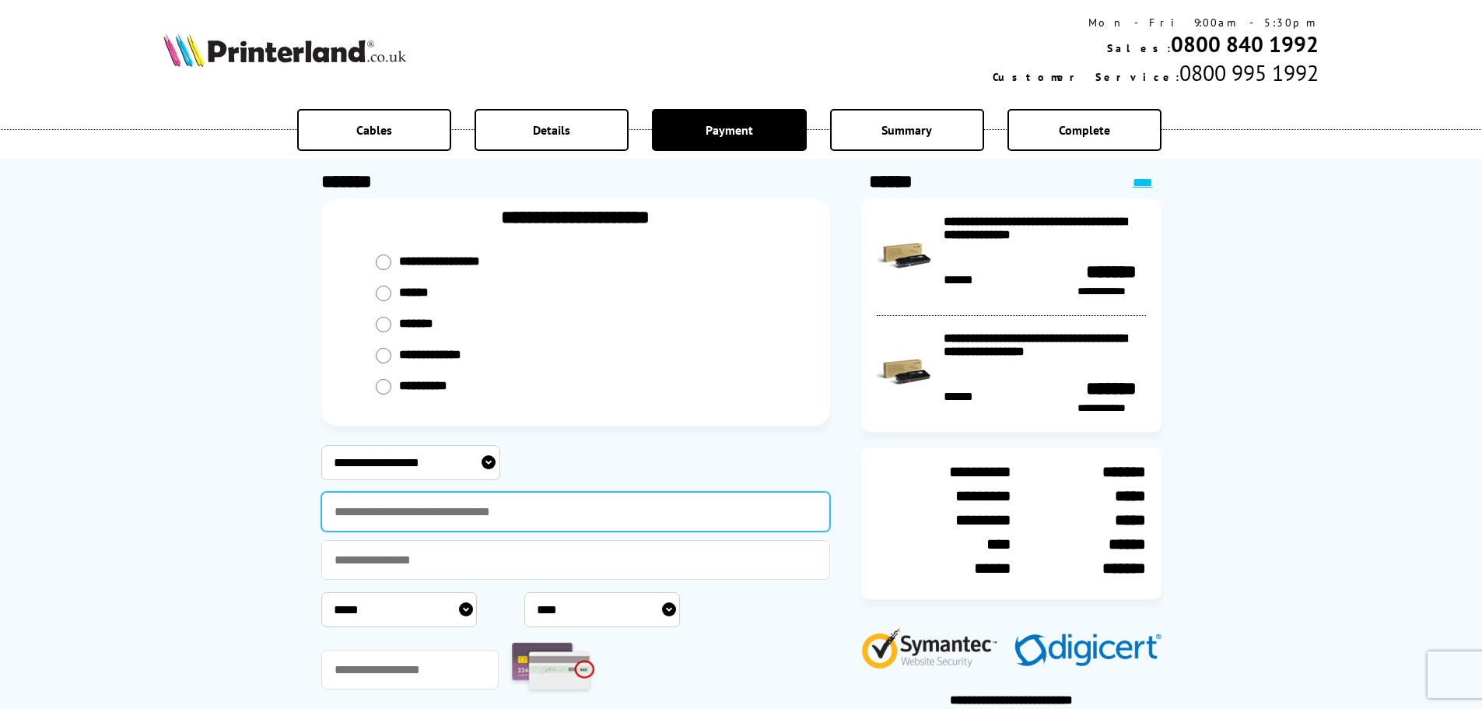
click at [496, 503] on input "text" at bounding box center [575, 512] width 509 height 40
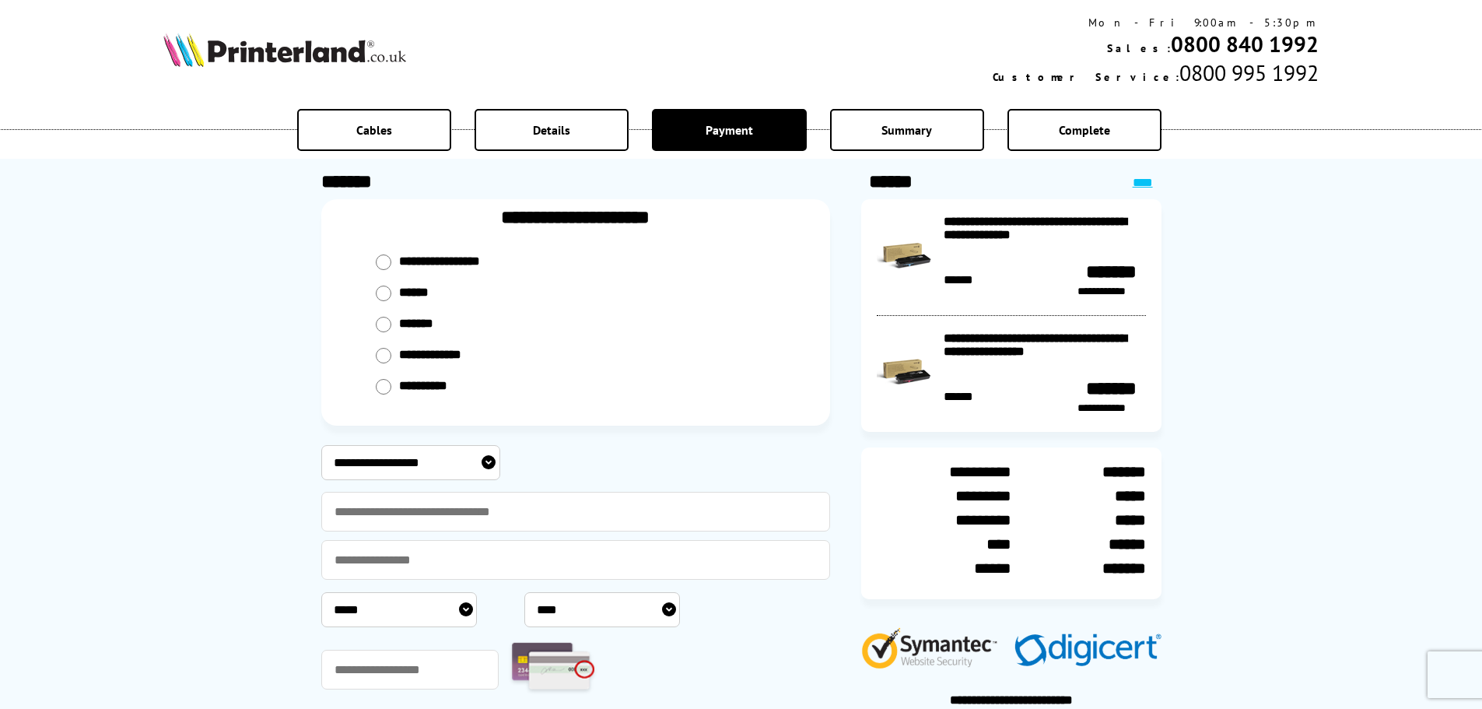
click at [486, 457] on select "**********" at bounding box center [410, 462] width 179 height 35
select select "**********"
click at [321, 445] on select "**********" at bounding box center [410, 462] width 179 height 35
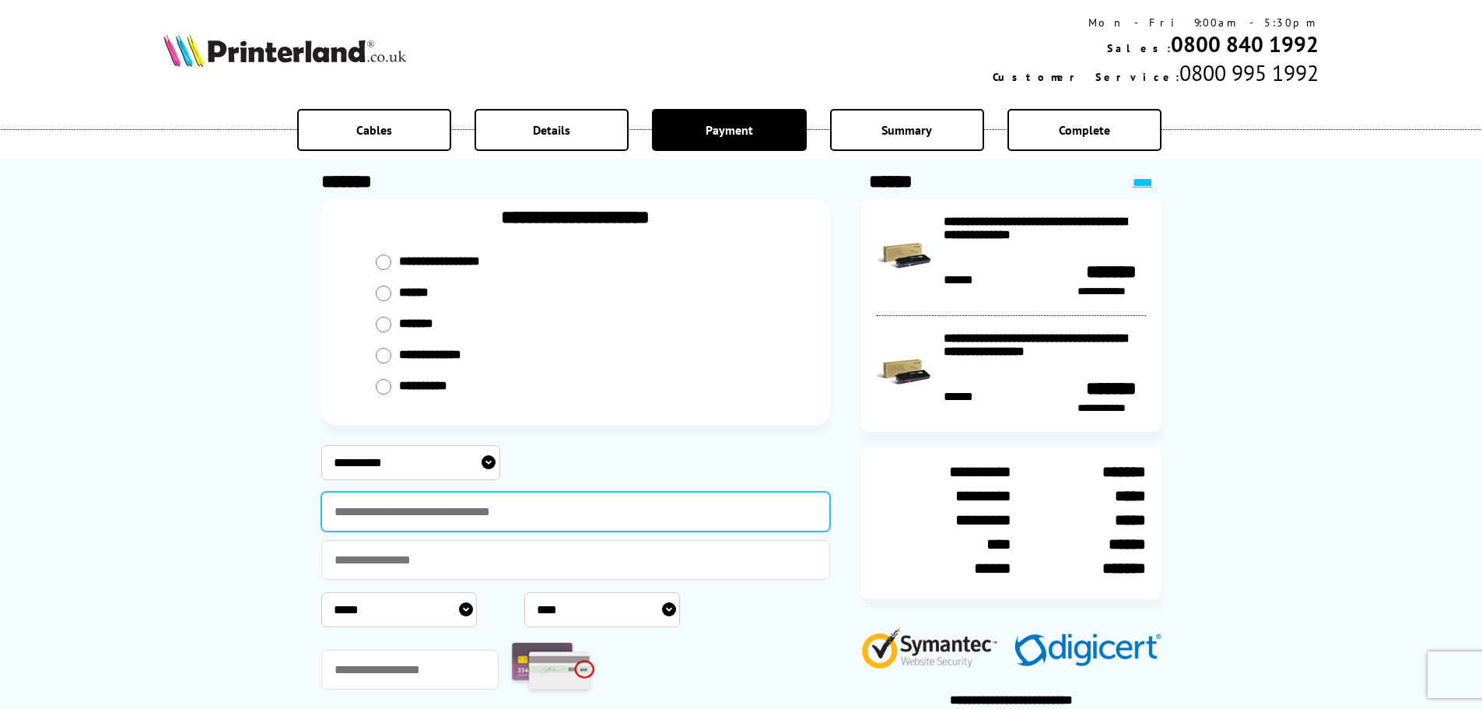
click at [439, 513] on input "text" at bounding box center [575, 512] width 509 height 40
type input "**********"
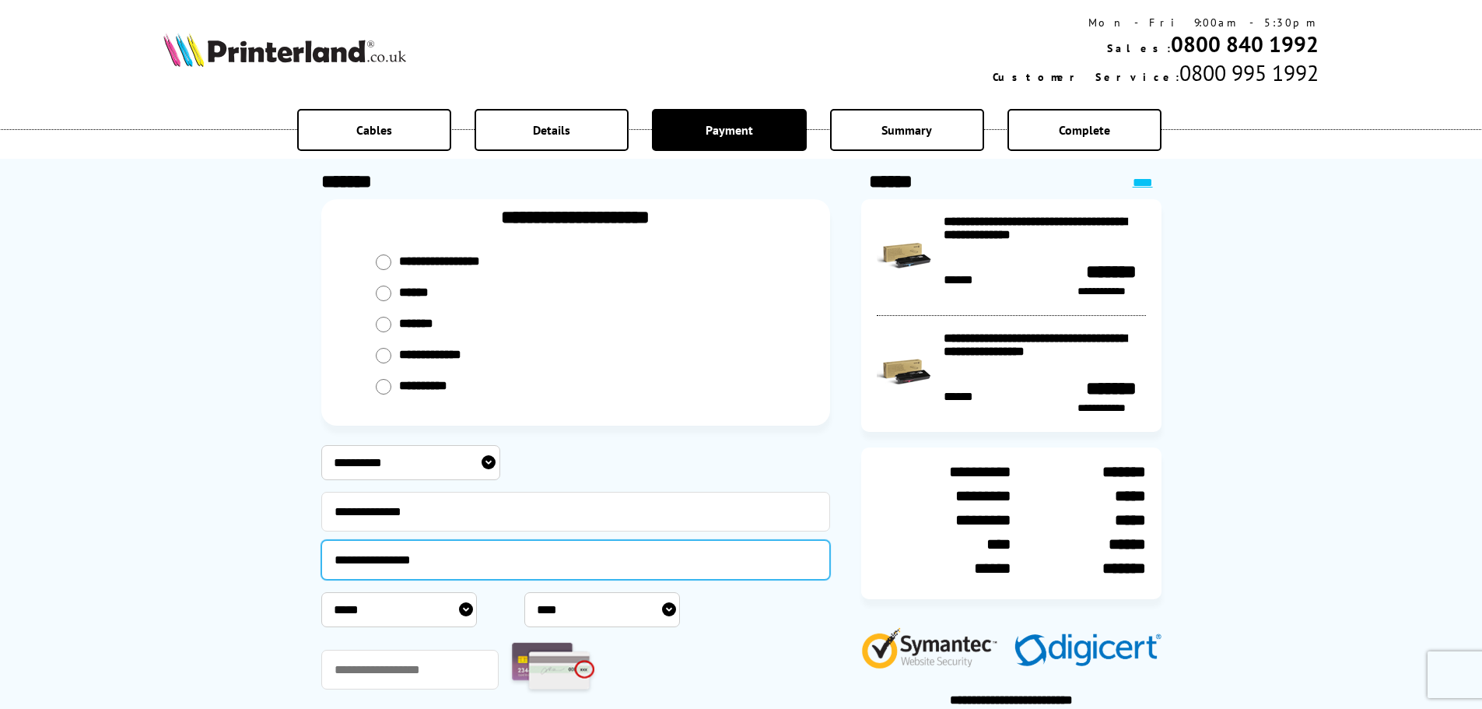
type input "**********"
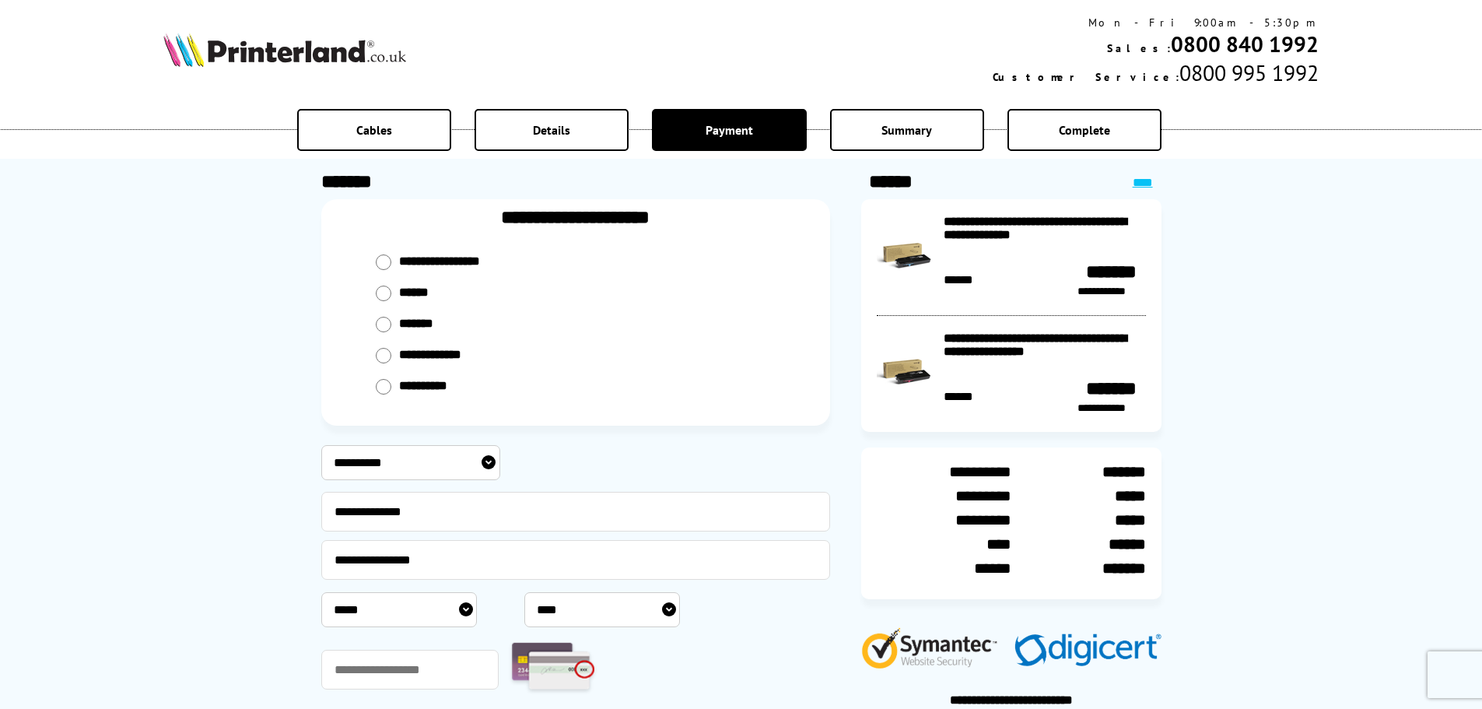
click at [466, 604] on select "***** * * * * * * * * * ** ** **" at bounding box center [399, 609] width 156 height 35
select select "*"
click at [321, 592] on select "***** * * * * * * * * * ** ** **" at bounding box center [399, 609] width 156 height 35
click at [616, 611] on select "**** **** **** **** **** **** **** **** **** **** **** **** **** **** **** ****…" at bounding box center [602, 609] width 156 height 35
select select "****"
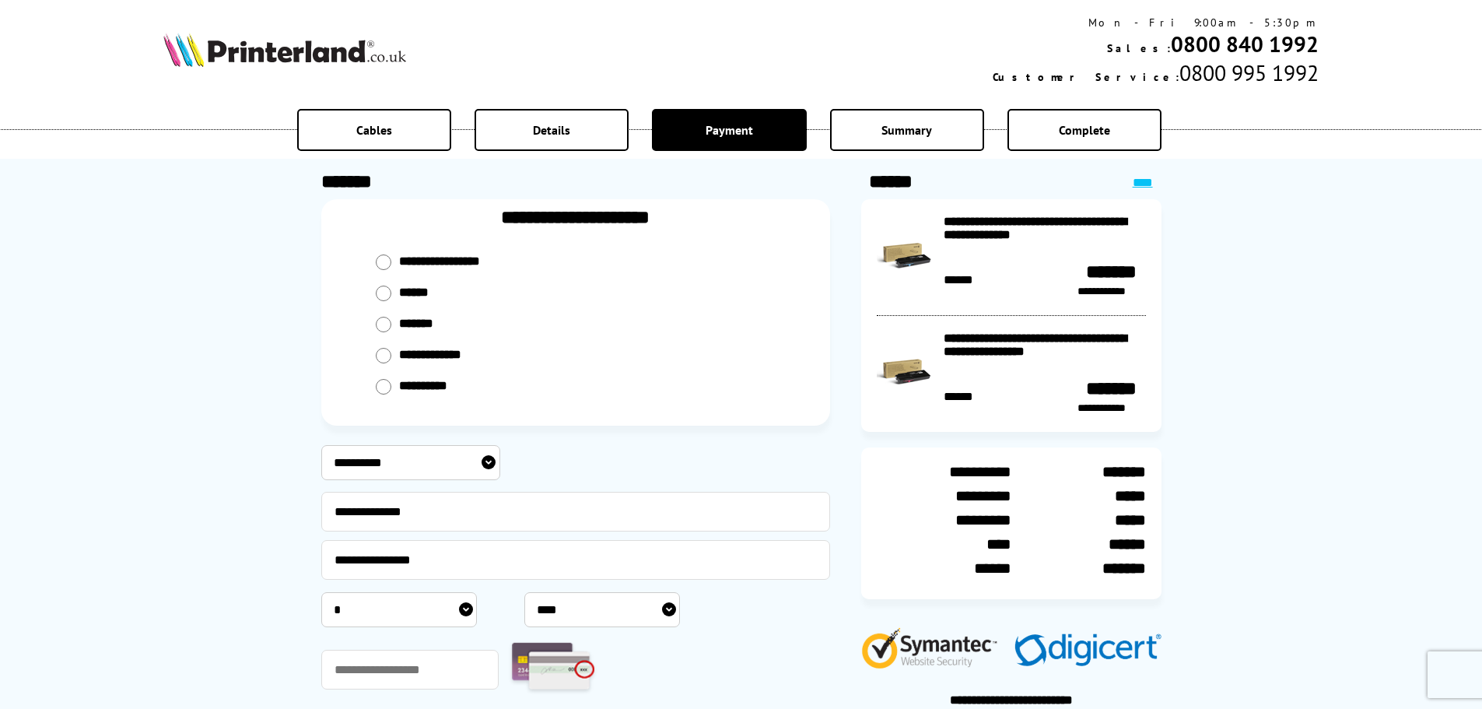
click at [524, 592] on select "**** **** **** **** **** **** **** **** **** **** **** **** **** **** **** ****…" at bounding box center [602, 609] width 156 height 35
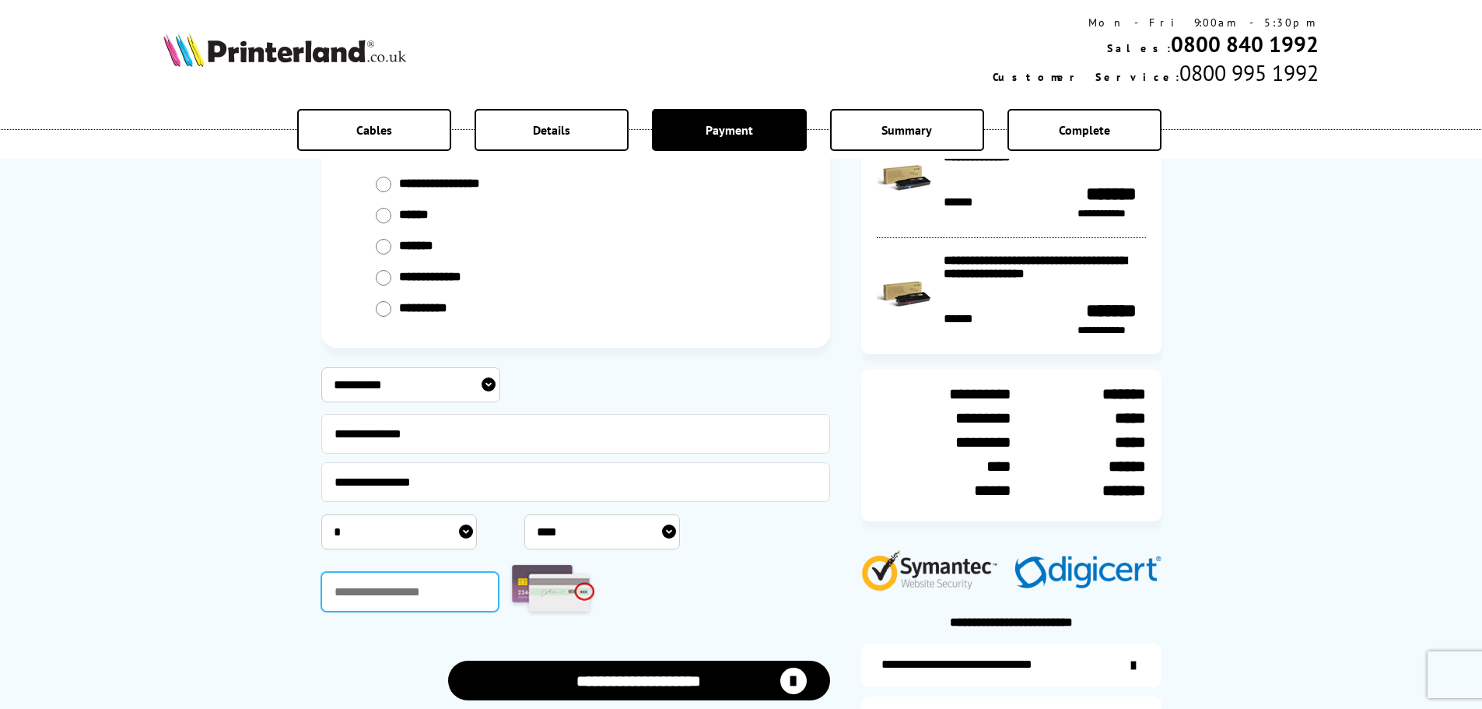
click at [411, 590] on input "text" at bounding box center [410, 592] width 178 height 40
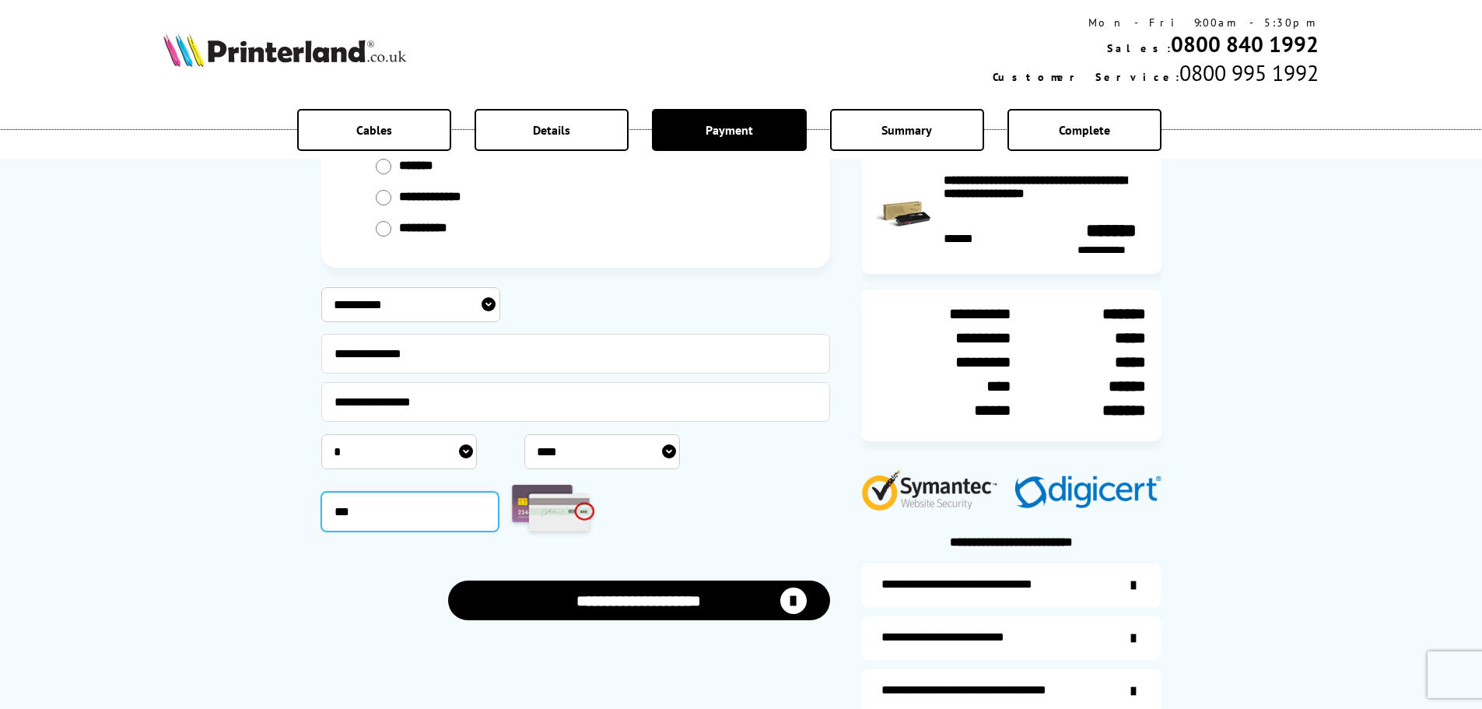
scroll to position [233, 0]
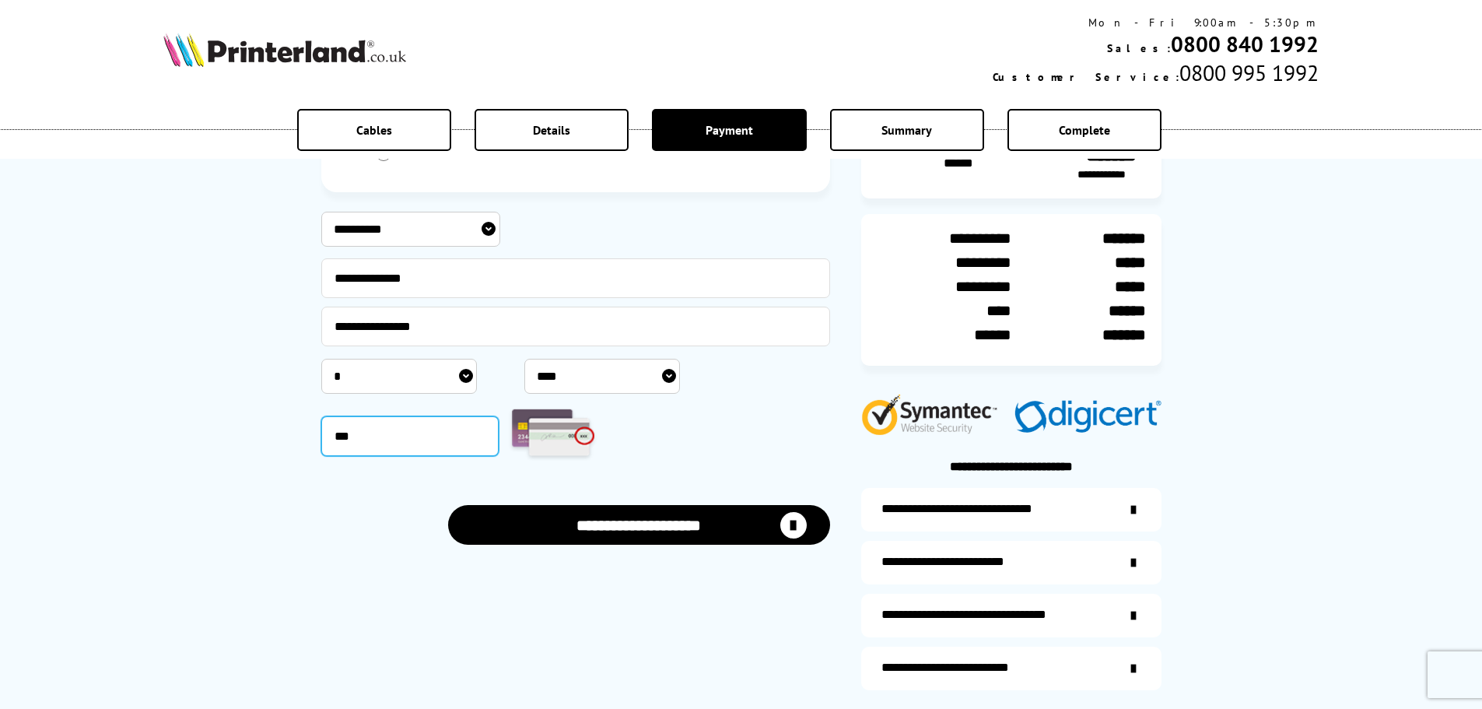
type input "***"
click at [663, 519] on button "**********" at bounding box center [639, 525] width 382 height 40
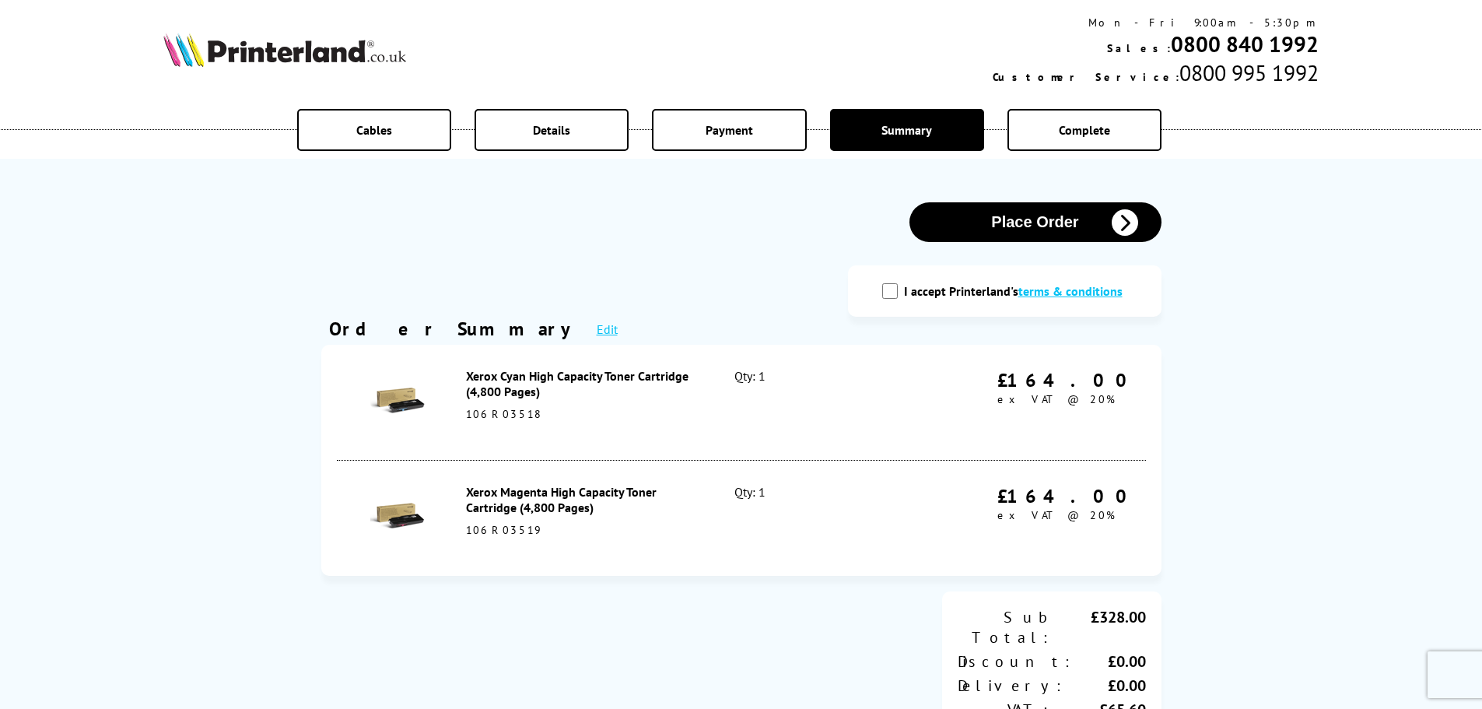
click at [890, 288] on input "I accept Printerland's terms & conditions" at bounding box center [890, 291] width 16 height 16
checkbox input "true"
click at [1050, 214] on button "Place Order" at bounding box center [1035, 222] width 252 height 40
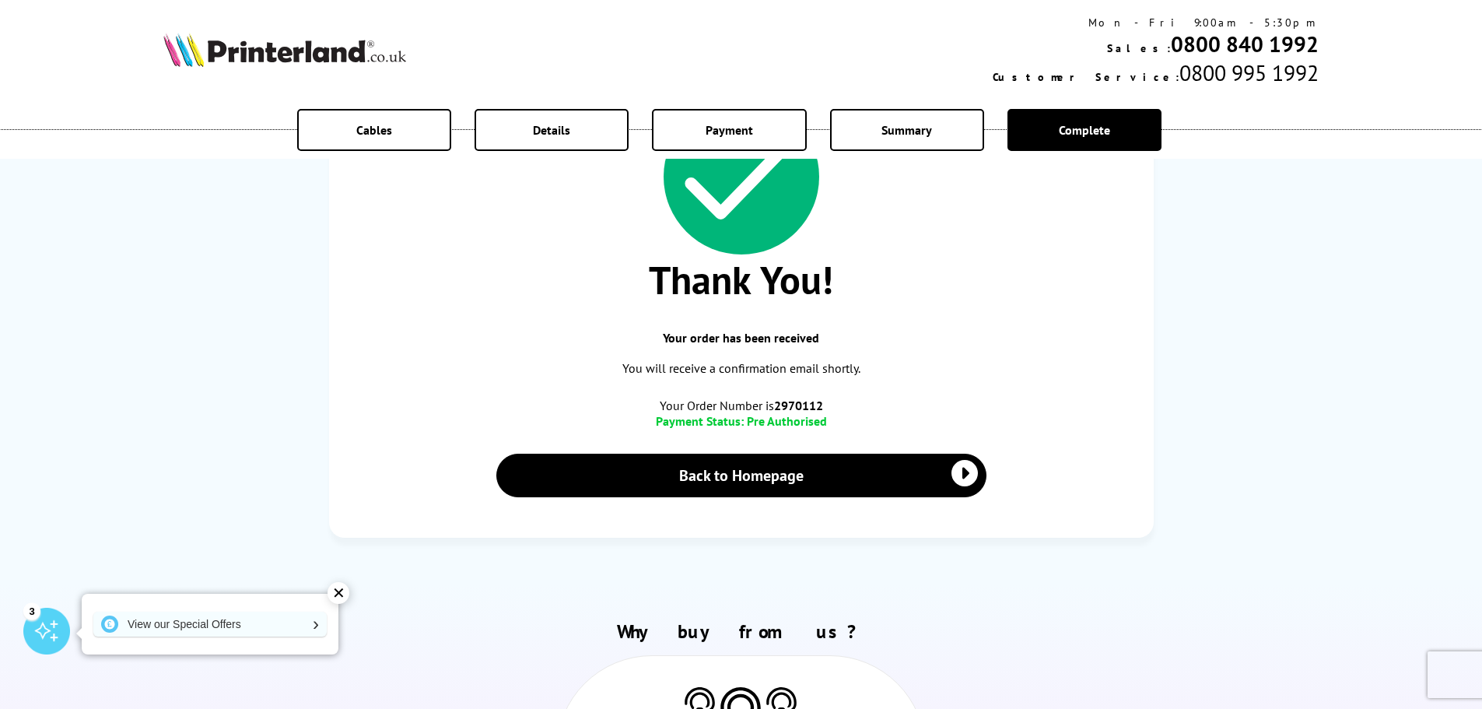
scroll to position [233, 0]
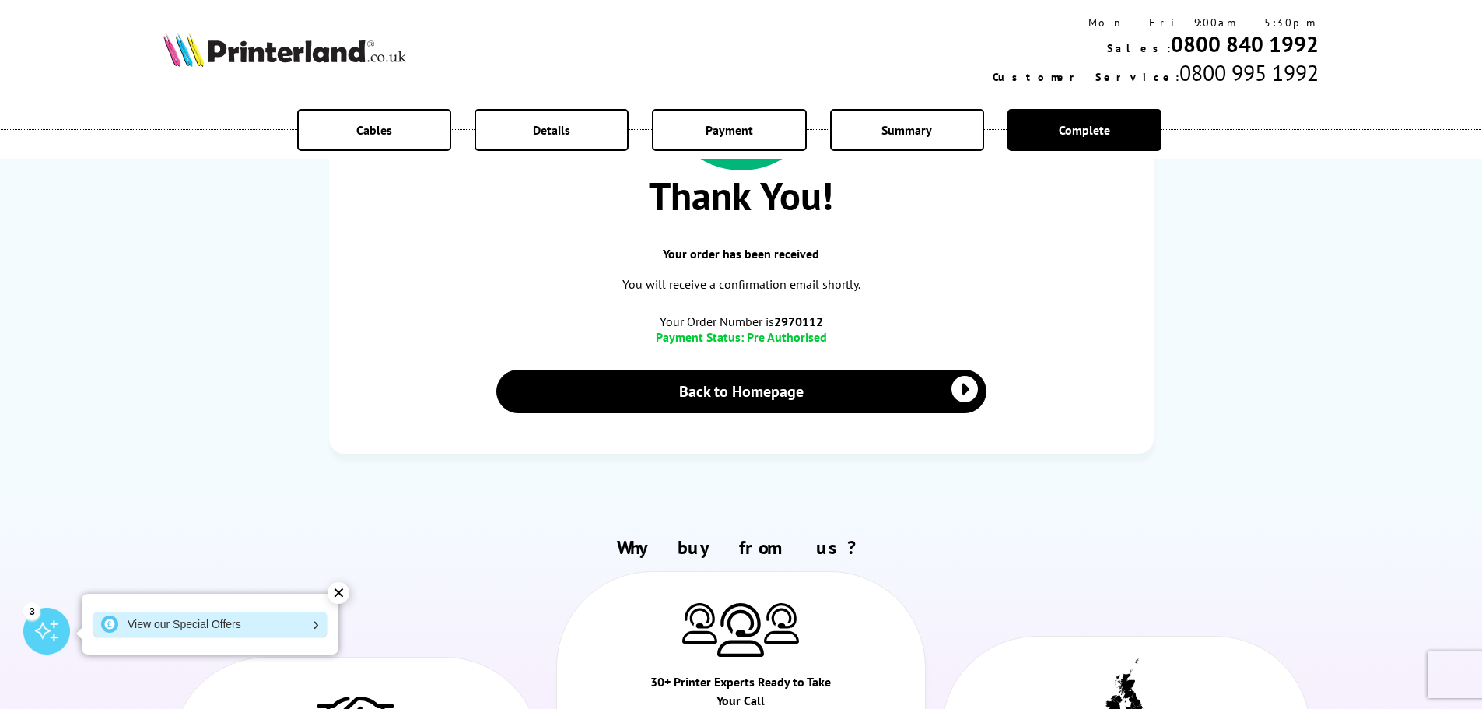
click at [309, 626] on link "View our Special Offers" at bounding box center [209, 623] width 233 height 25
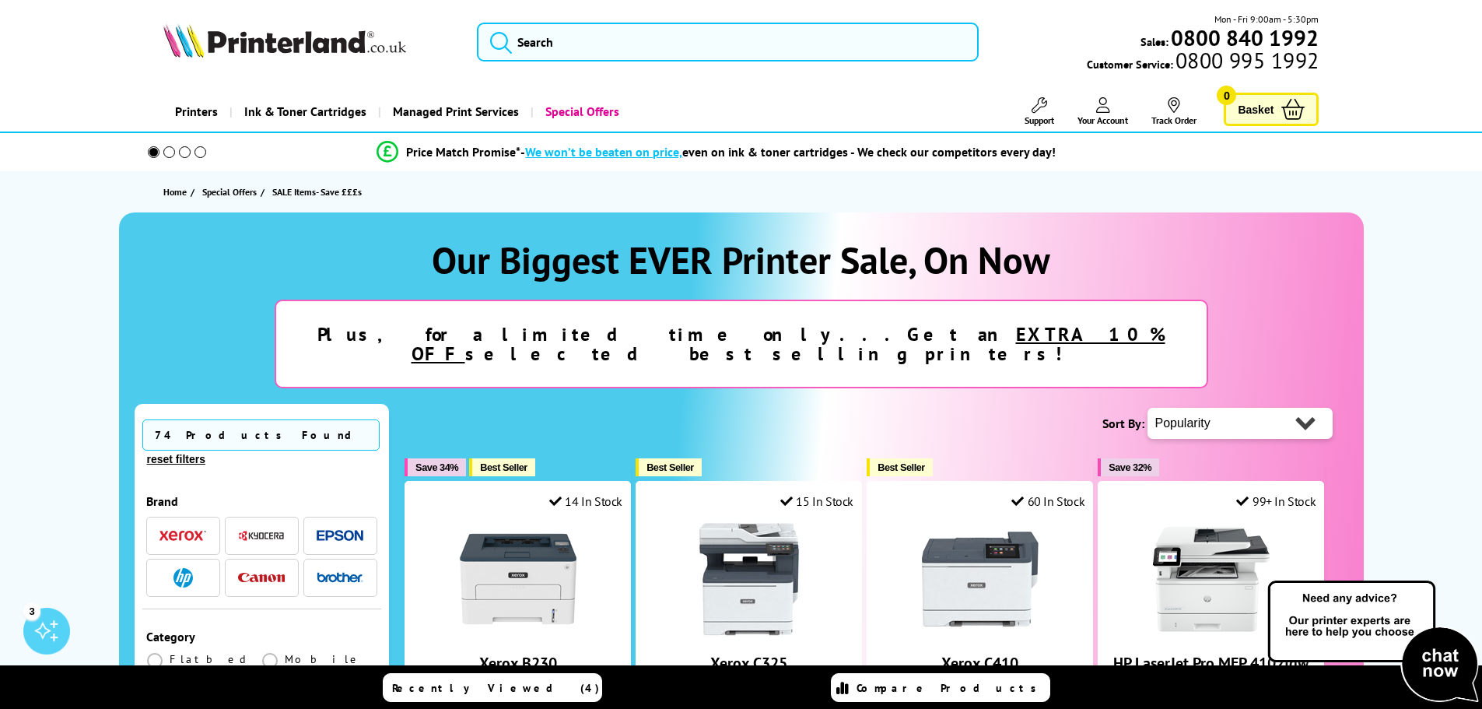
click at [1105, 110] on icon at bounding box center [1103, 105] width 14 height 16
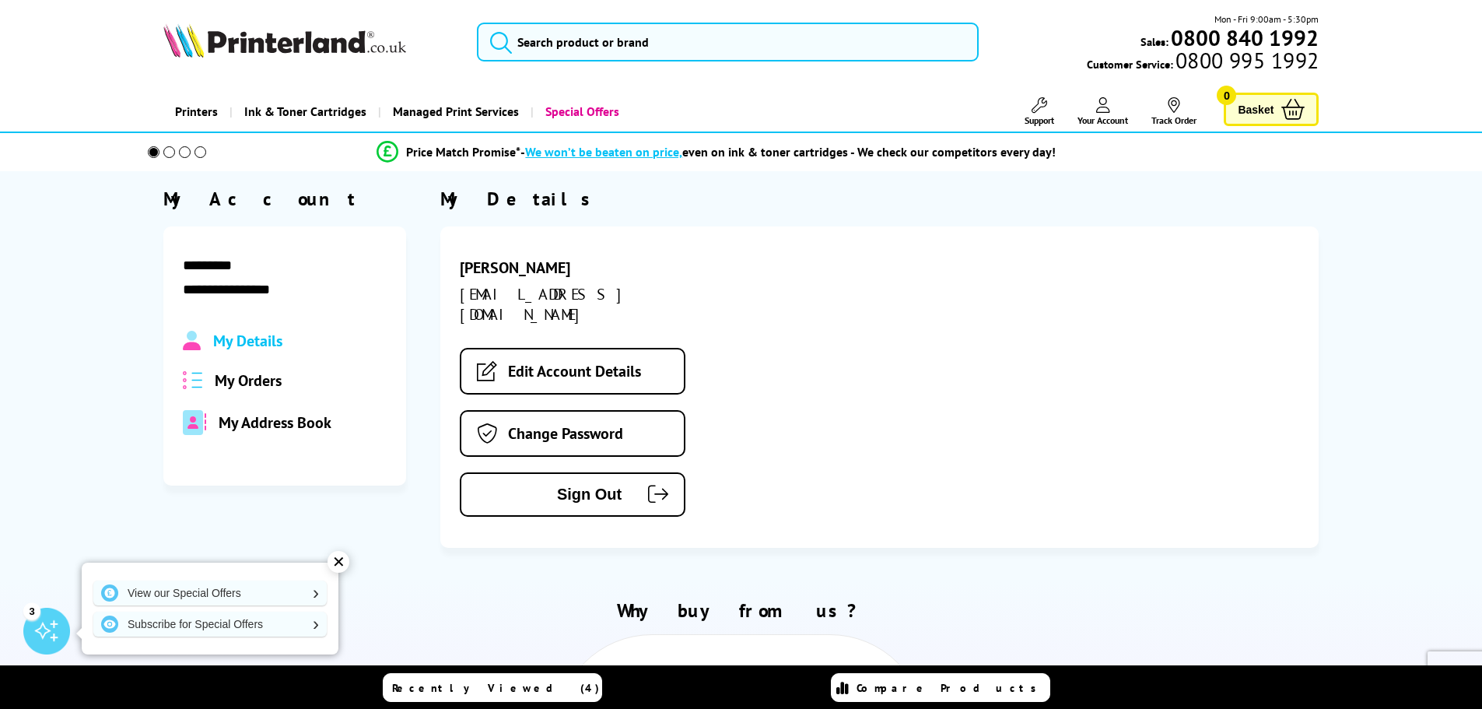
click at [247, 384] on span "My Orders" at bounding box center [248, 380] width 67 height 20
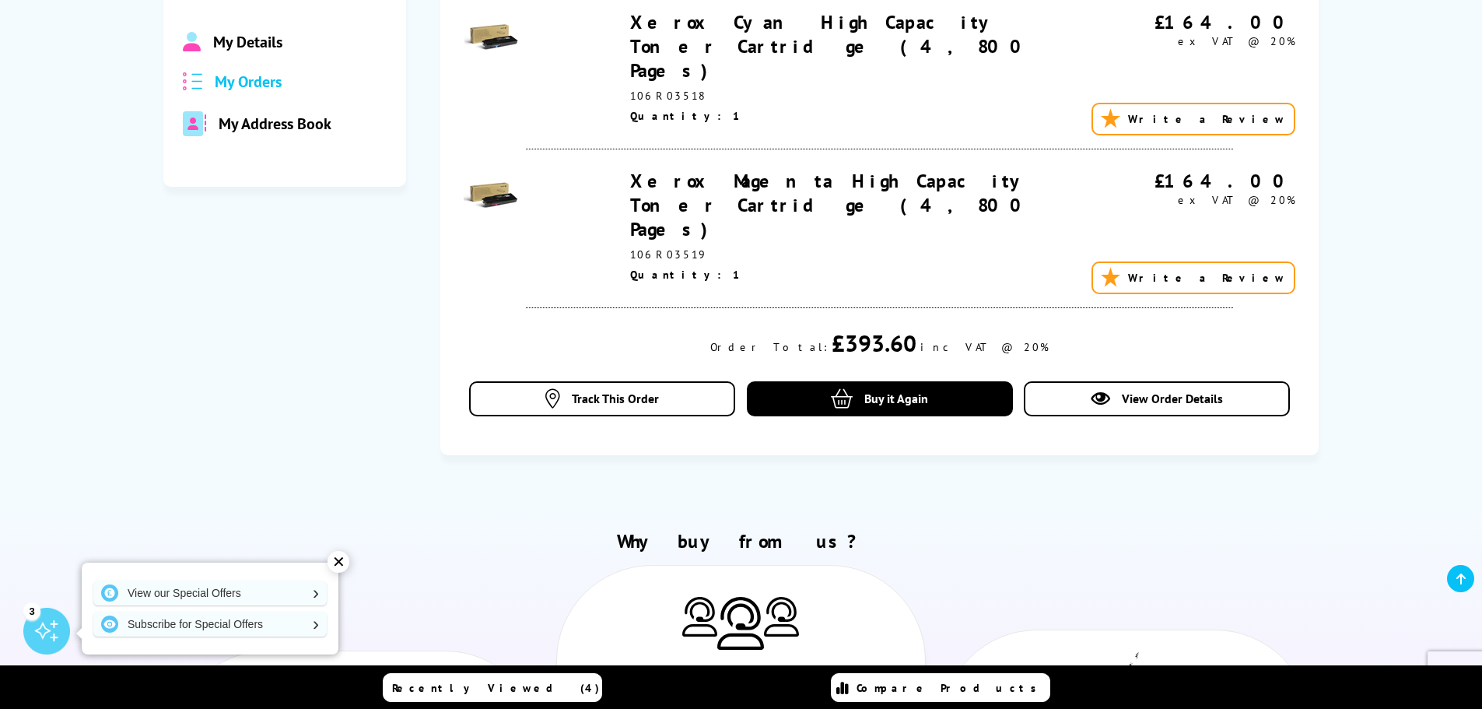
scroll to position [78, 0]
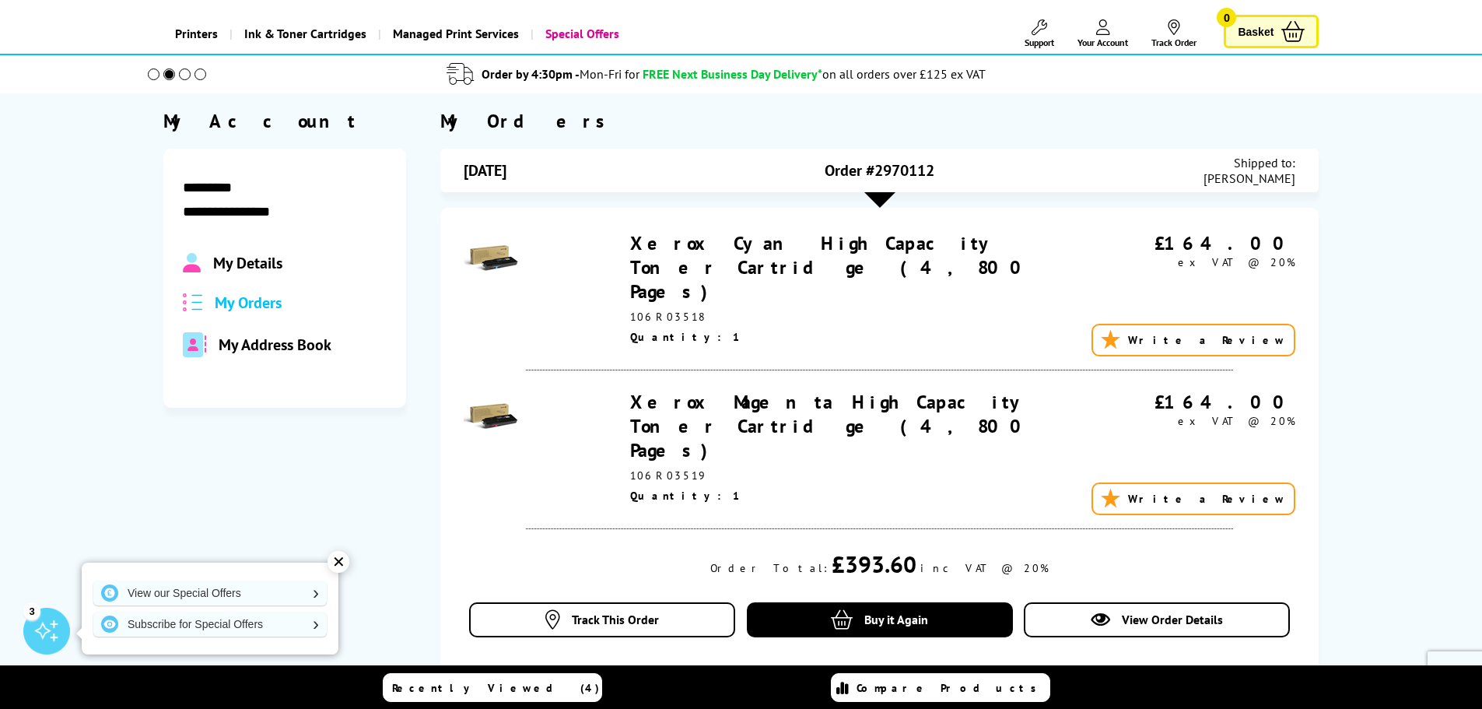
drag, startPoint x: 636, startPoint y: 432, endPoint x: 695, endPoint y: 439, distance: 59.5
click at [695, 439] on div "Xerox Magenta High Capacity Toner Cartridge (4,800 Pages) 106R03519 £164.00 ex …" at bounding box center [879, 449] width 831 height 119
copy div "106R03519"
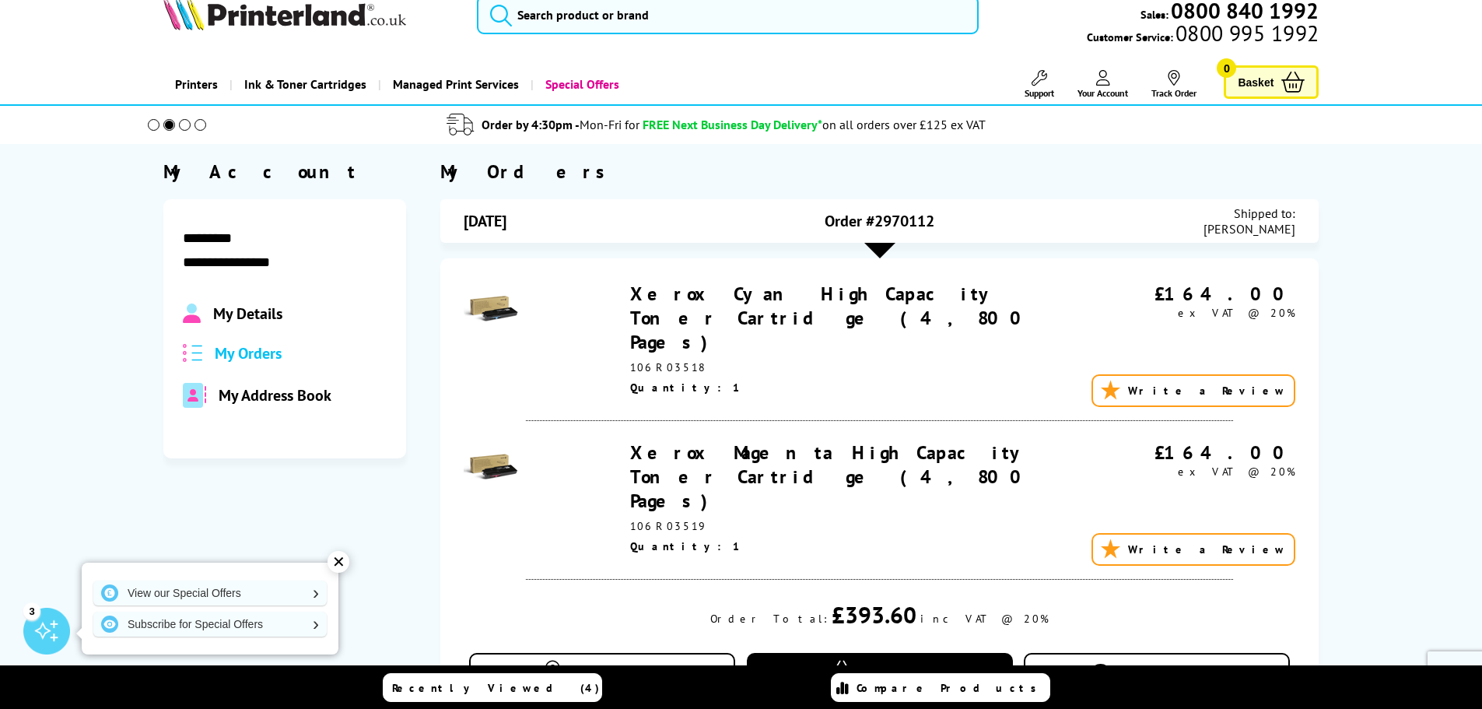
scroll to position [0, 0]
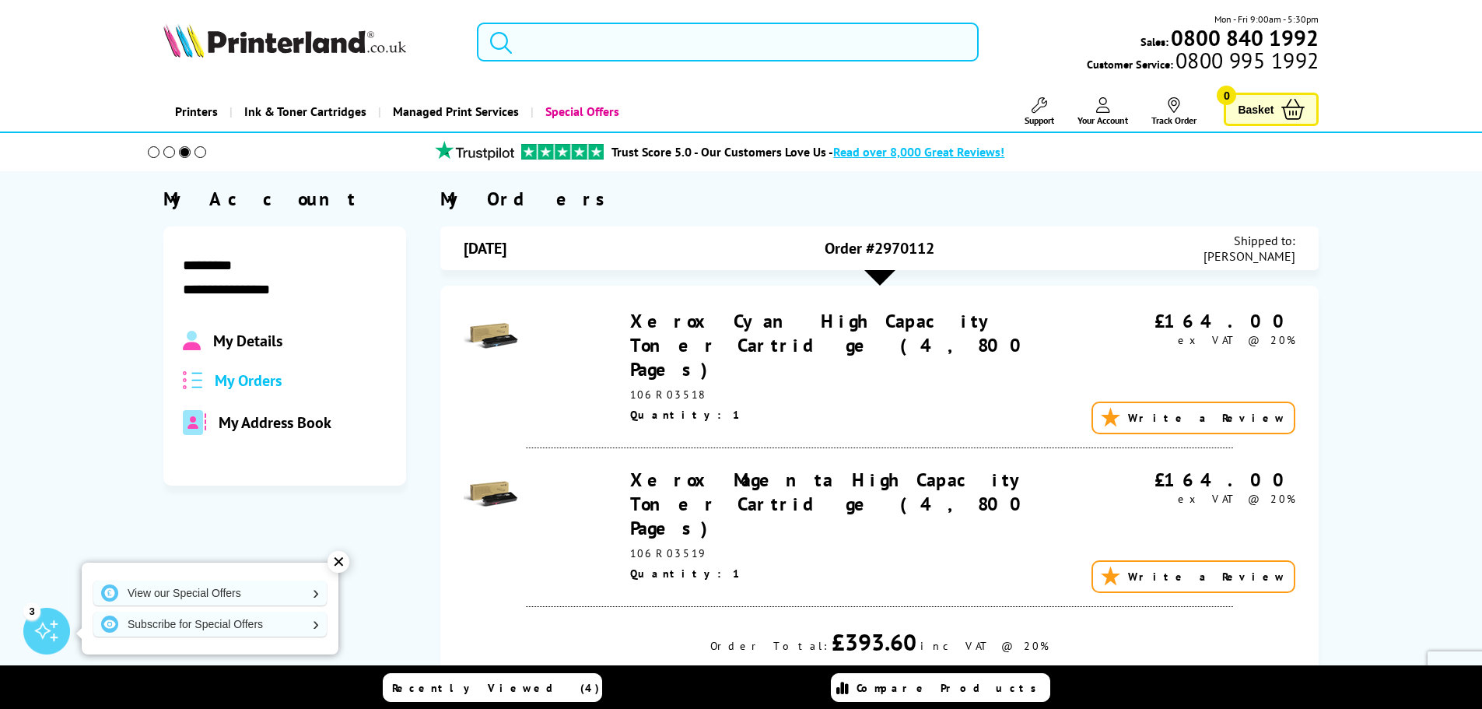
click at [1118, 113] on link "Your Account" at bounding box center [1102, 111] width 51 height 29
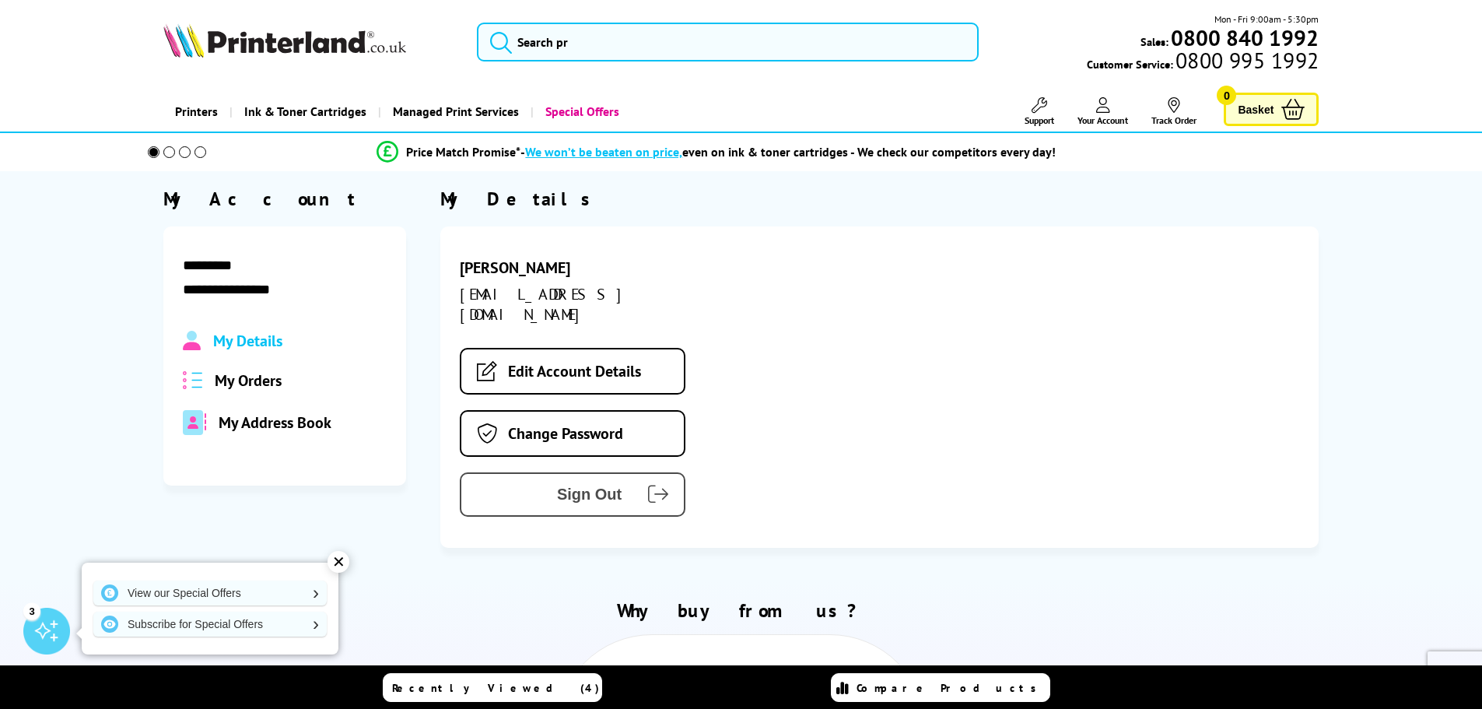
click at [542, 481] on button "Sign Out" at bounding box center [573, 494] width 226 height 44
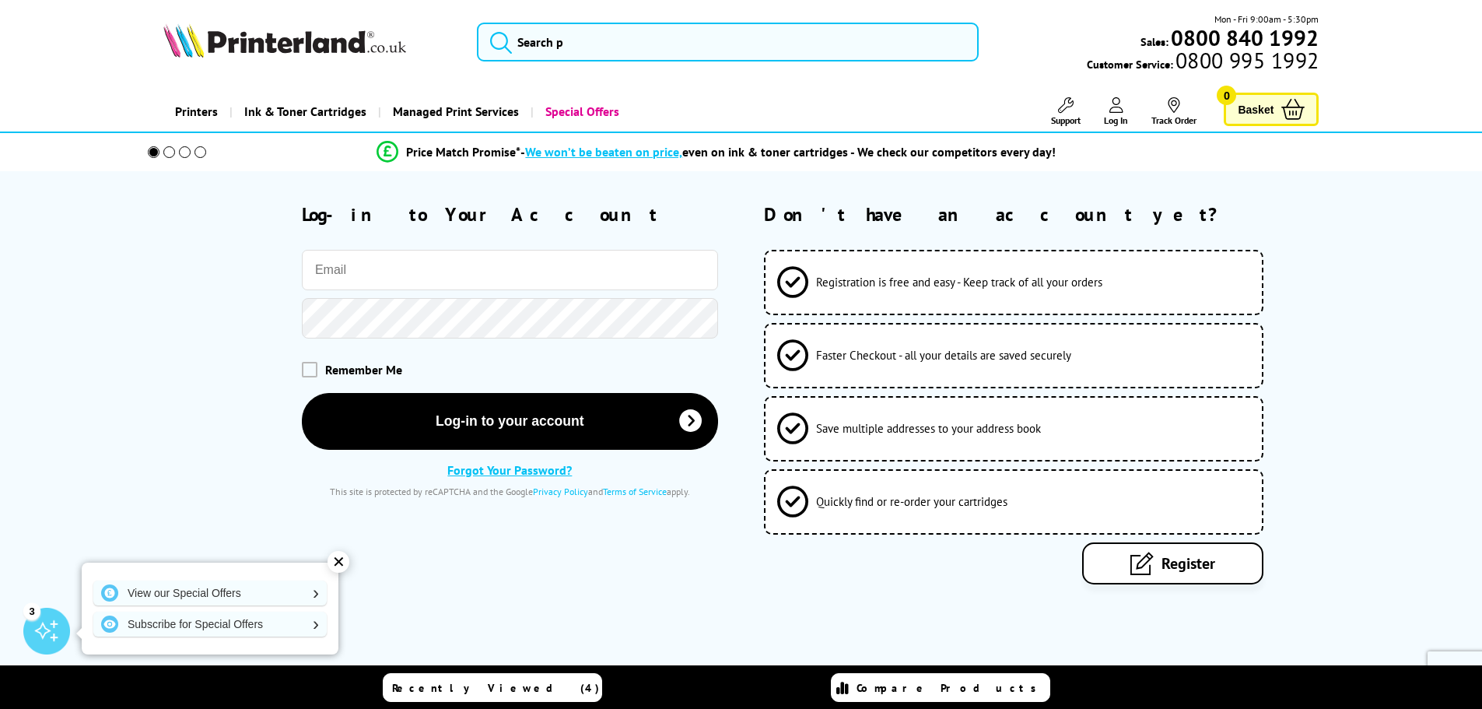
type input "[EMAIL_ADDRESS][DOMAIN_NAME]"
click at [693, 569] on div "Log-in to Your Account [EMAIL_ADDRESS][DOMAIN_NAME] Remember Me Log-in to your …" at bounding box center [440, 393] width 555 height 382
